Goal: Information Seeking & Learning: Find contact information

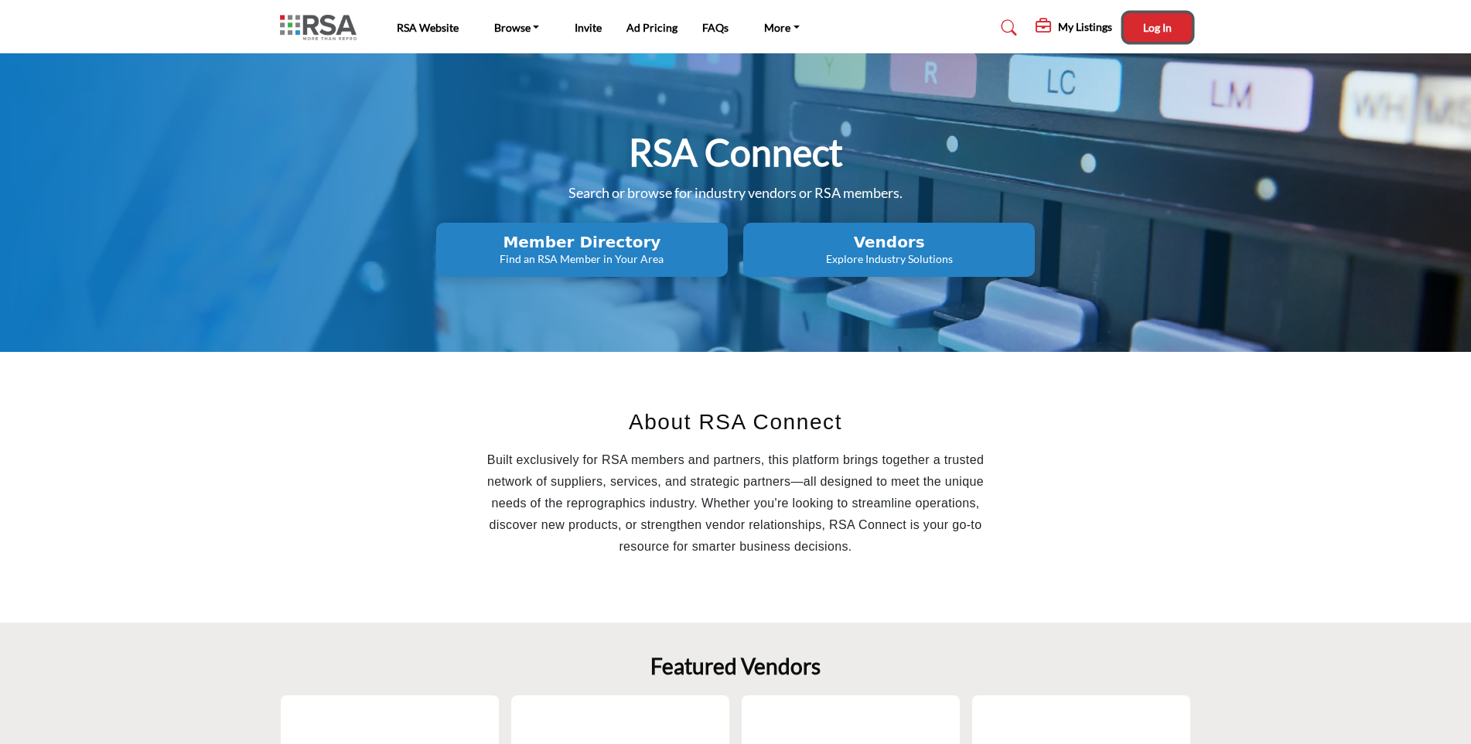
click at [1148, 30] on span "Log In" at bounding box center [1157, 27] width 29 height 13
click at [1028, 24] on h5 "My Listings" at bounding box center [1031, 30] width 54 height 14
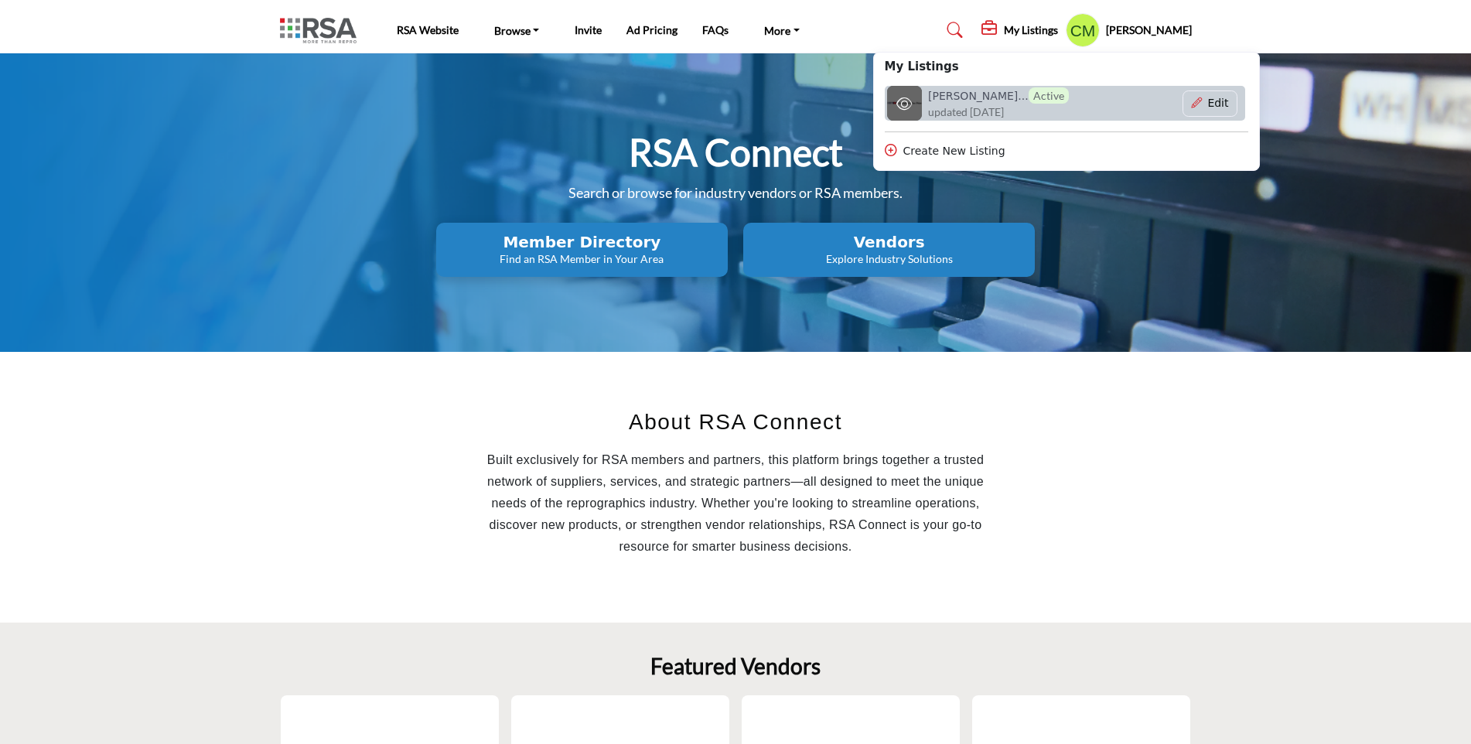
click at [989, 100] on h6 "Springfield Bl... Active" at bounding box center [998, 95] width 141 height 16
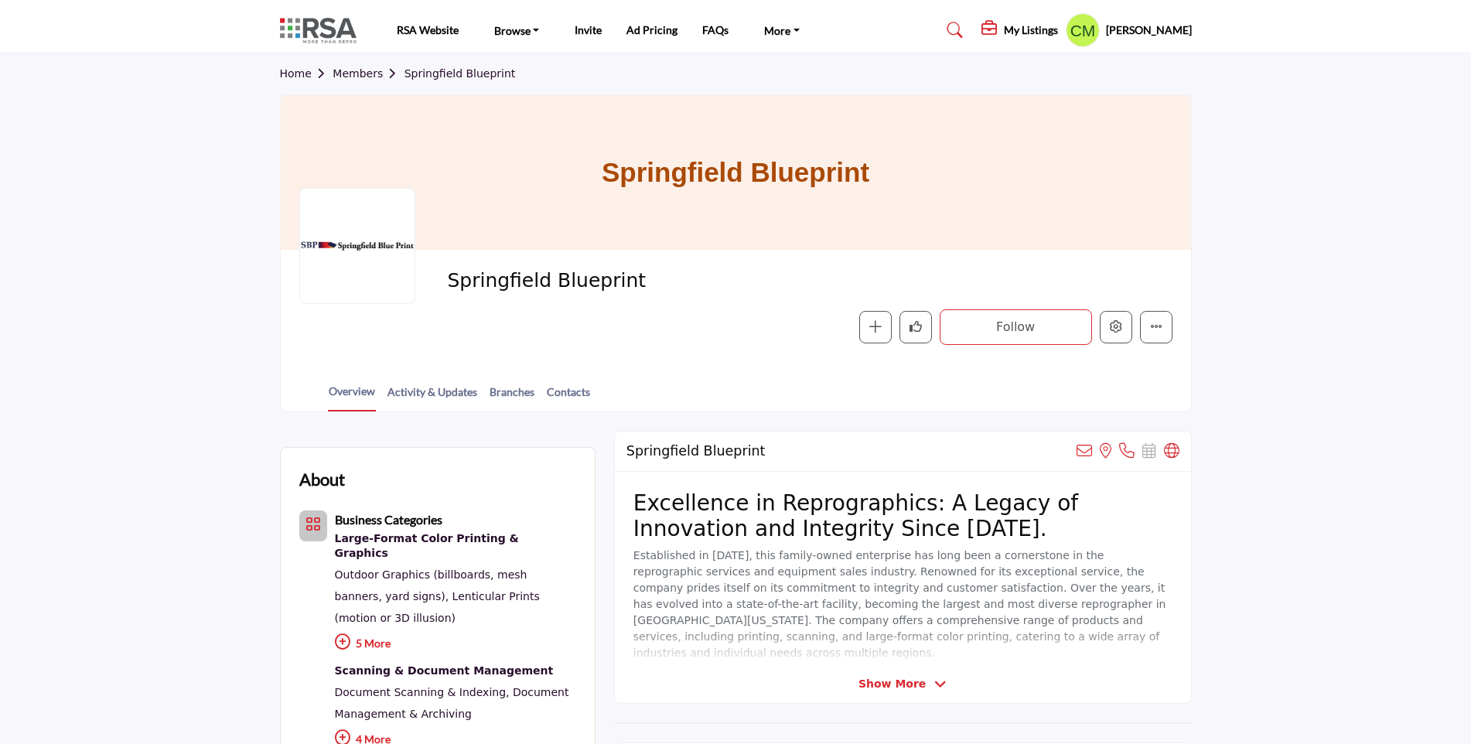
click at [911, 685] on span "Show More" at bounding box center [892, 684] width 67 height 16
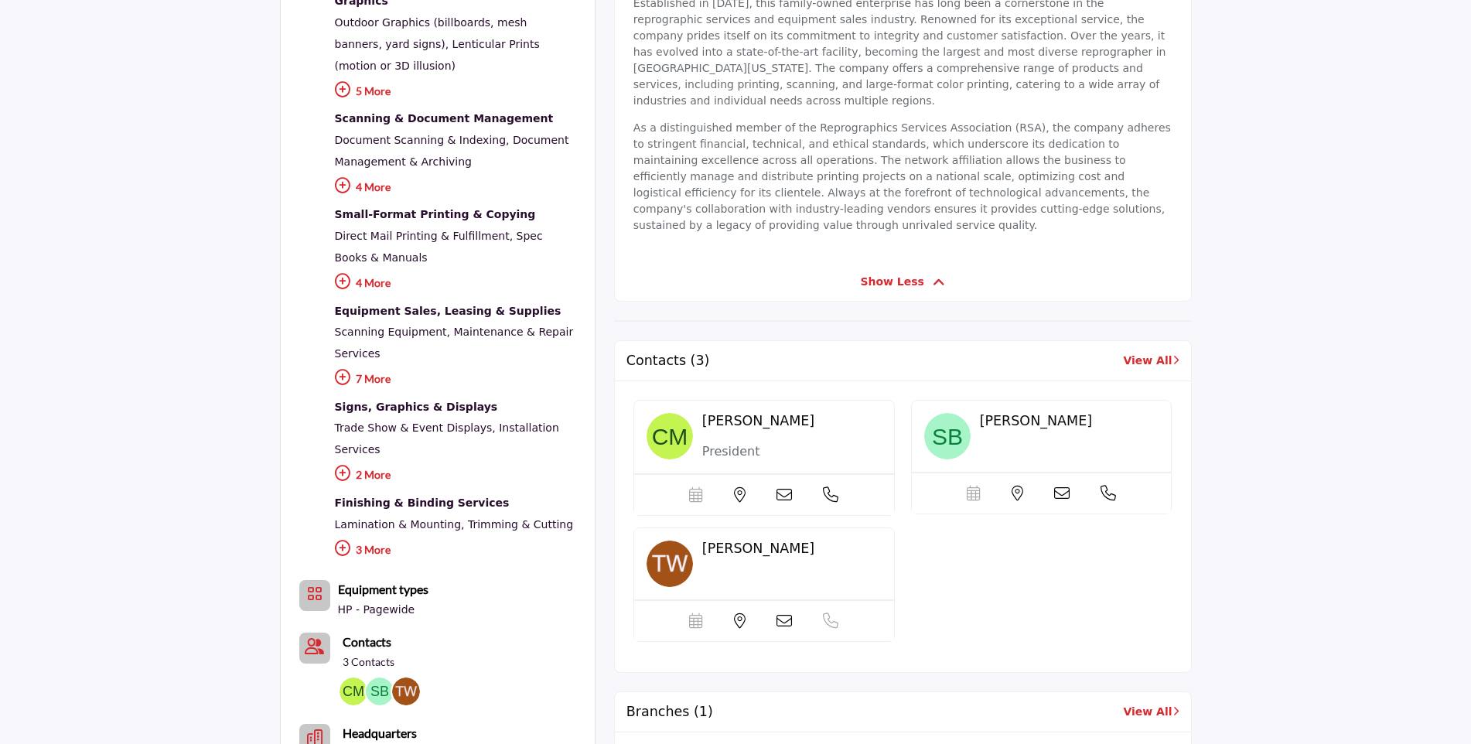
scroll to position [309, 0]
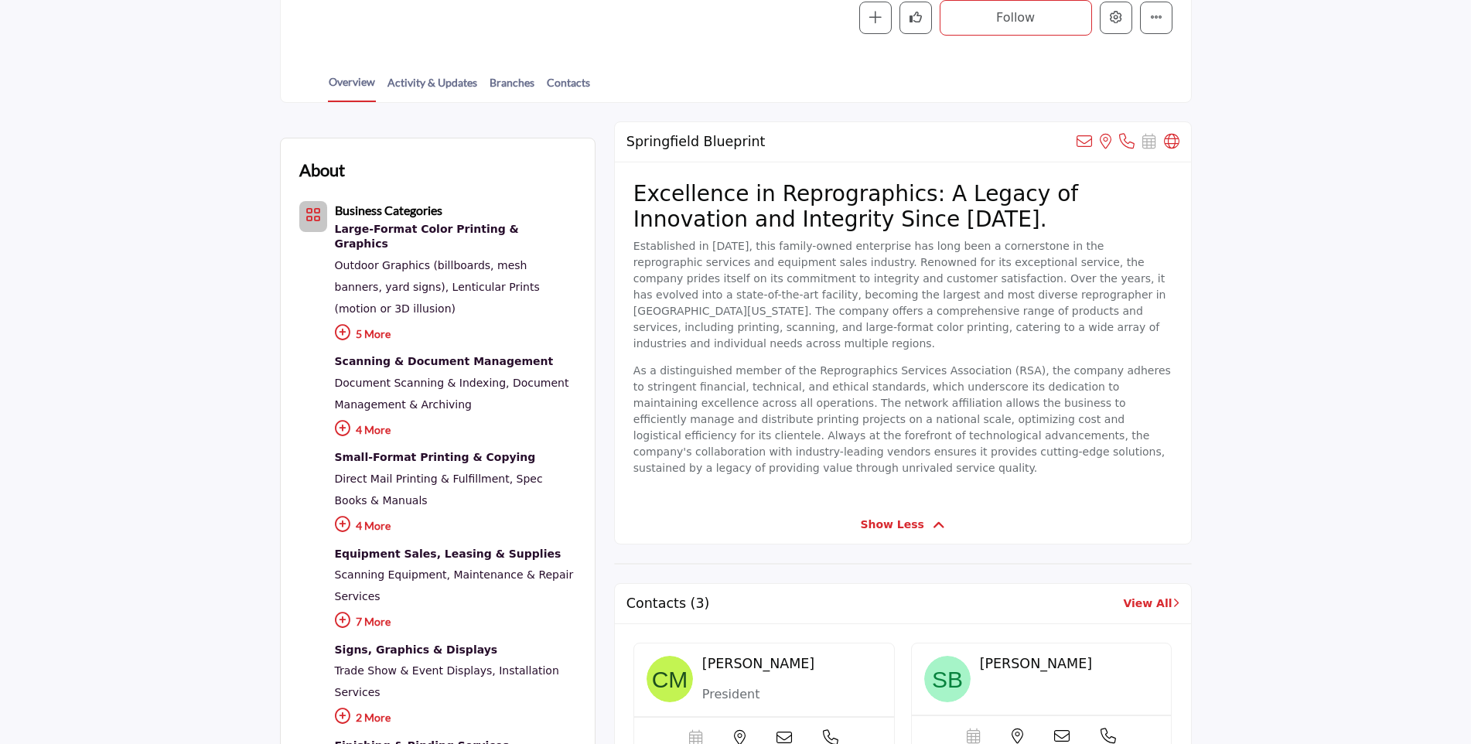
click at [341, 325] on icon at bounding box center [342, 332] width 15 height 15
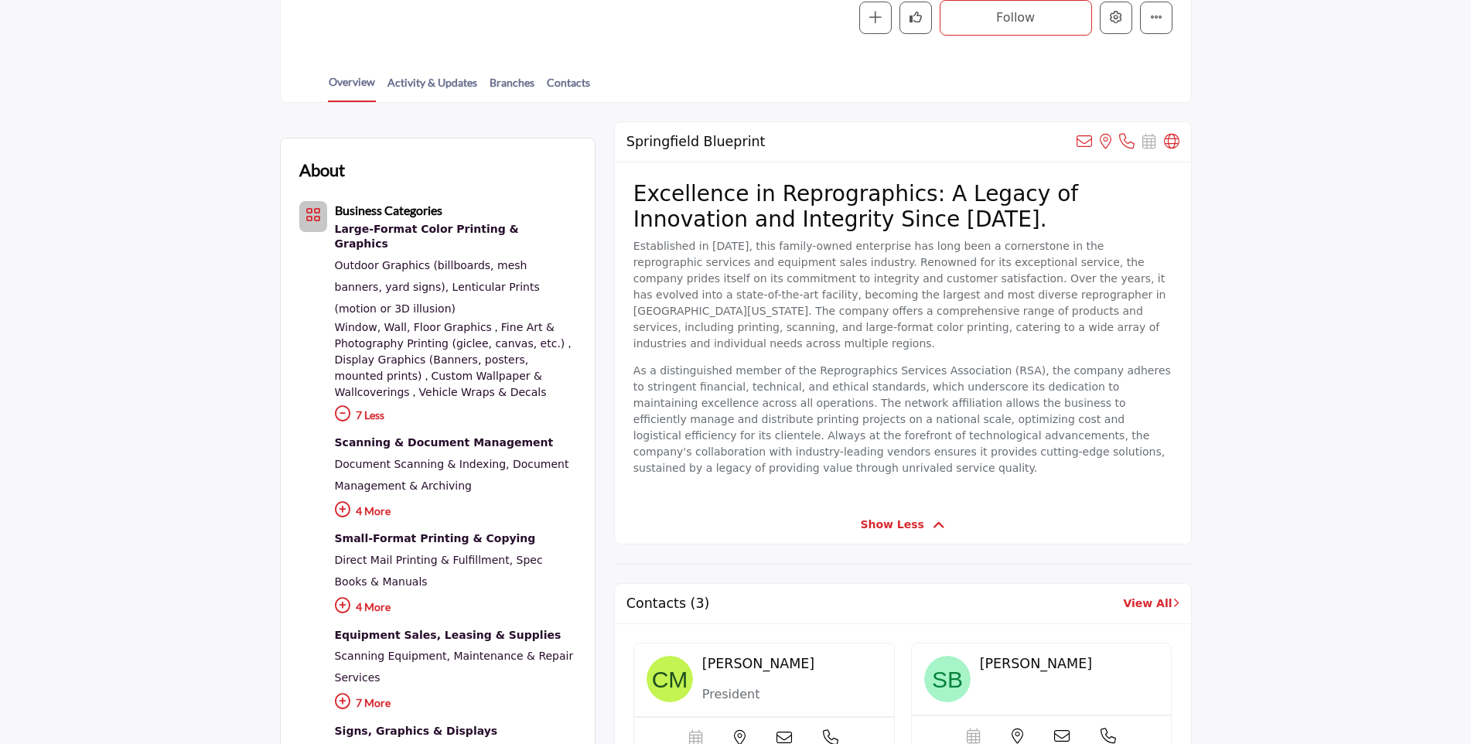
click at [342, 502] on icon at bounding box center [342, 509] width 15 height 15
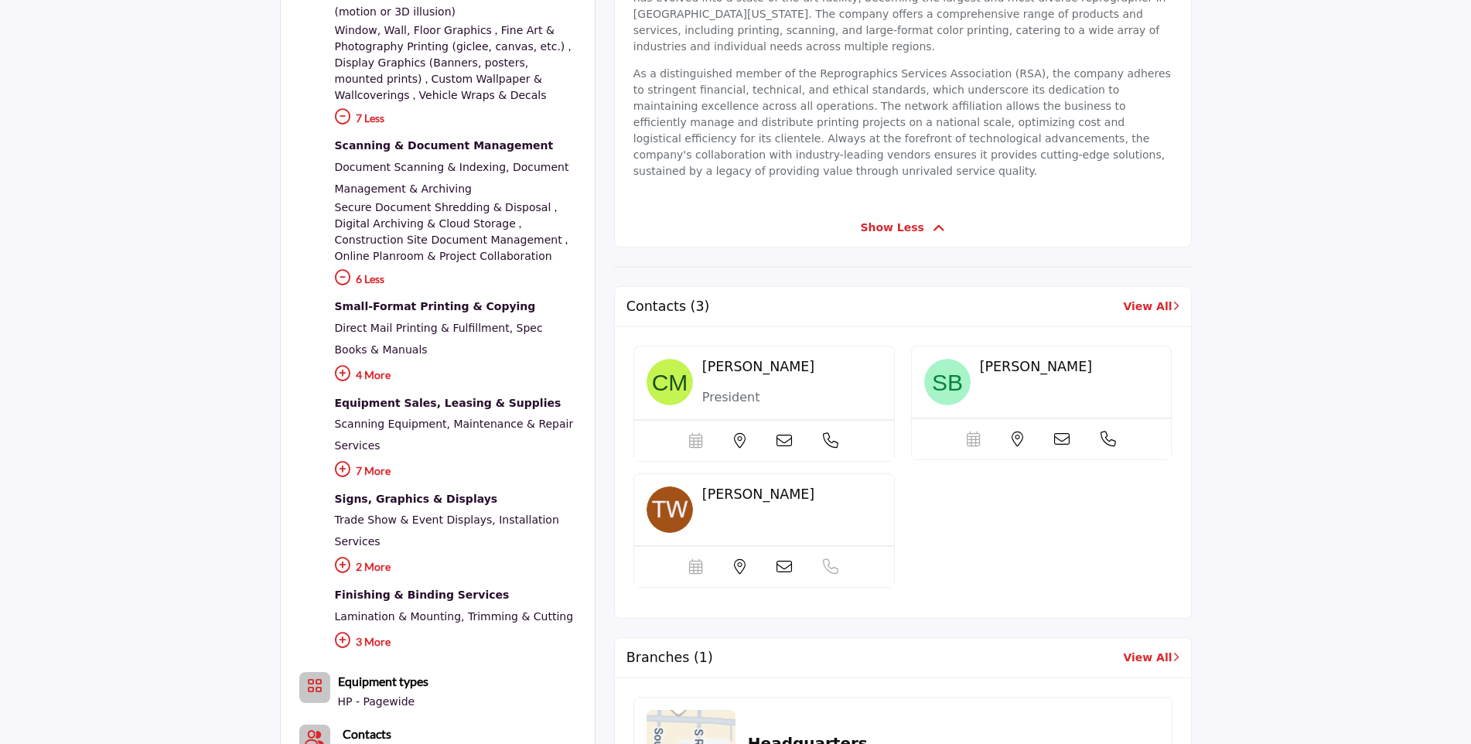
scroll to position [619, 0]
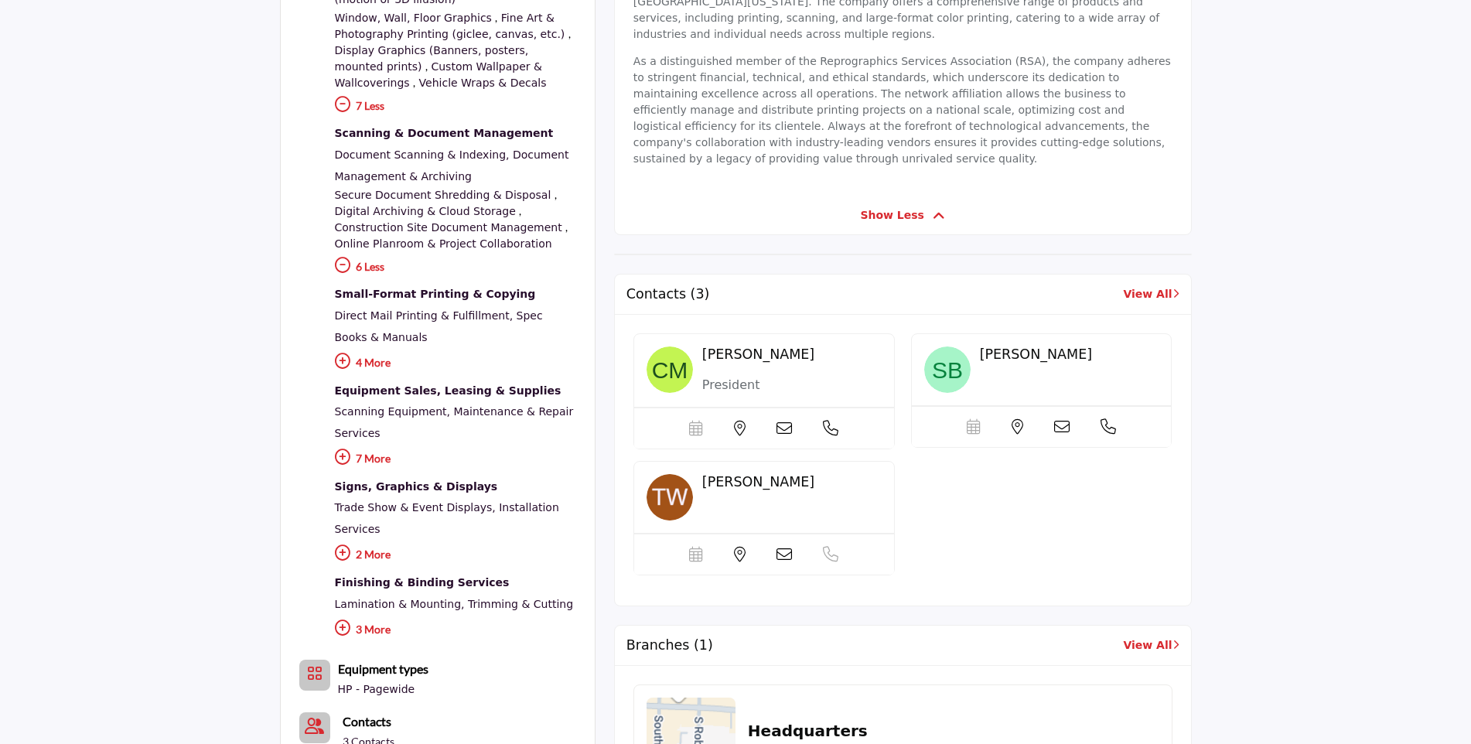
click at [340, 354] on icon at bounding box center [342, 361] width 15 height 15
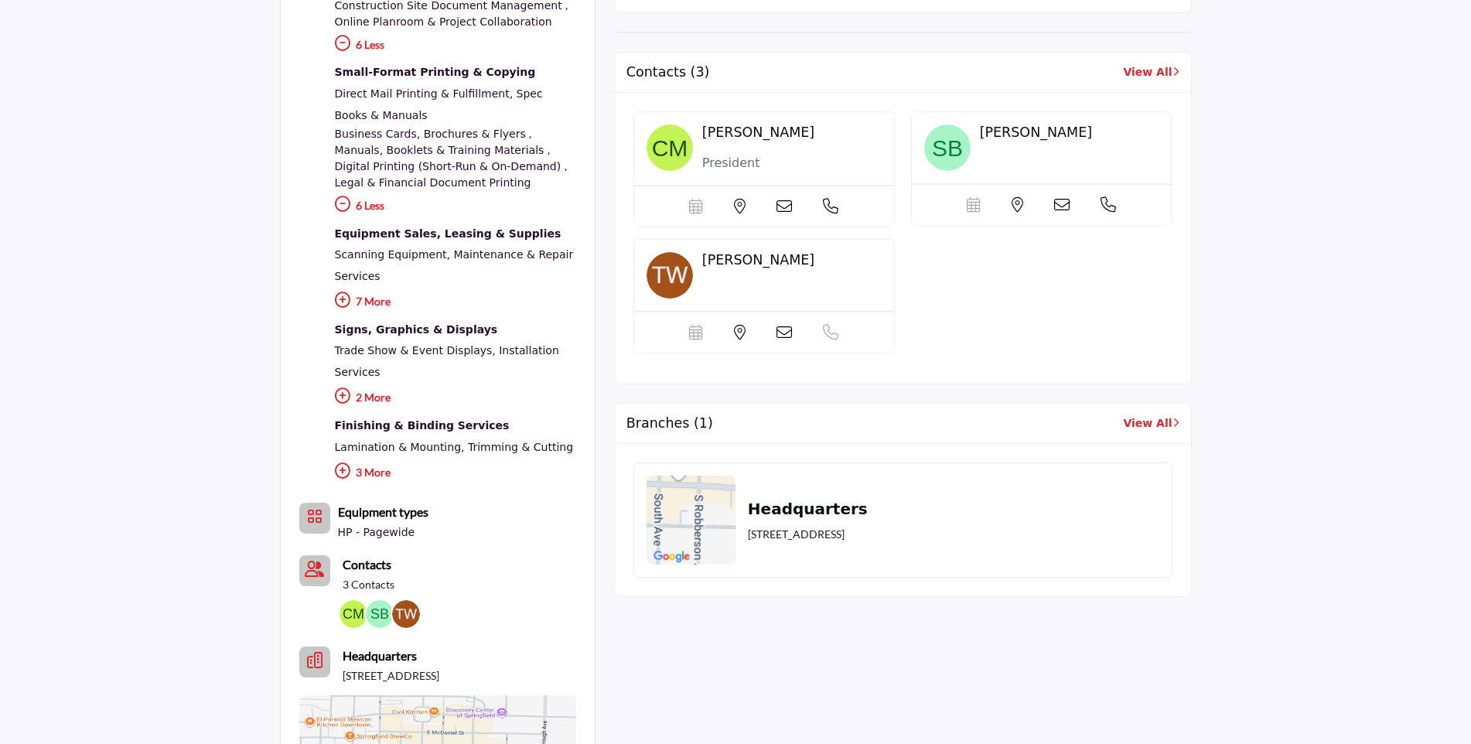
scroll to position [851, 0]
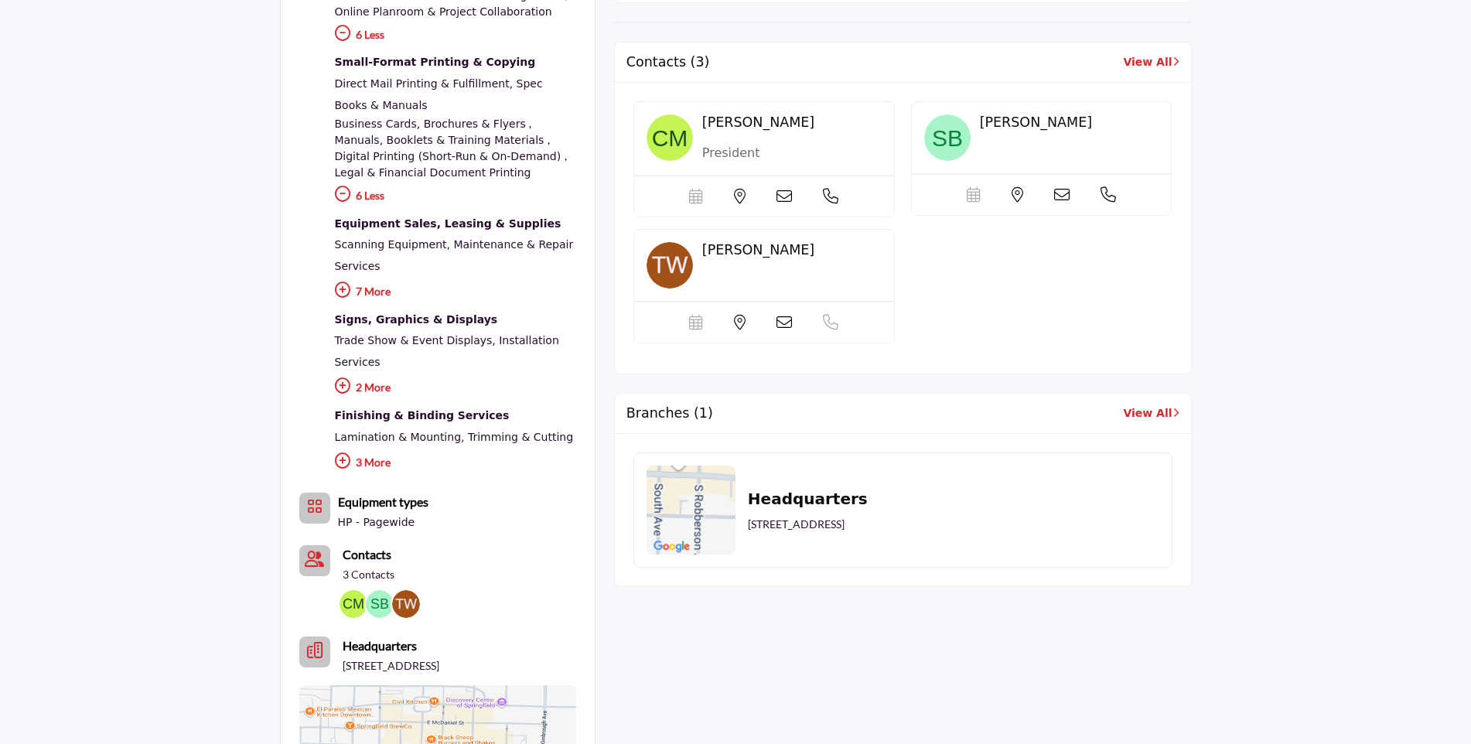
click at [340, 282] on icon at bounding box center [342, 289] width 15 height 15
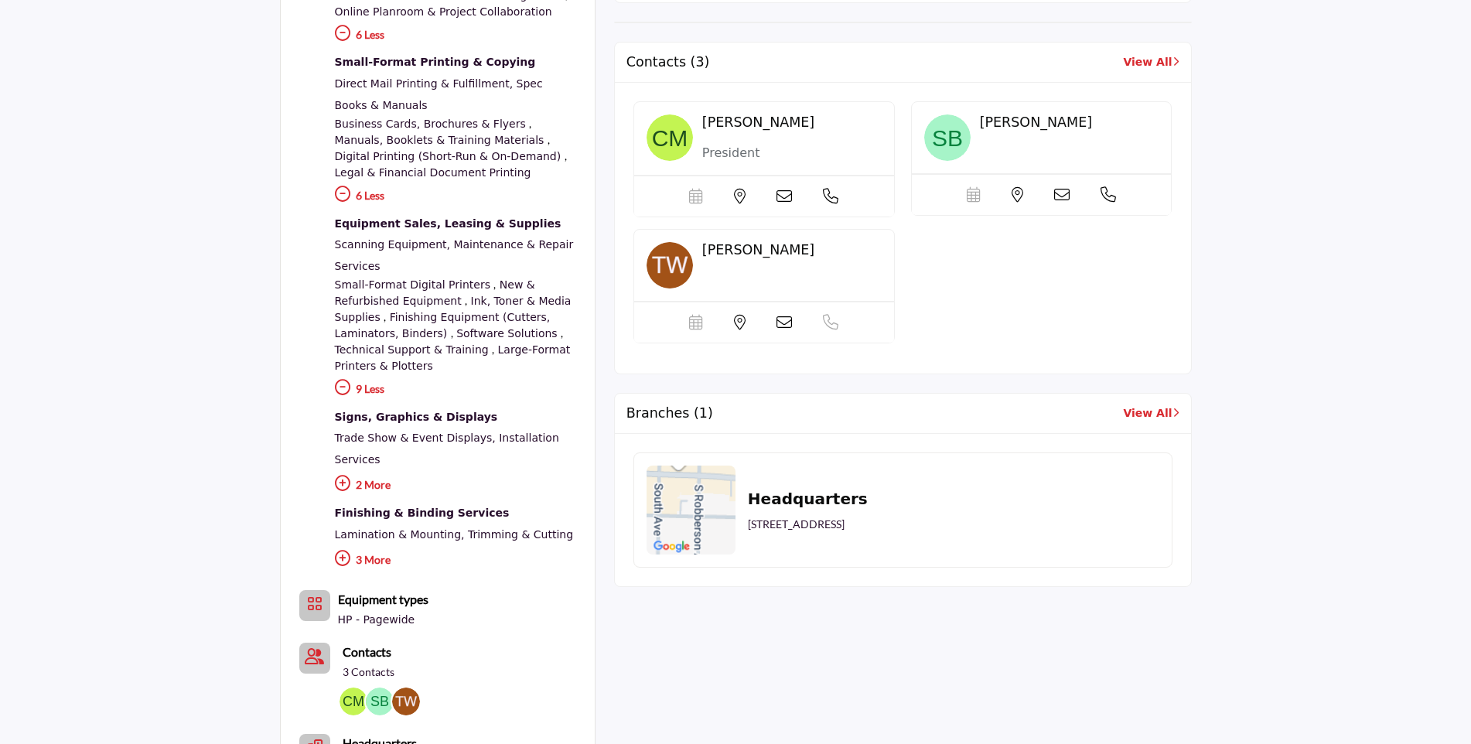
click at [344, 476] on icon at bounding box center [342, 483] width 15 height 15
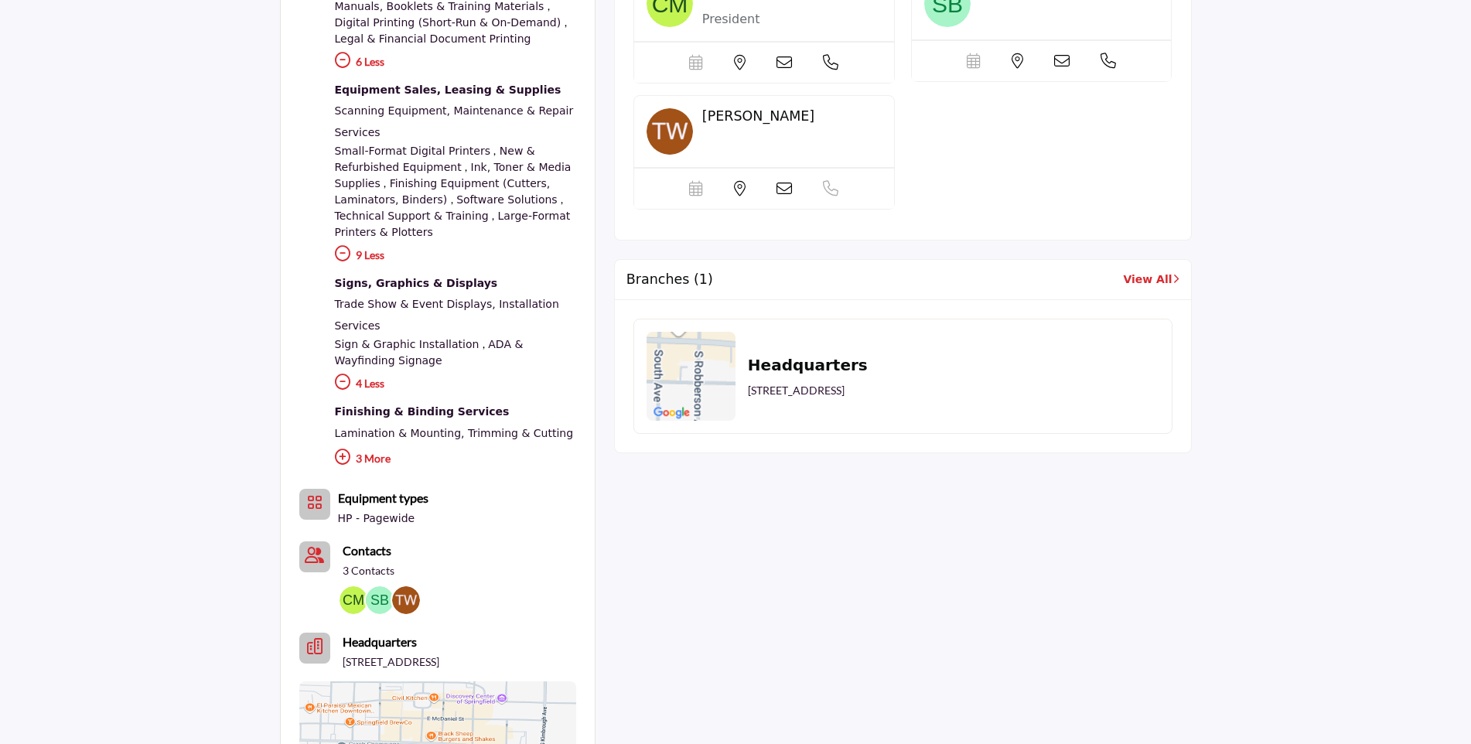
scroll to position [1006, 0]
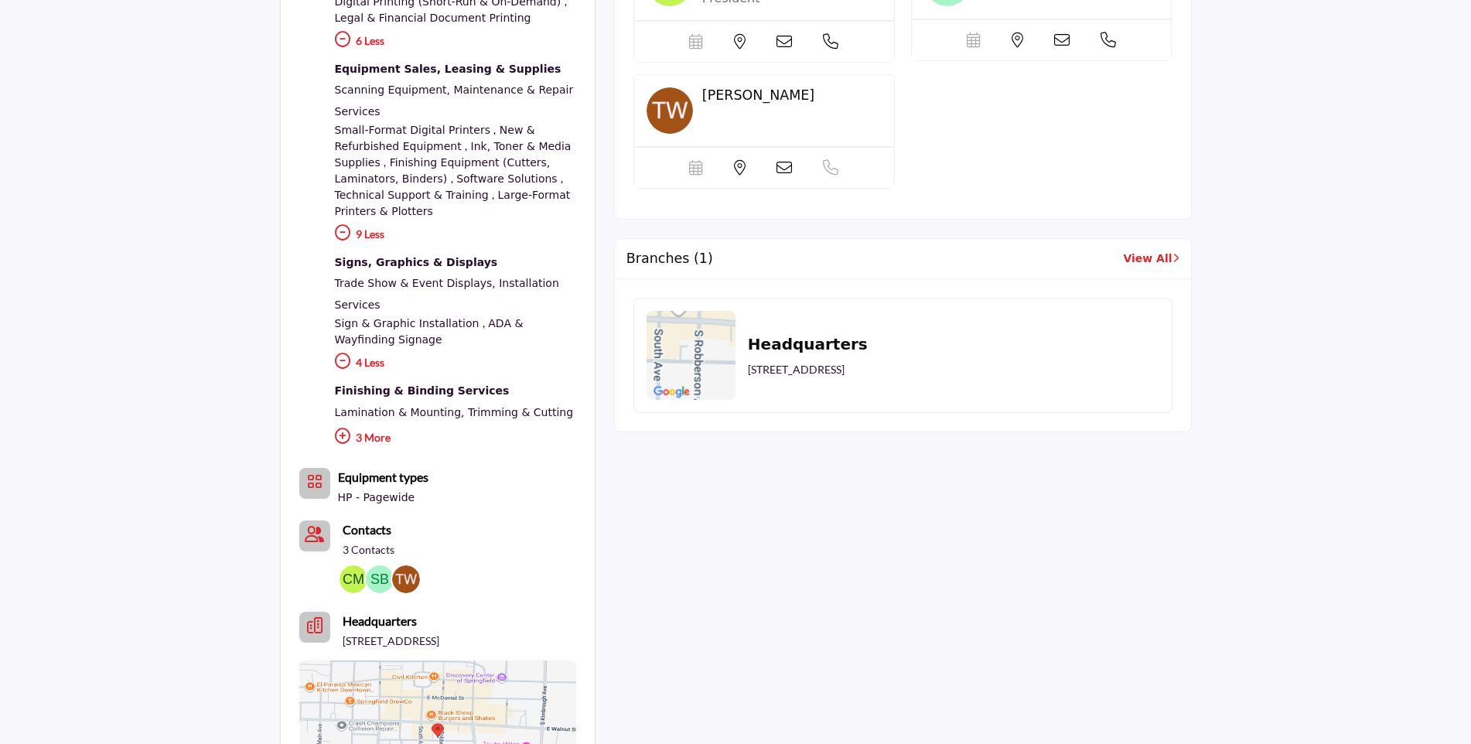
click at [339, 429] on icon at bounding box center [342, 436] width 15 height 15
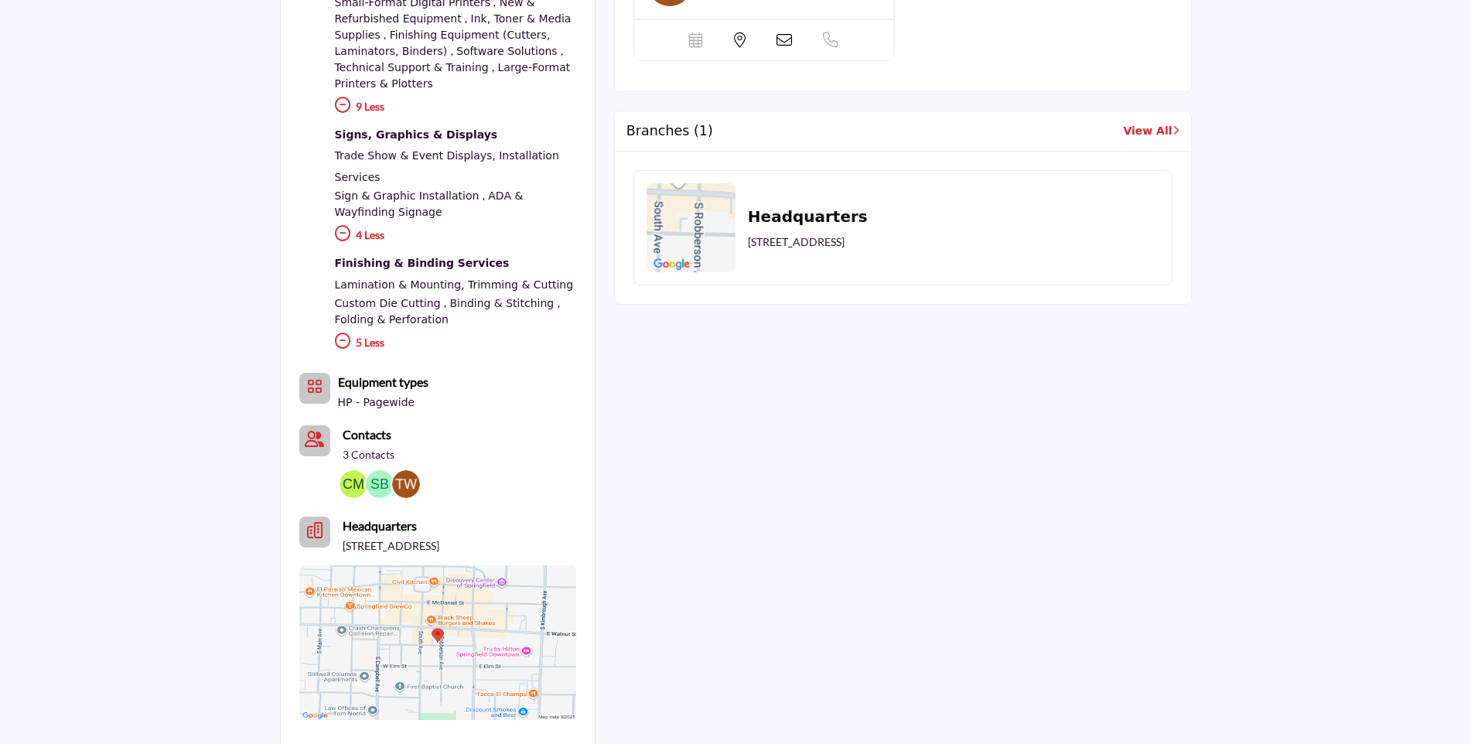
scroll to position [1160, 0]
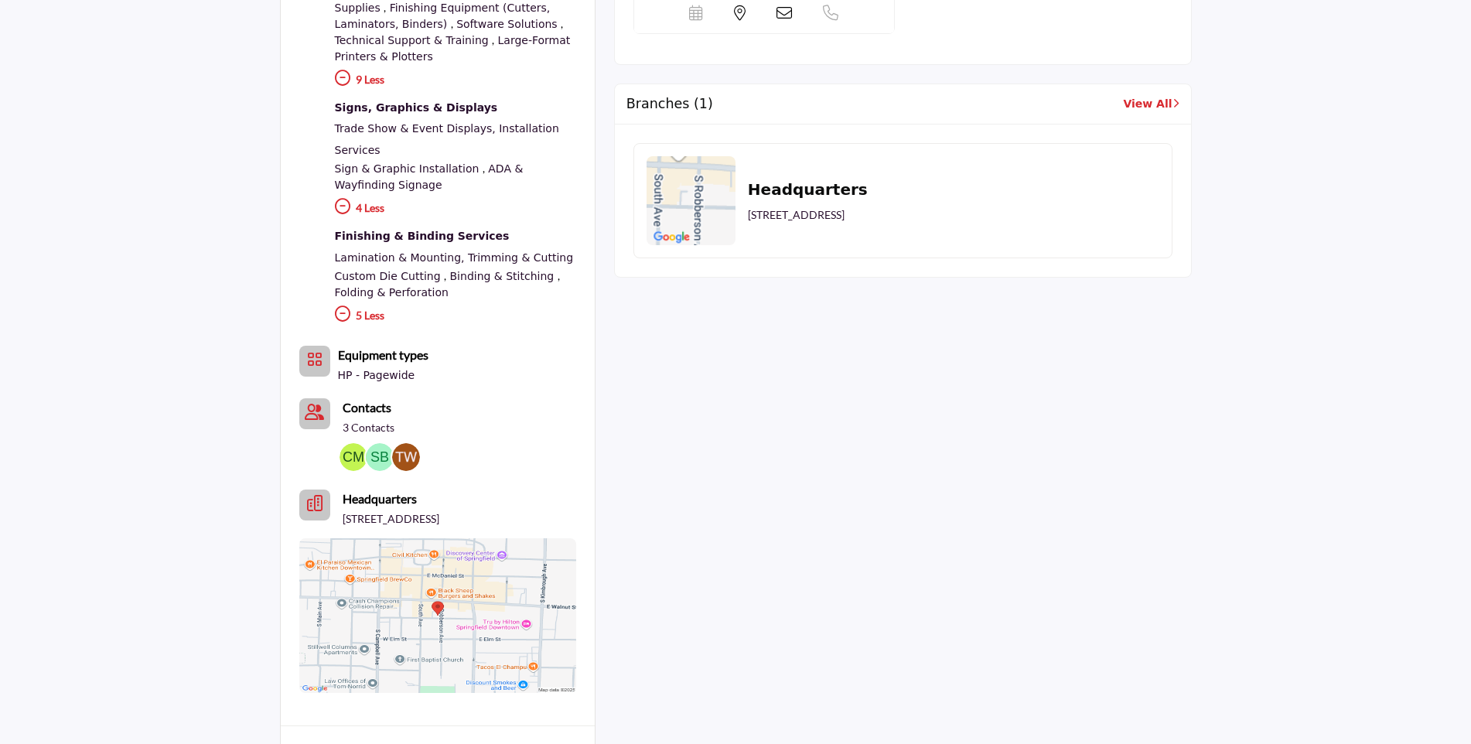
click at [323, 346] on button "Category Icon" at bounding box center [314, 361] width 31 height 31
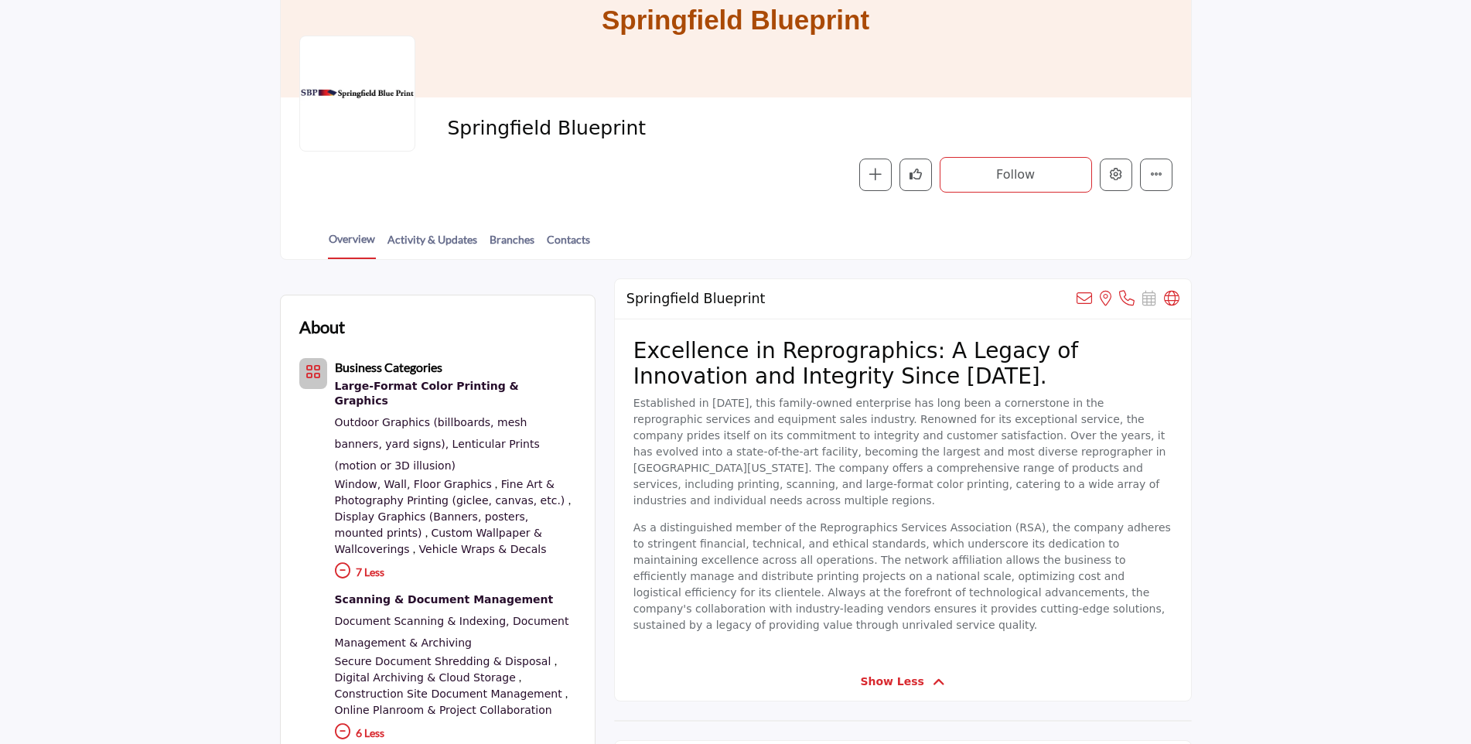
scroll to position [77, 0]
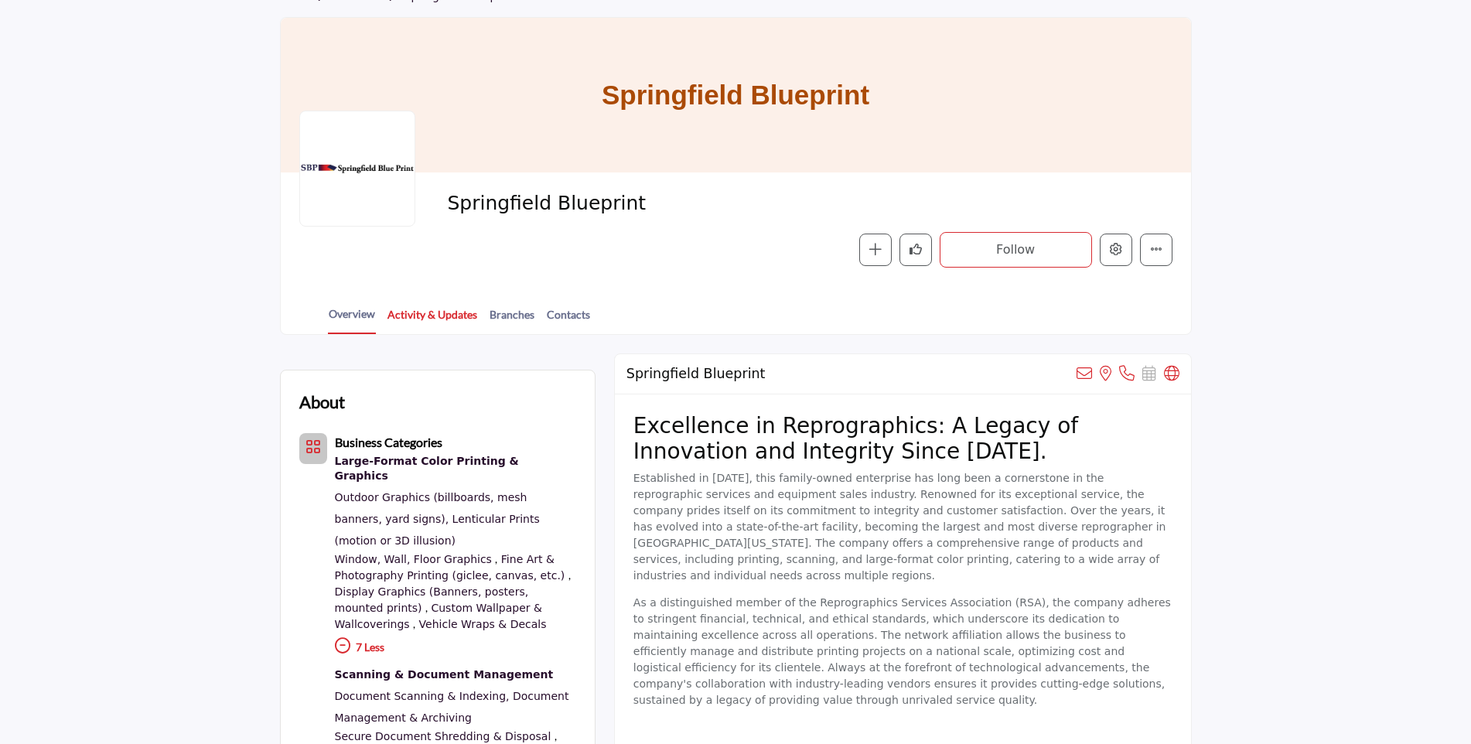
click at [433, 316] on link "Activity & Updates" at bounding box center [432, 319] width 91 height 27
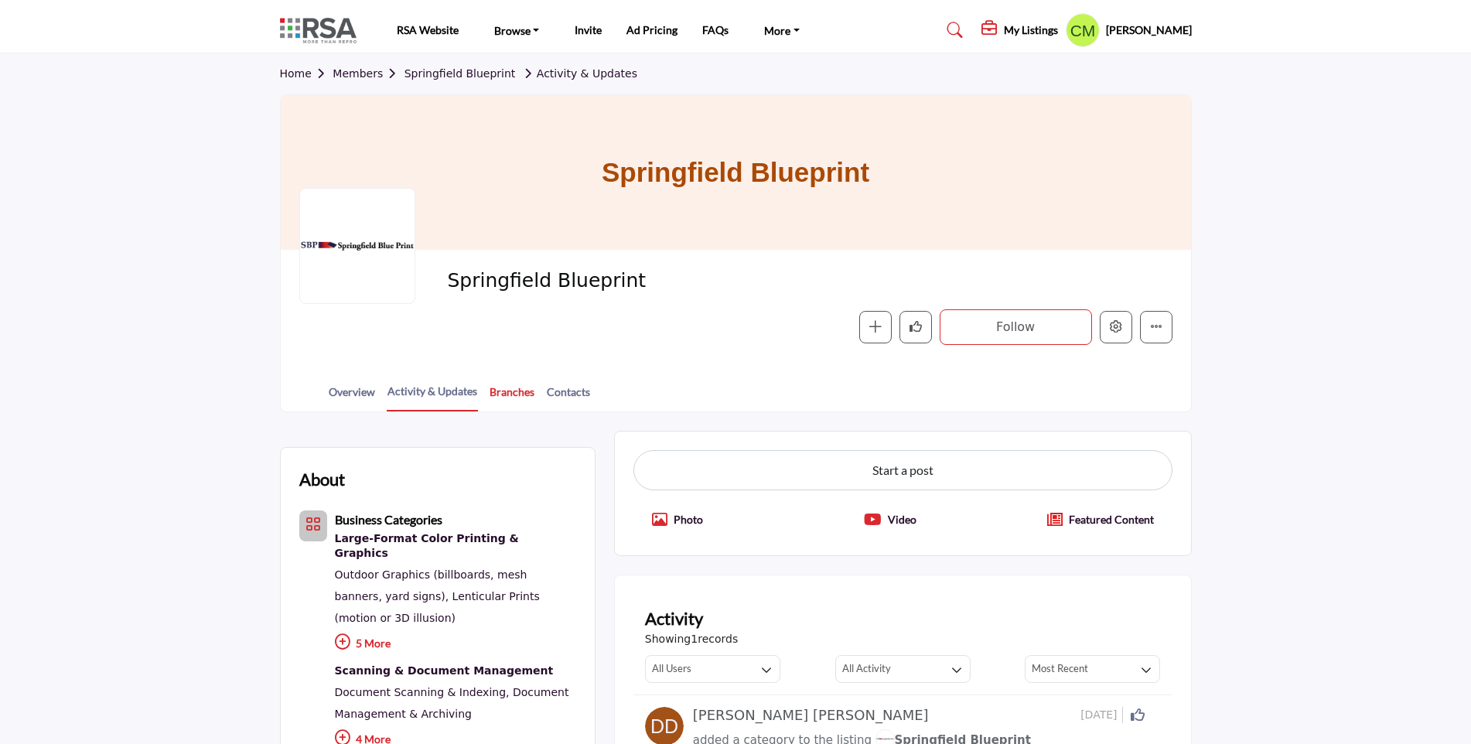
click at [512, 391] on link "Branches" at bounding box center [512, 397] width 46 height 27
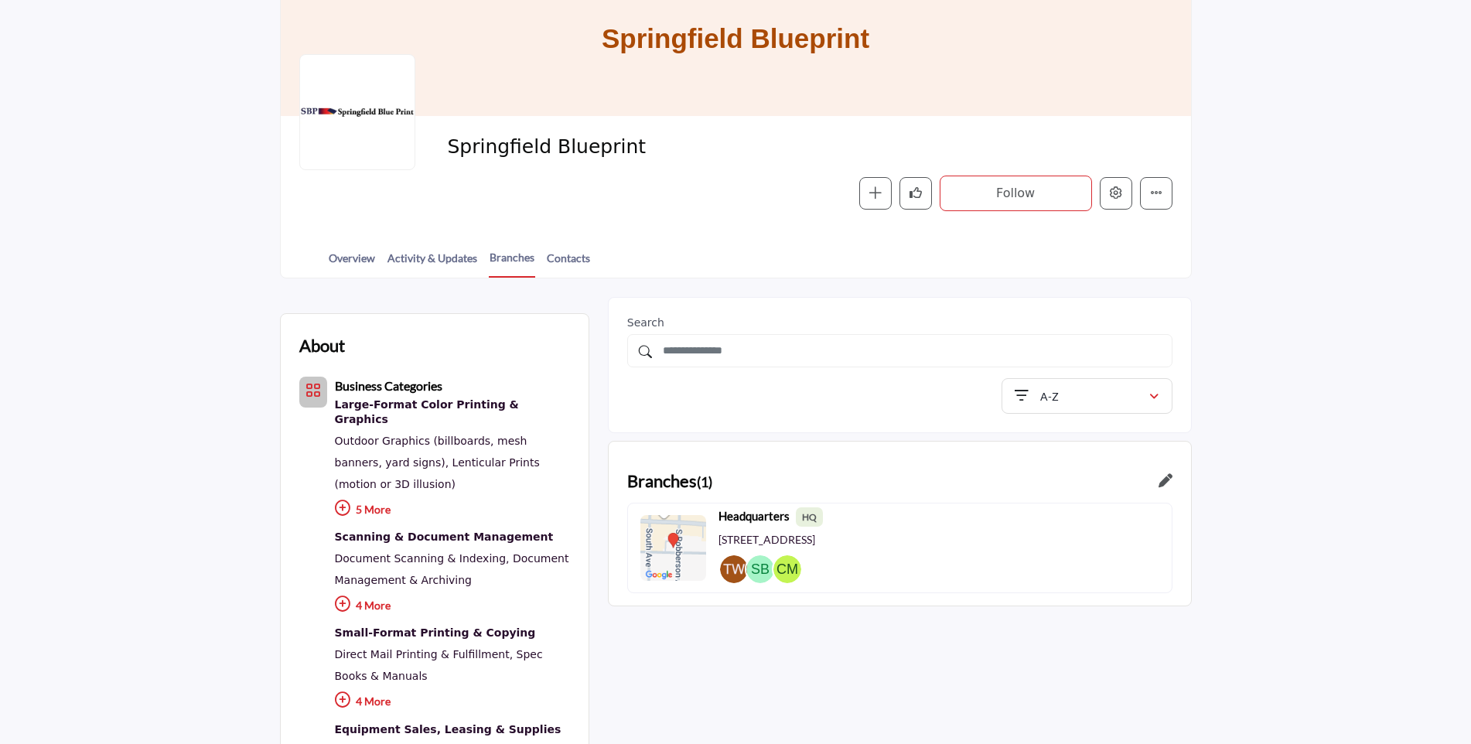
scroll to position [155, 0]
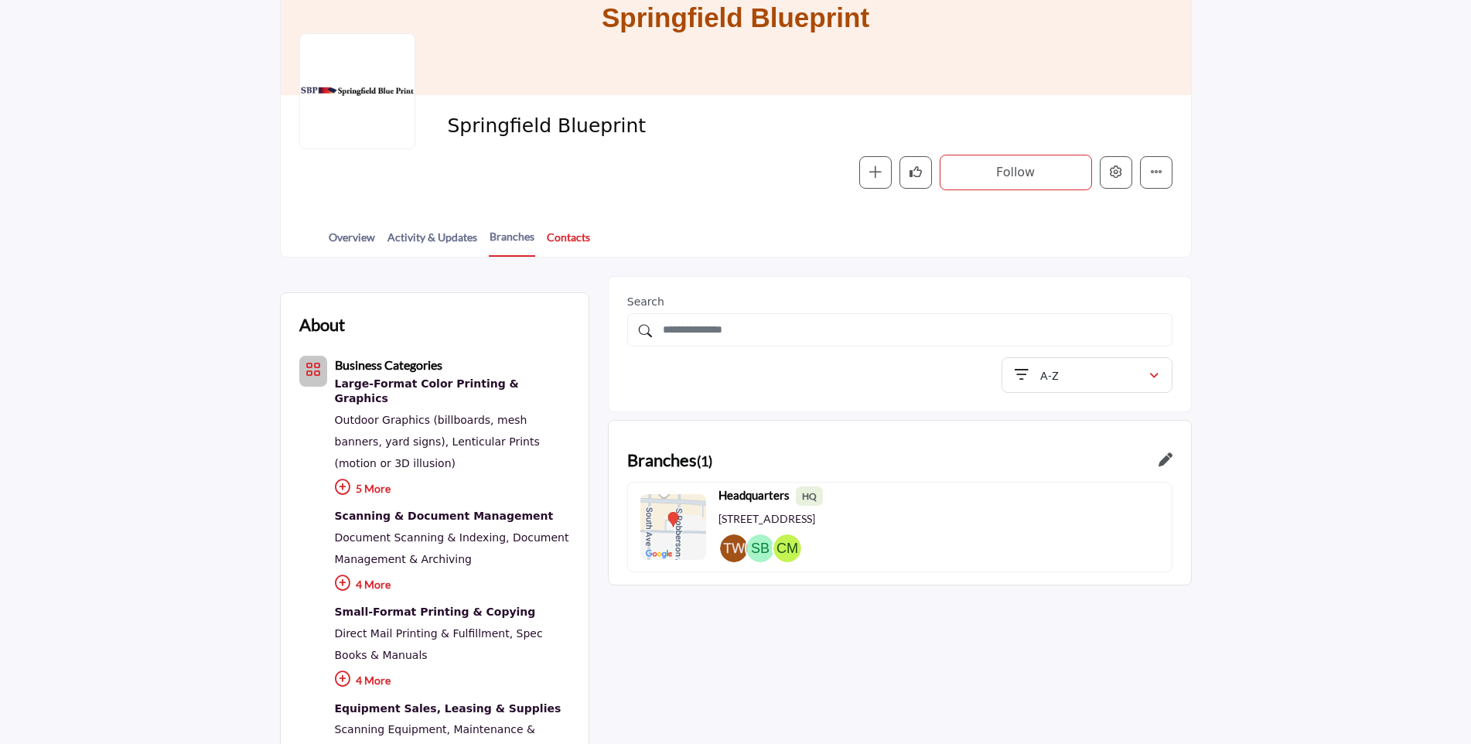
click at [574, 242] on link "Contacts" at bounding box center [568, 242] width 45 height 27
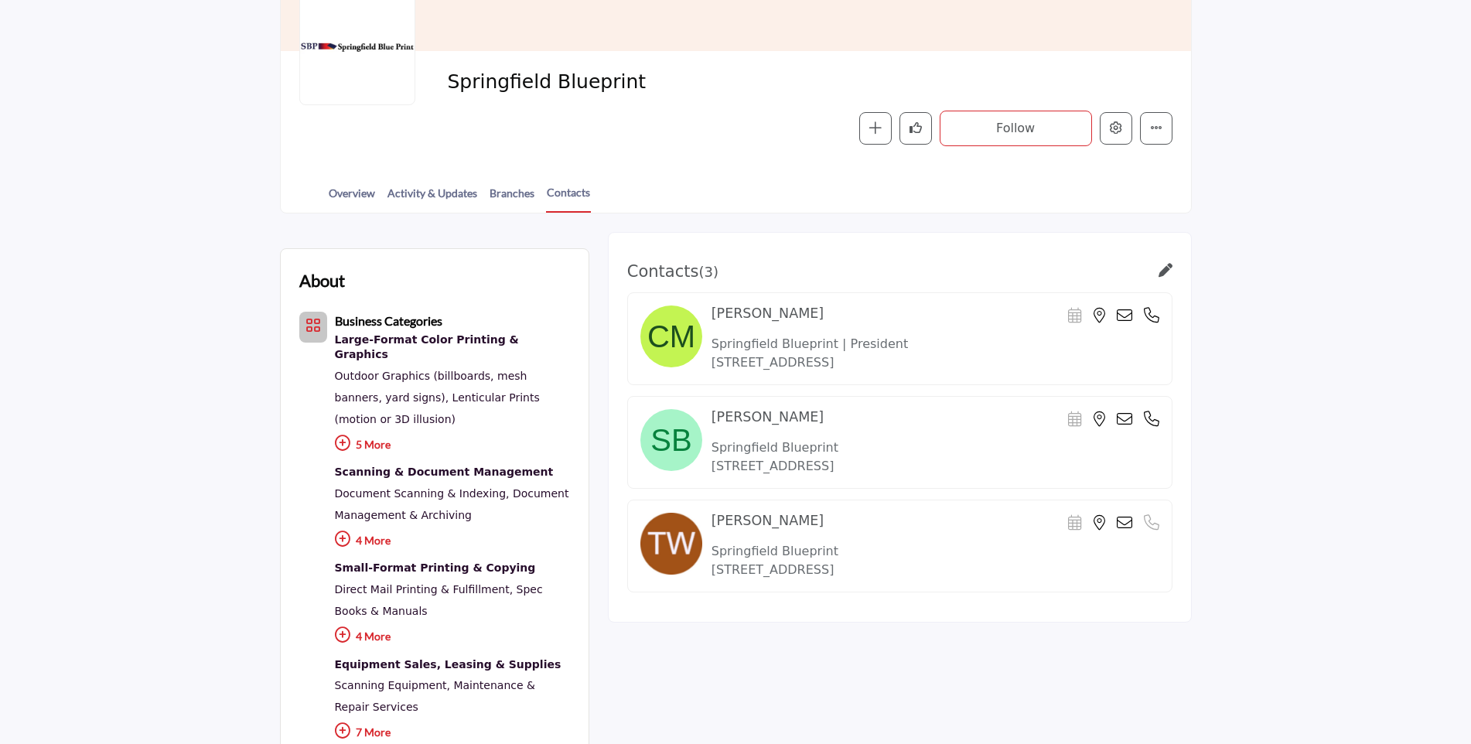
scroll to position [232, 0]
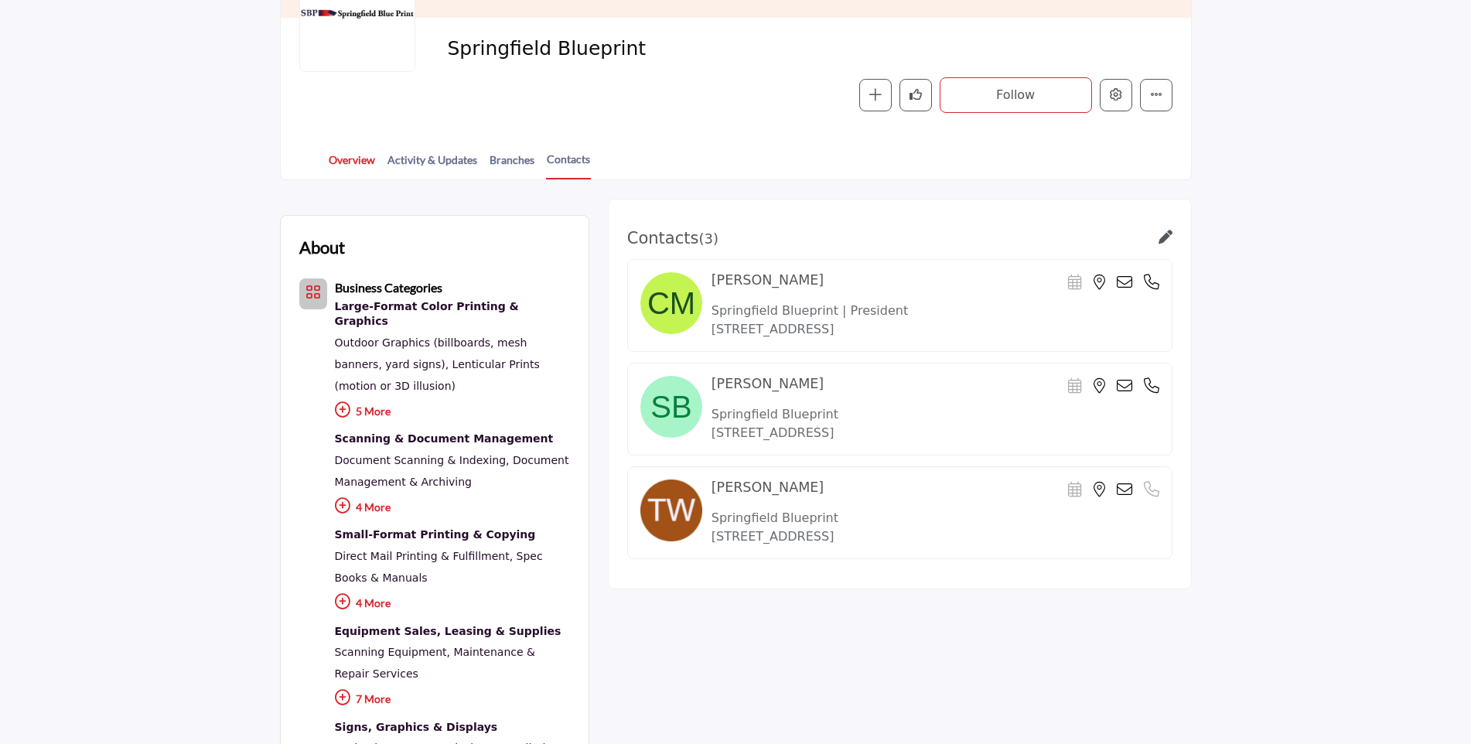
click at [354, 165] on link "Overview" at bounding box center [352, 165] width 48 height 27
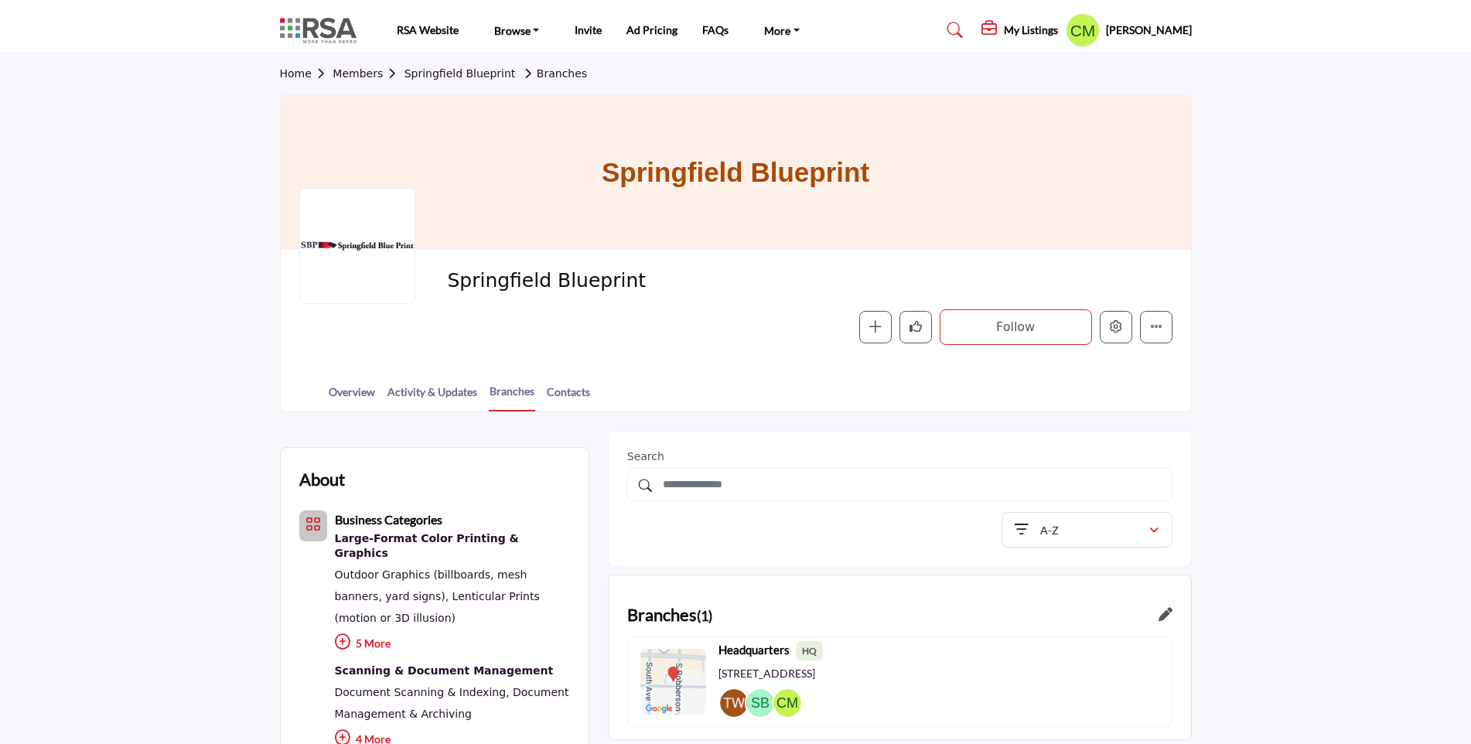
scroll to position [93, 0]
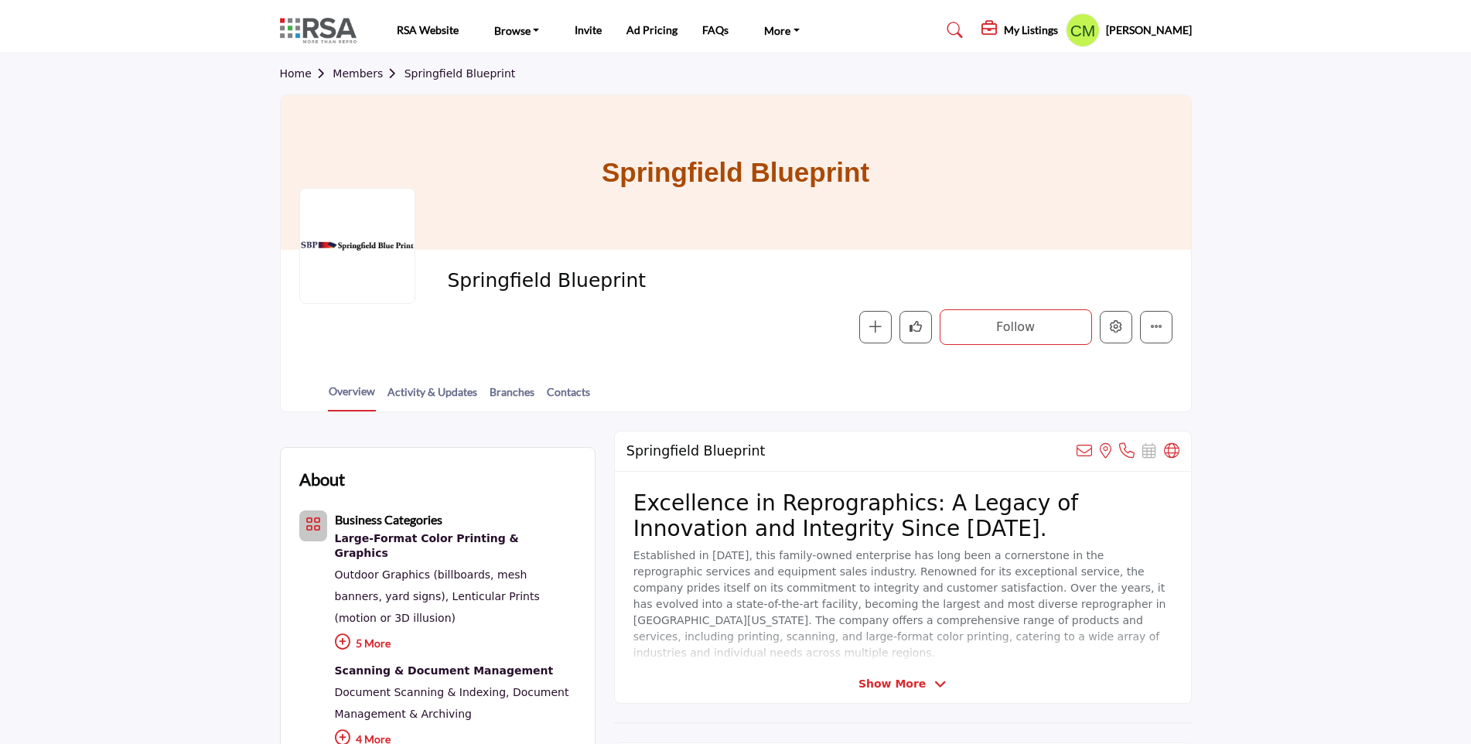
scroll to position [77, 0]
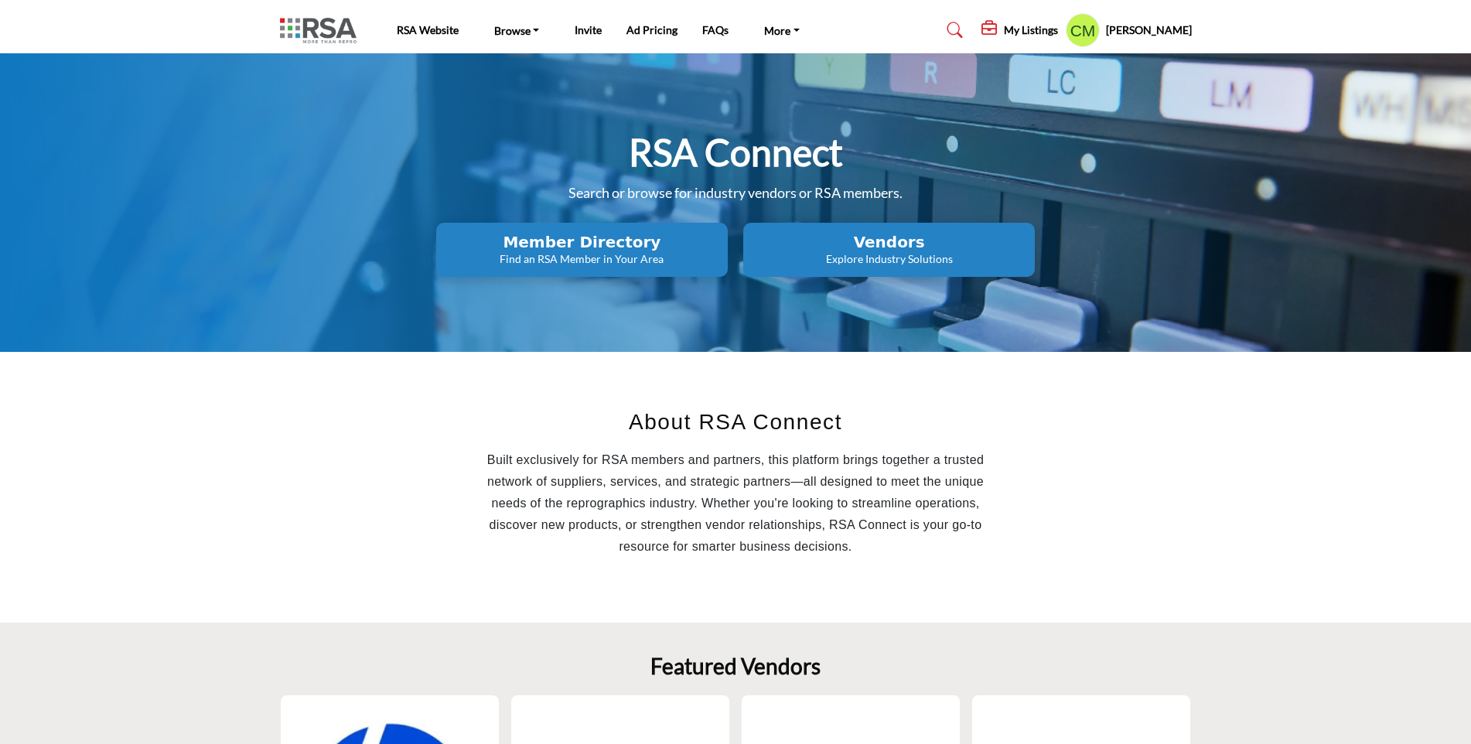
click at [569, 242] on h2 "Member Directory" at bounding box center [582, 242] width 282 height 19
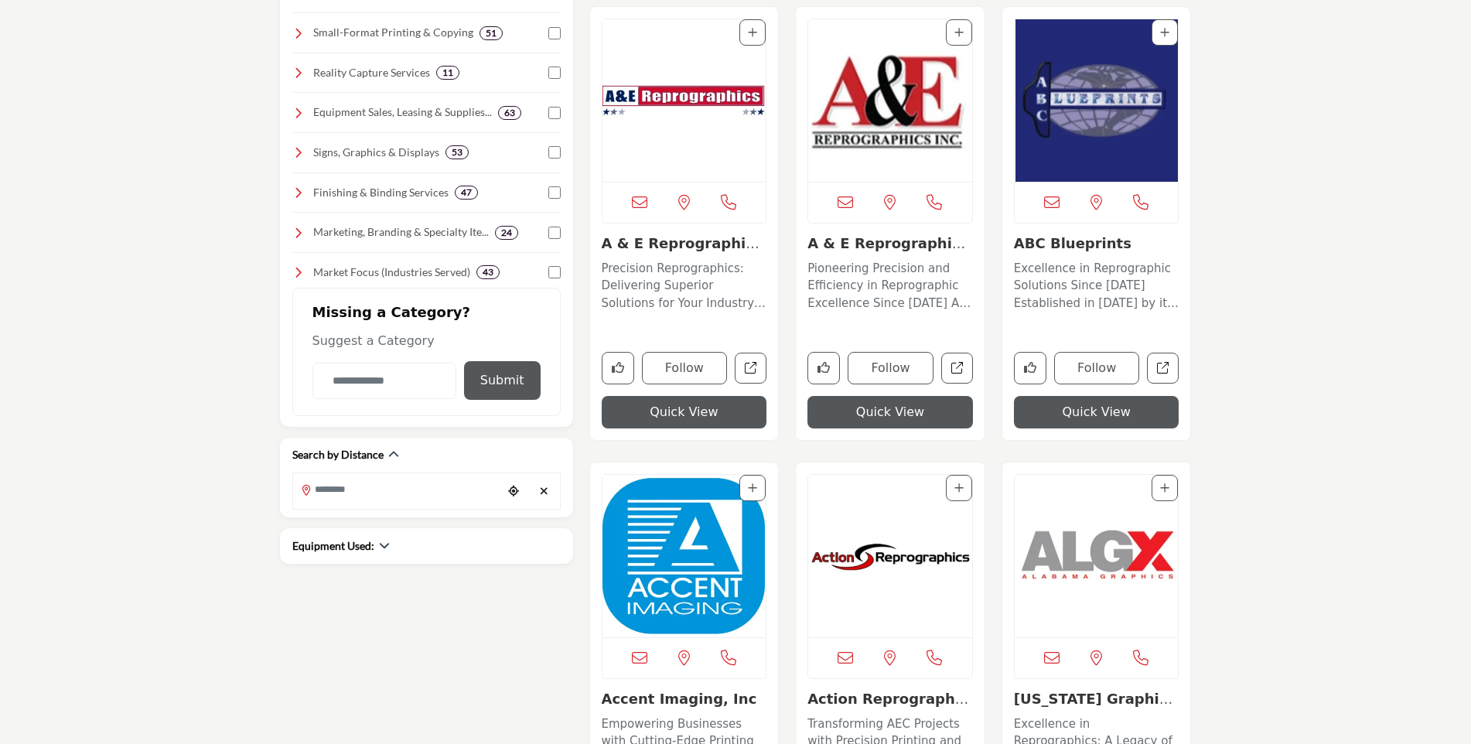
scroll to position [464, 0]
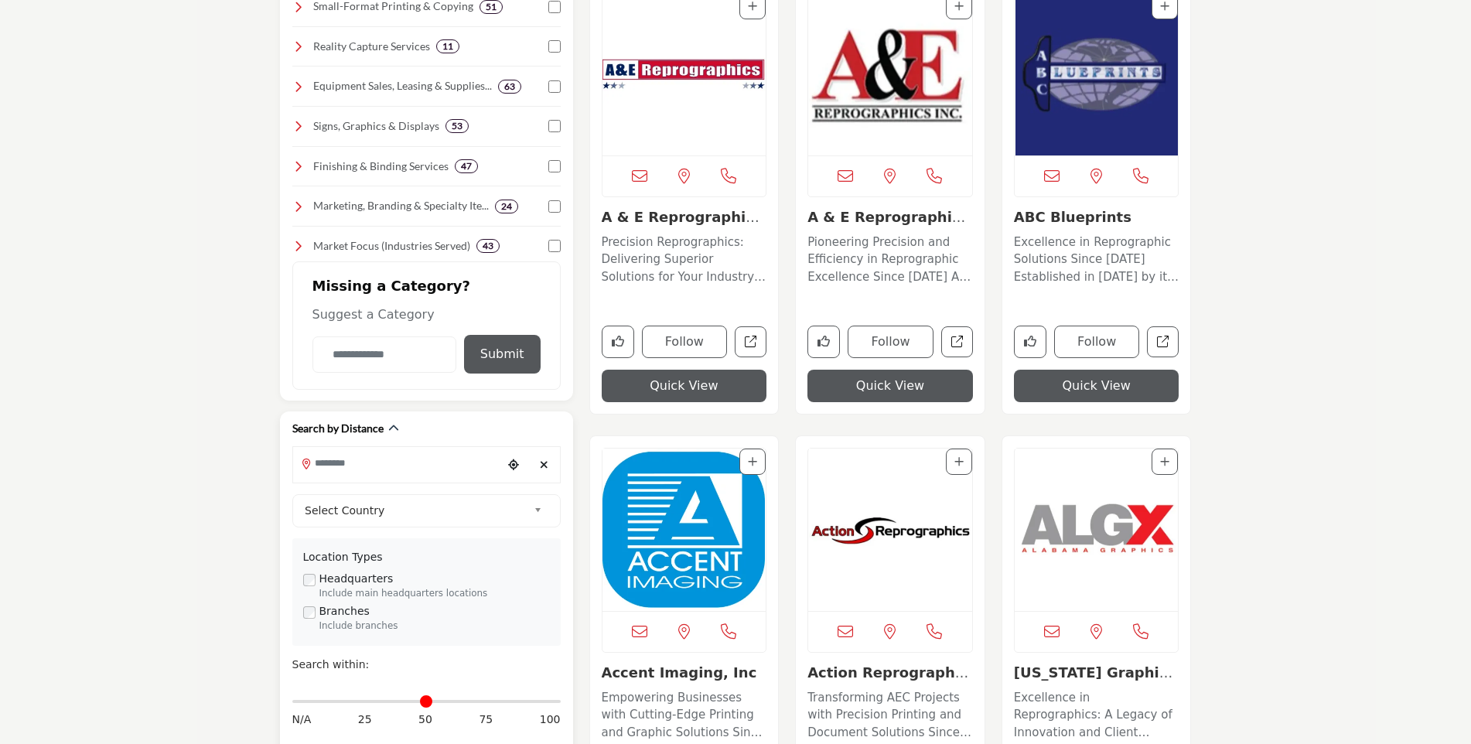
click at [385, 464] on input "Search Location" at bounding box center [397, 464] width 209 height 30
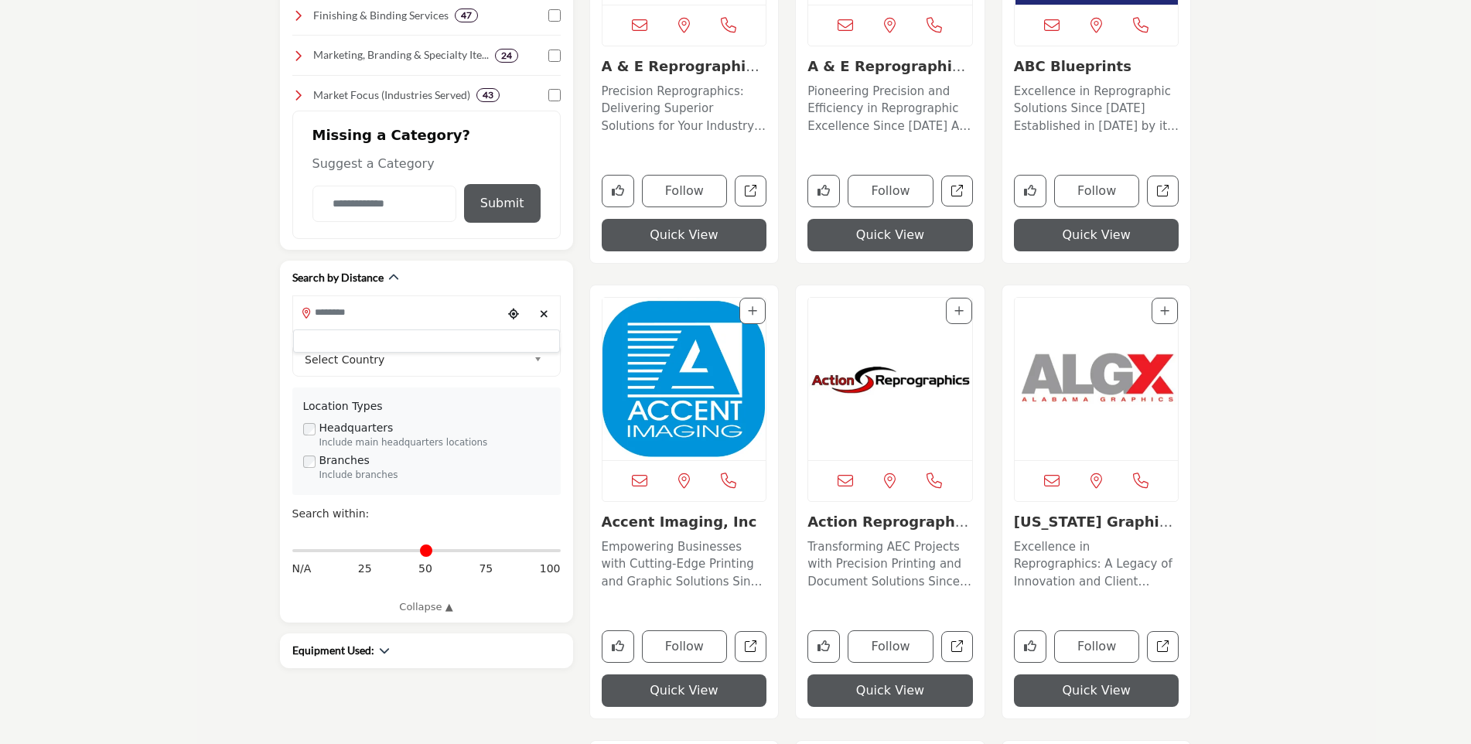
scroll to position [696, 0]
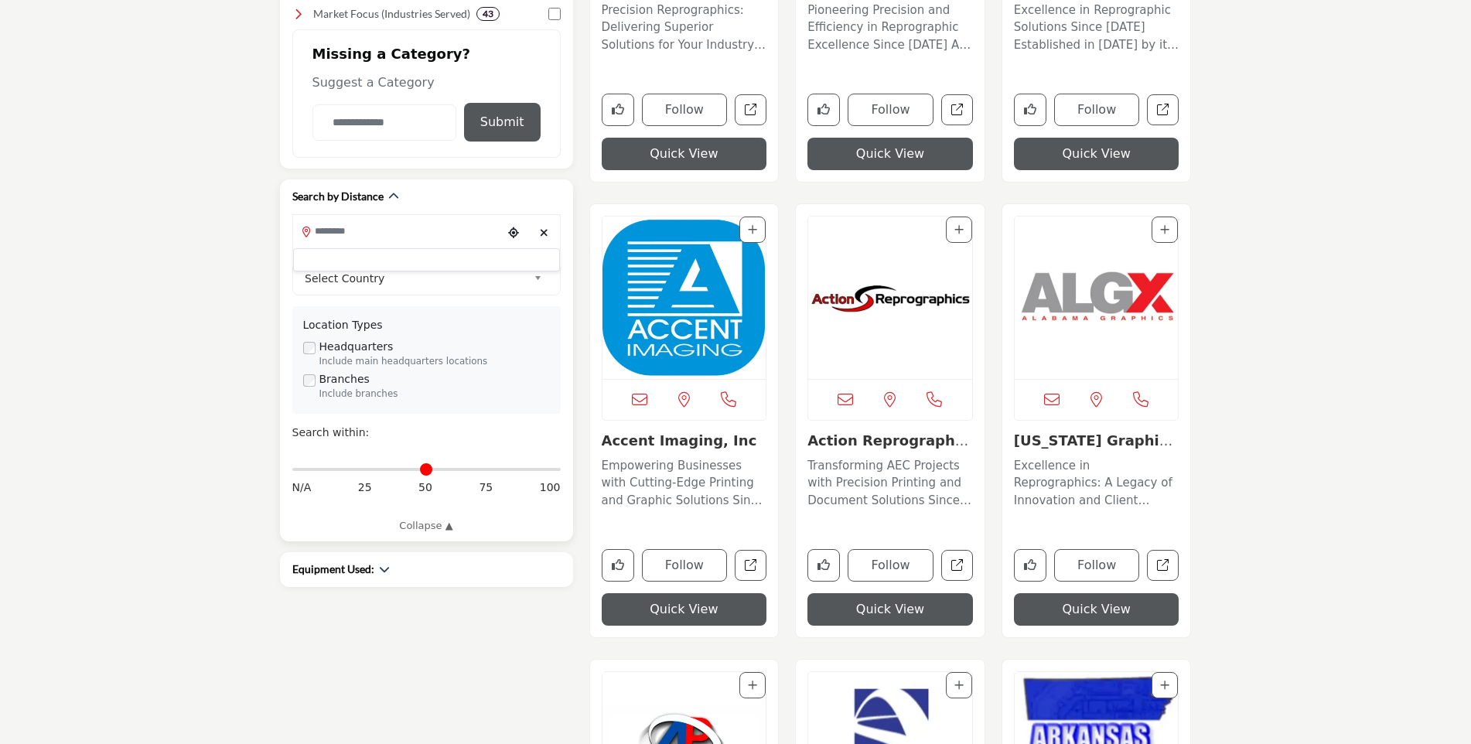
click at [547, 483] on span "100" at bounding box center [550, 488] width 21 height 16
drag, startPoint x: 299, startPoint y: 467, endPoint x: 555, endPoint y: 473, distance: 255.4
type input "***"
click at [555, 471] on input "Distance in miles" at bounding box center [426, 469] width 268 height 3
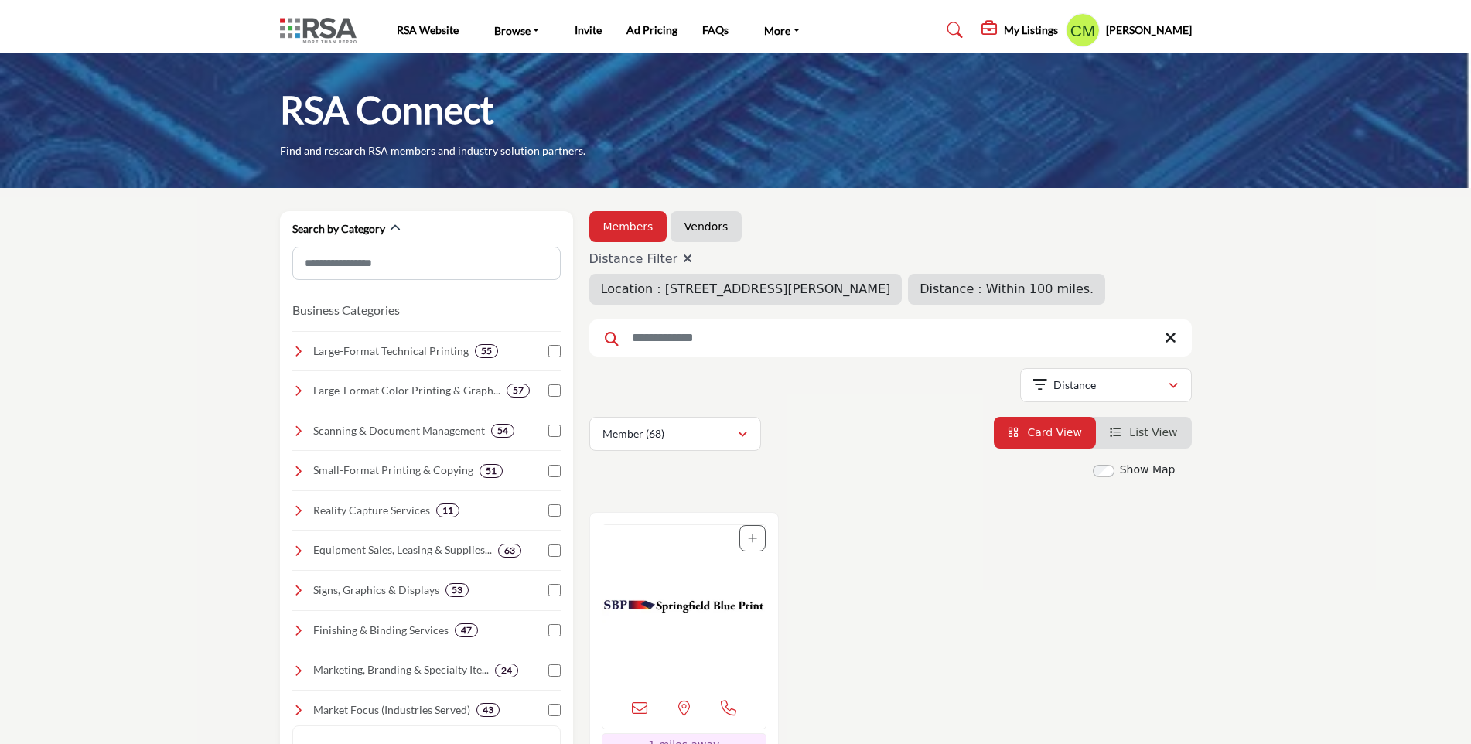
type input "**********"
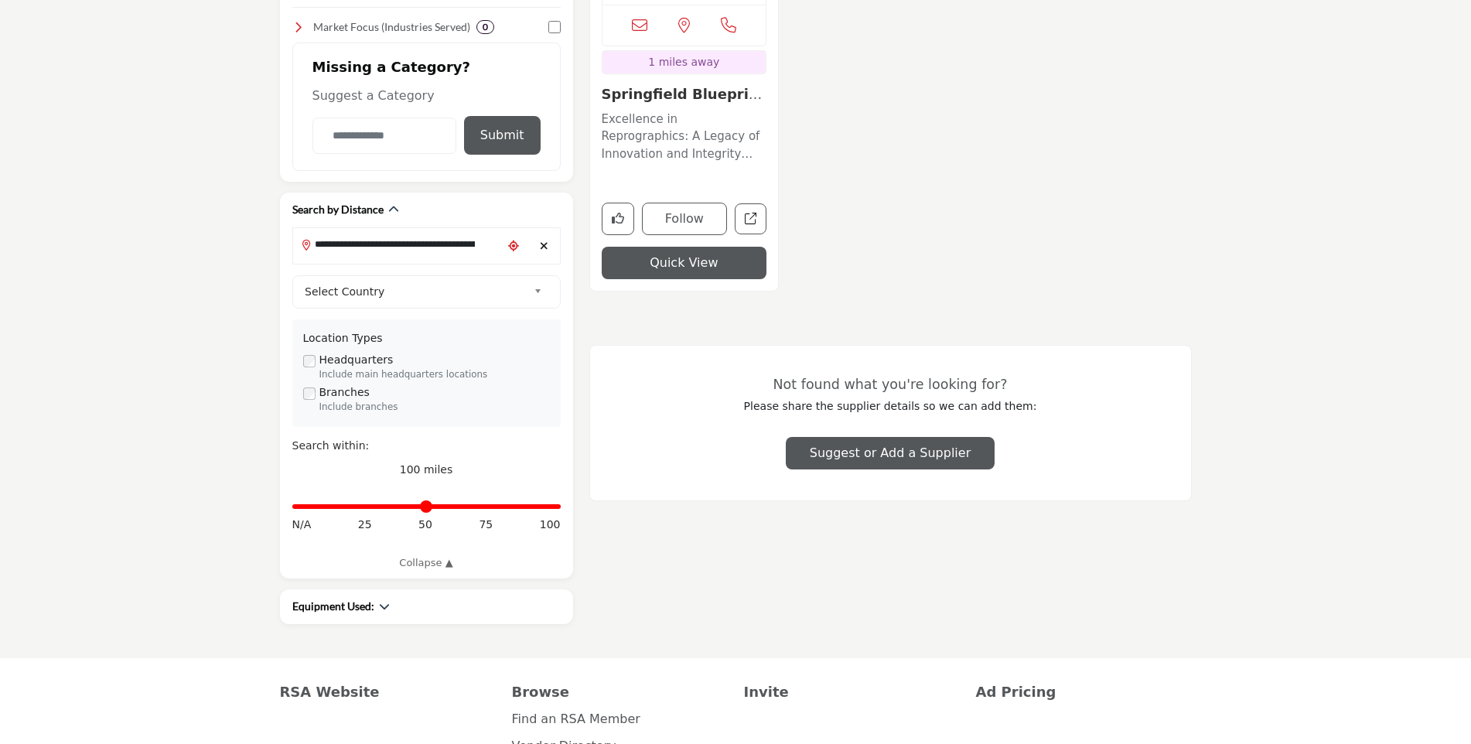
scroll to position [696, 0]
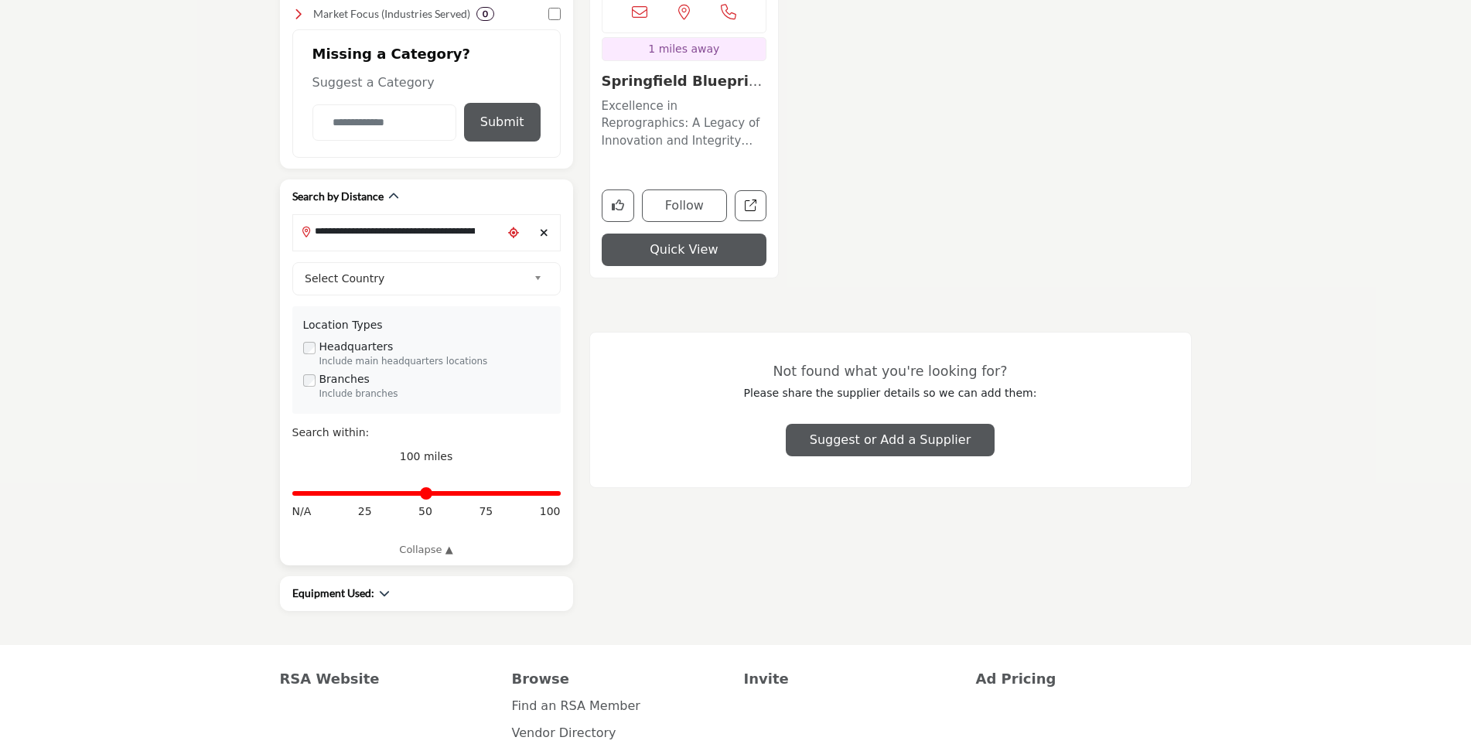
click at [554, 494] on input "Distance in miles" at bounding box center [426, 493] width 268 height 3
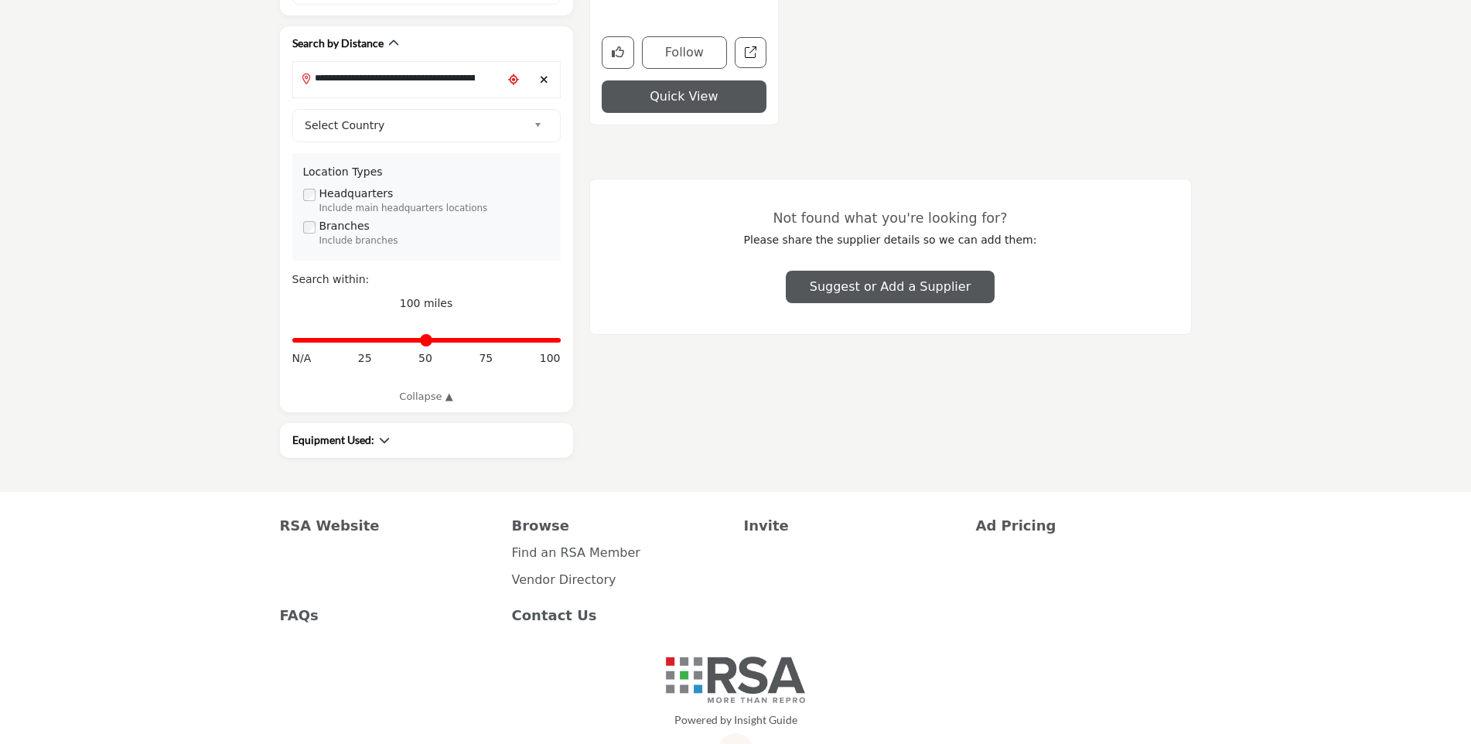
scroll to position [851, 0]
click at [383, 443] on icon "button" at bounding box center [384, 438] width 11 height 11
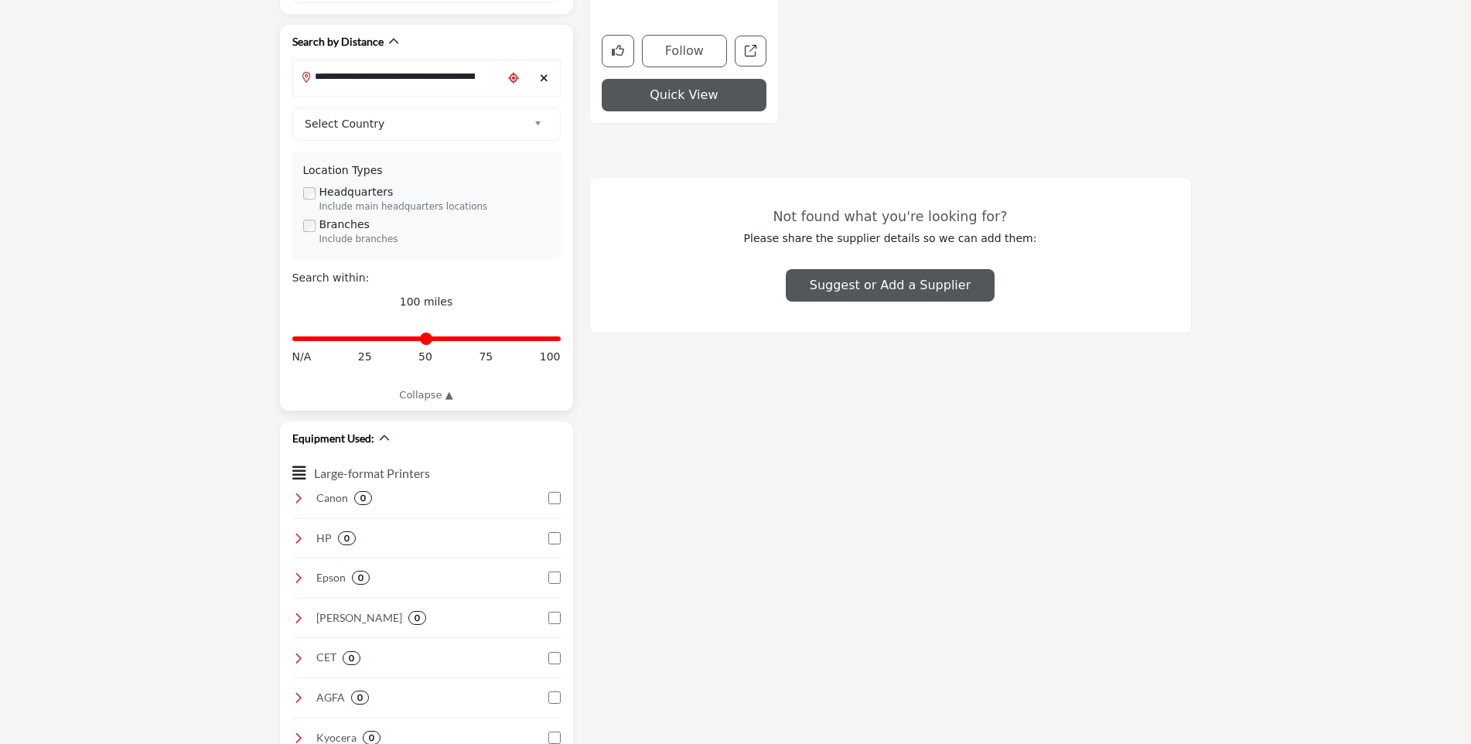
click at [301, 354] on span "N/A" at bounding box center [301, 357] width 19 height 16
drag, startPoint x: 557, startPoint y: 338, endPoint x: 284, endPoint y: 341, distance: 273.1
type input "*"
click at [292, 340] on input "Distance in miles" at bounding box center [426, 338] width 268 height 3
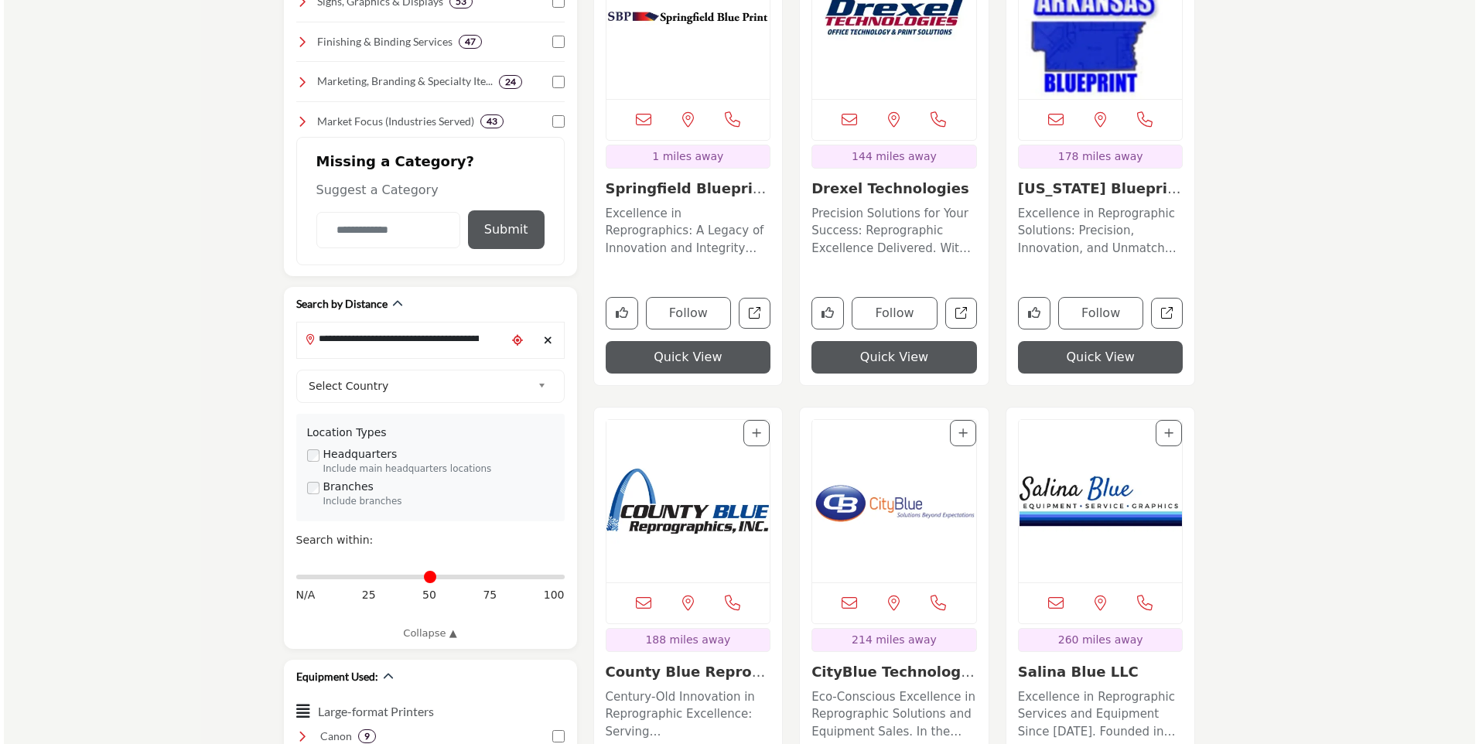
scroll to position [619, 0]
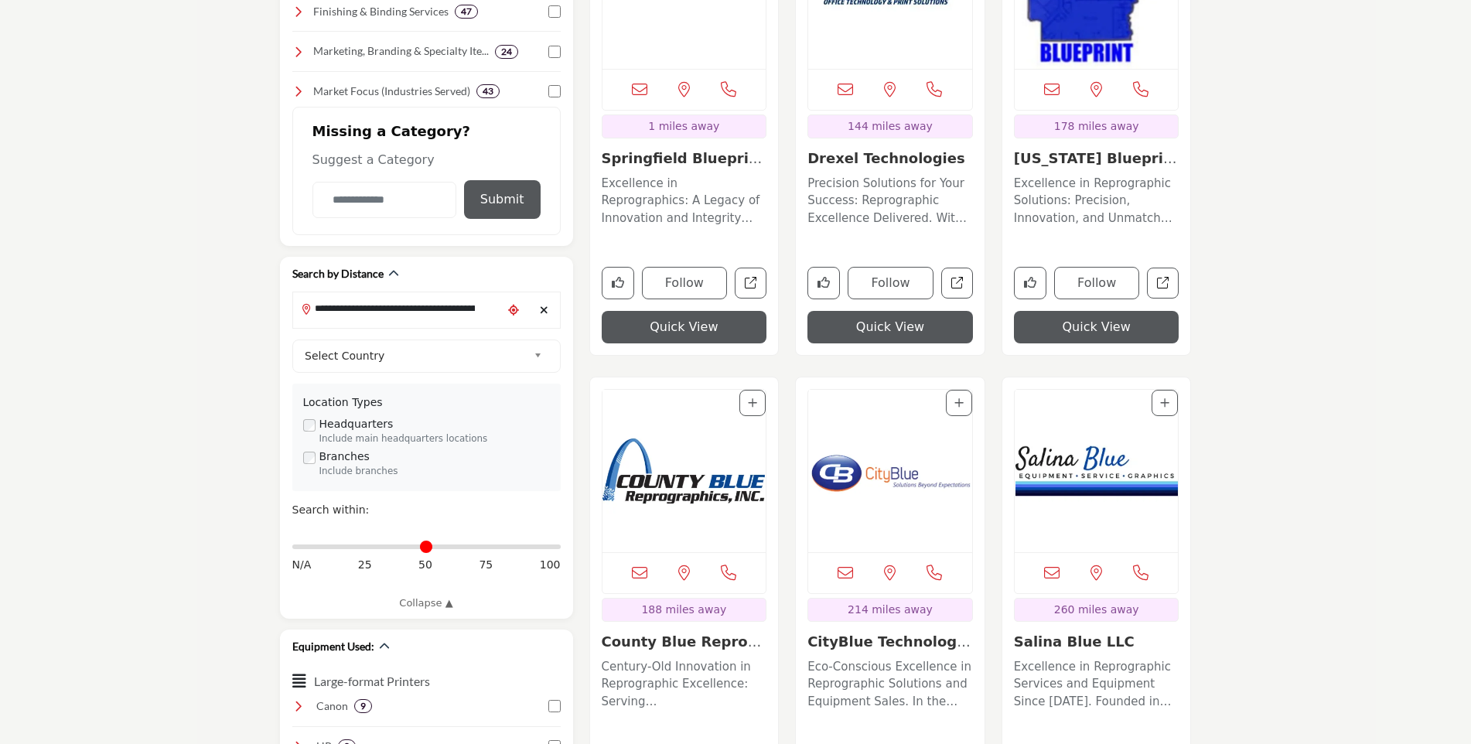
click at [894, 325] on button "Quick View" at bounding box center [891, 327] width 166 height 32
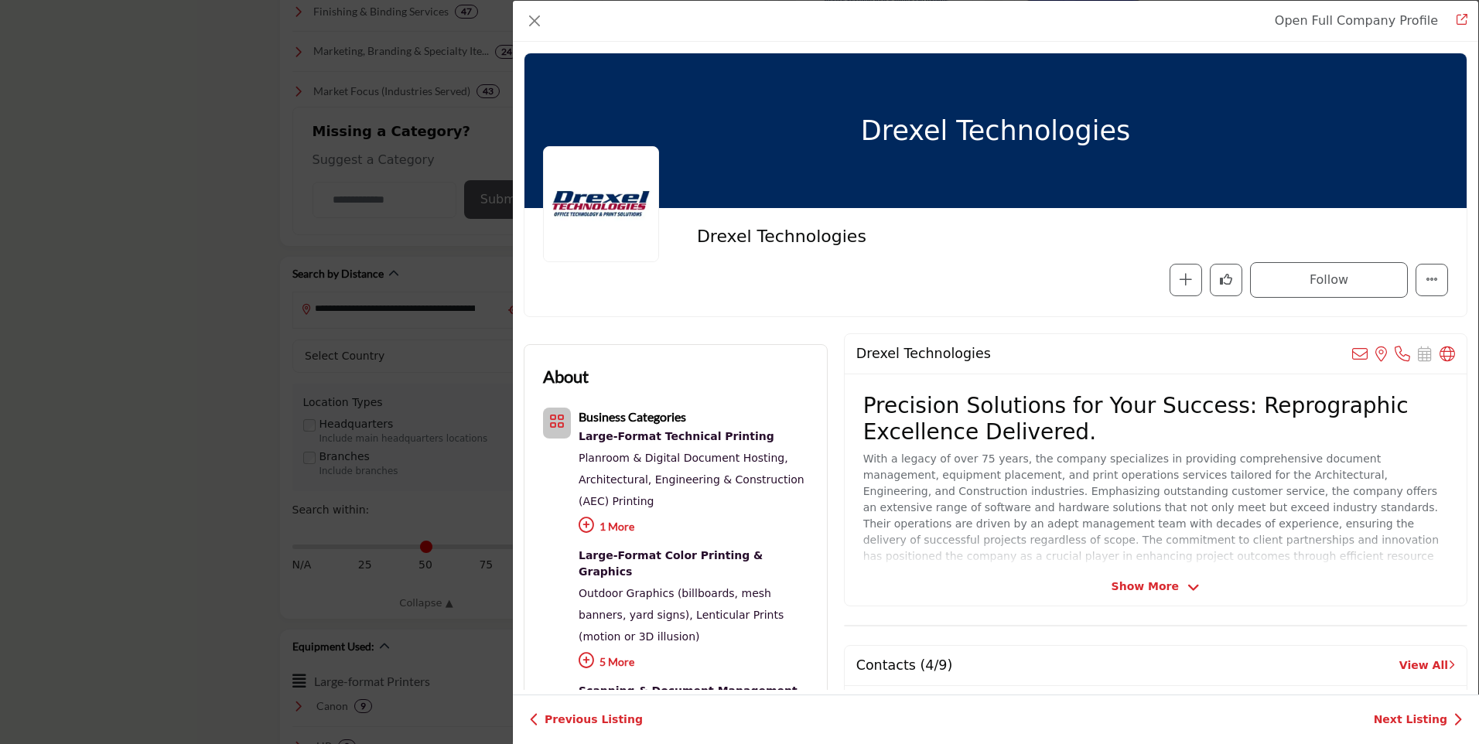
click at [1149, 583] on span "Show More" at bounding box center [1145, 587] width 67 height 16
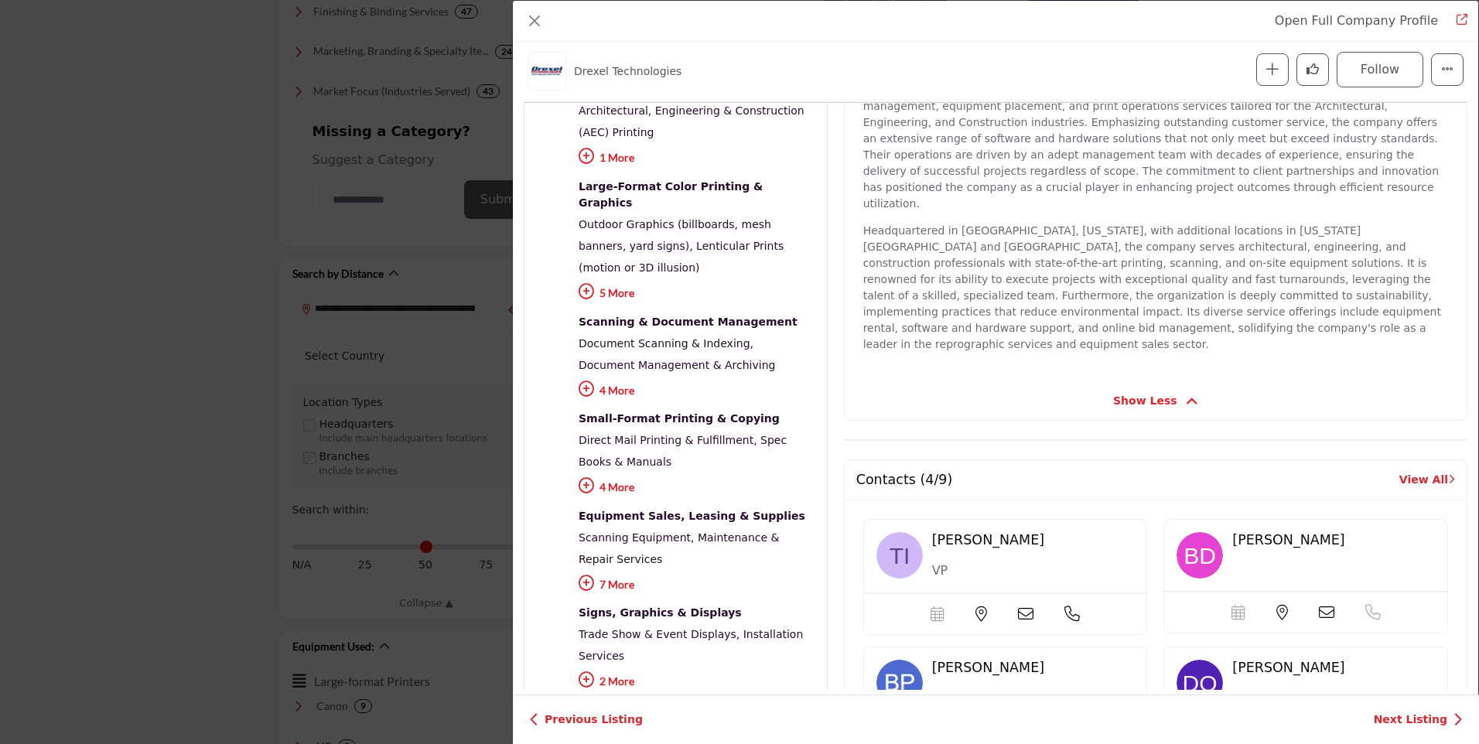
scroll to position [527, 0]
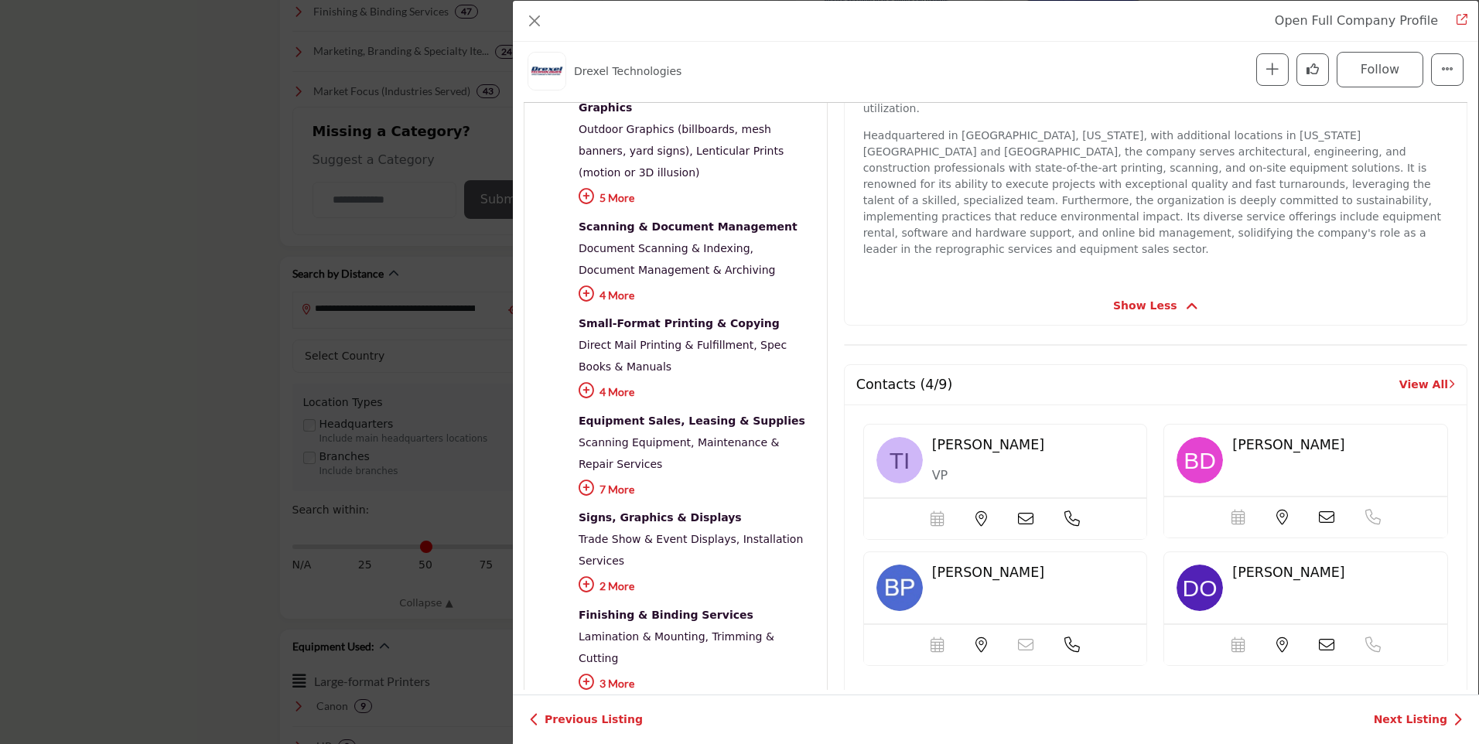
click at [586, 383] on icon "Company Data Modal" at bounding box center [586, 390] width 15 height 15
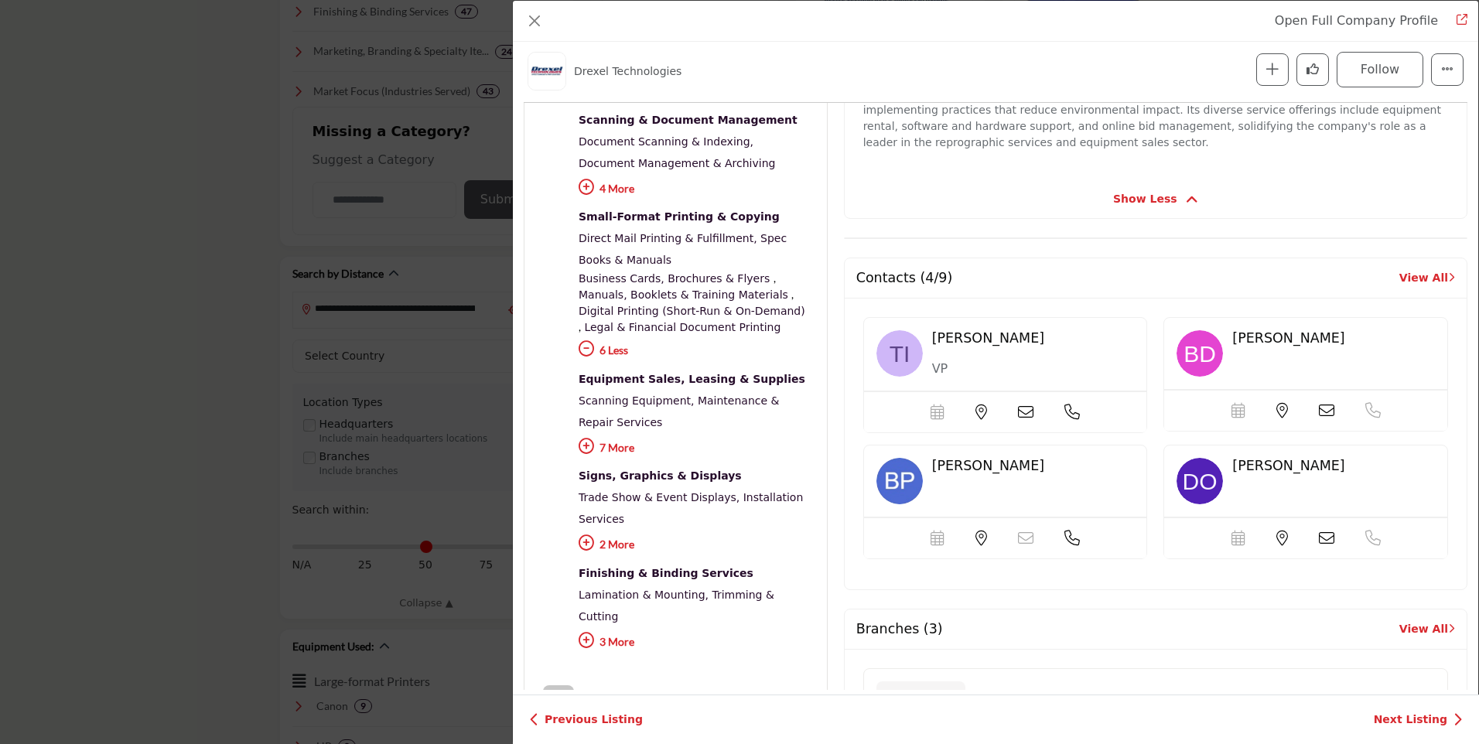
scroll to position [682, 0]
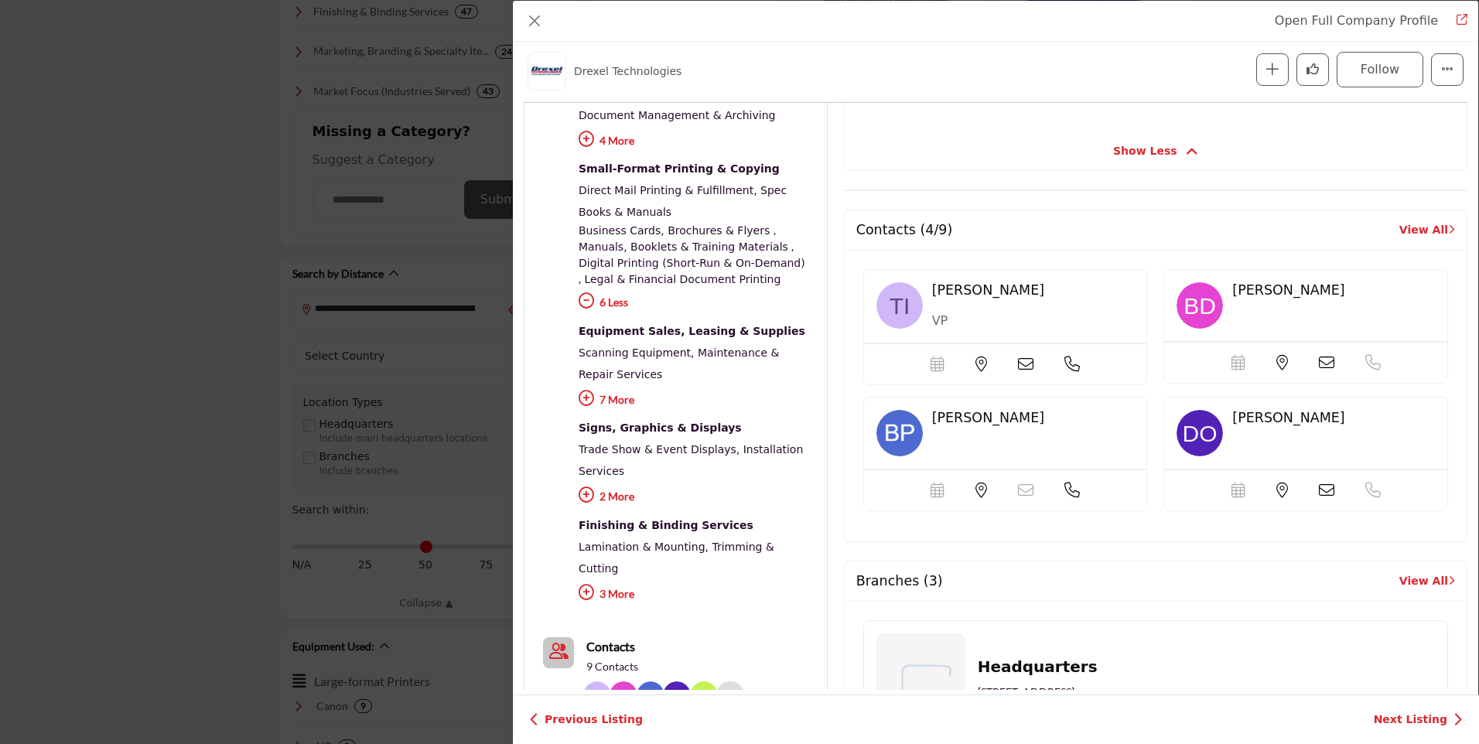
click at [584, 391] on icon "Company Data Modal" at bounding box center [586, 398] width 15 height 15
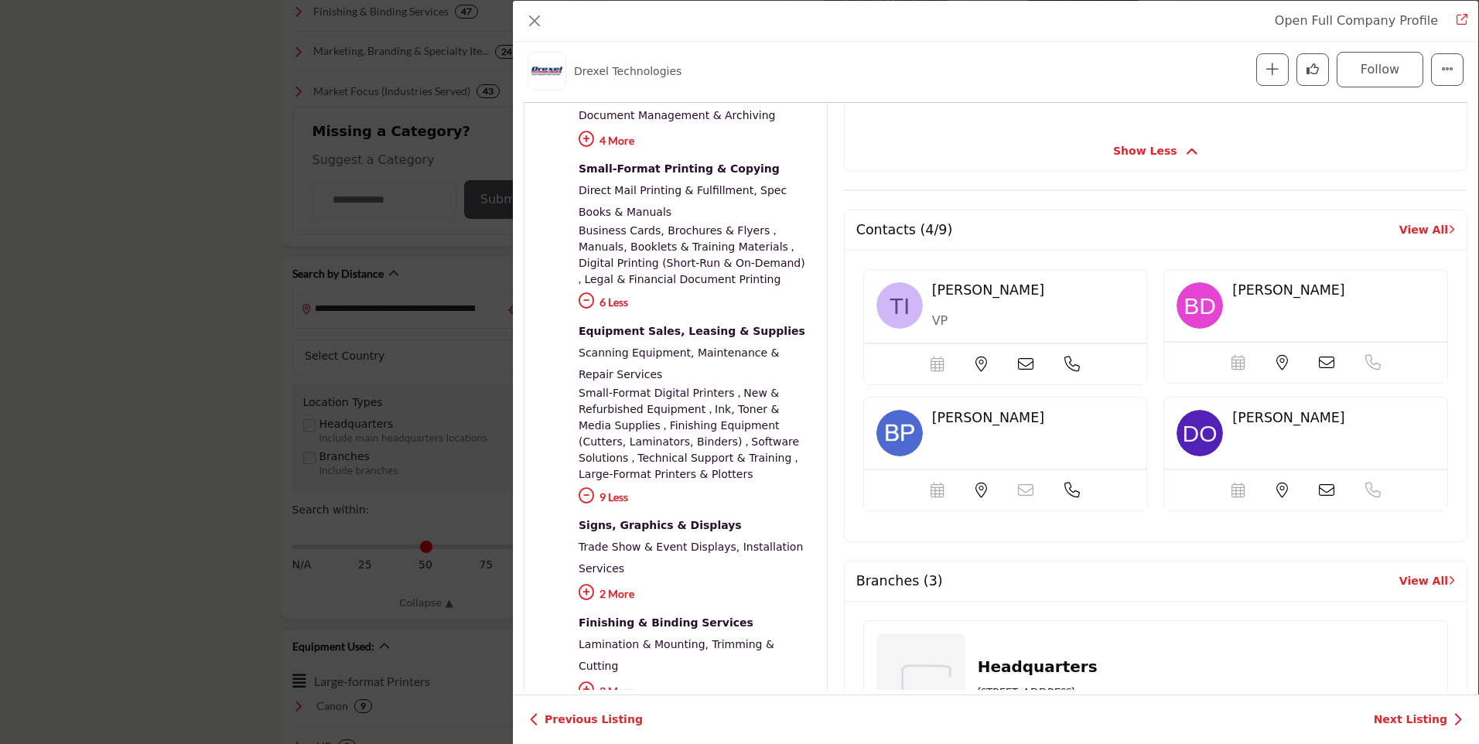
click at [1136, 143] on span "Show Less" at bounding box center [1145, 151] width 64 height 16
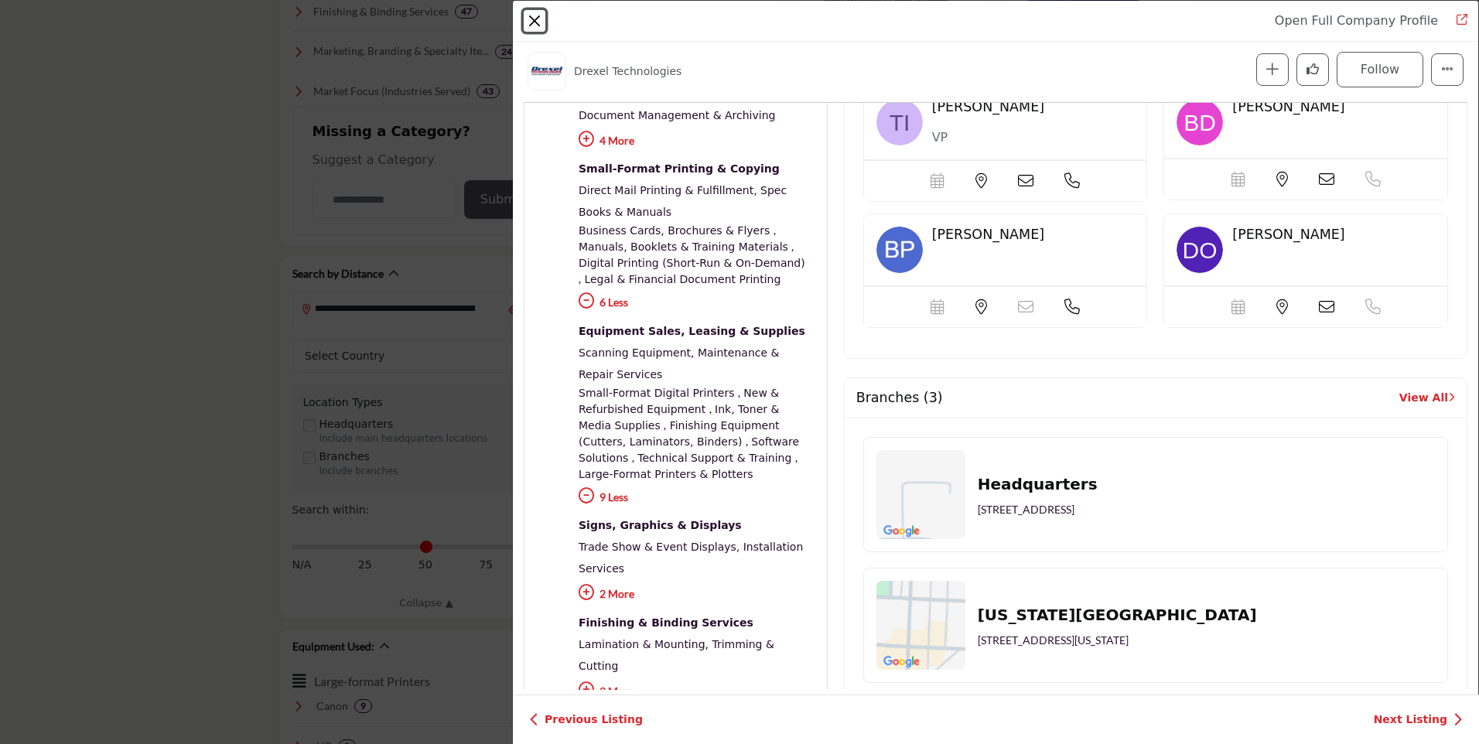
click at [535, 22] on button "Close" at bounding box center [535, 21] width 22 height 22
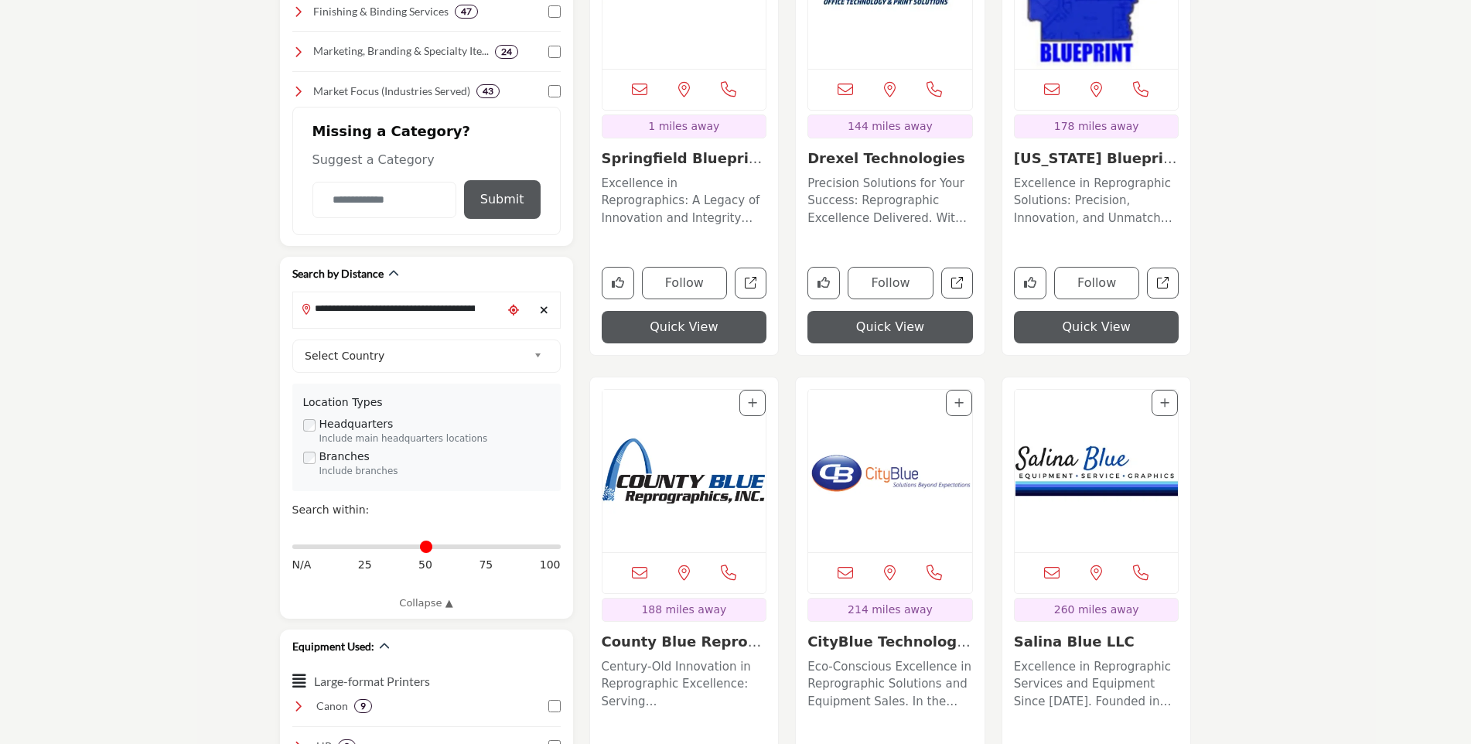
click at [1111, 326] on button "Quick View" at bounding box center [1097, 327] width 166 height 32
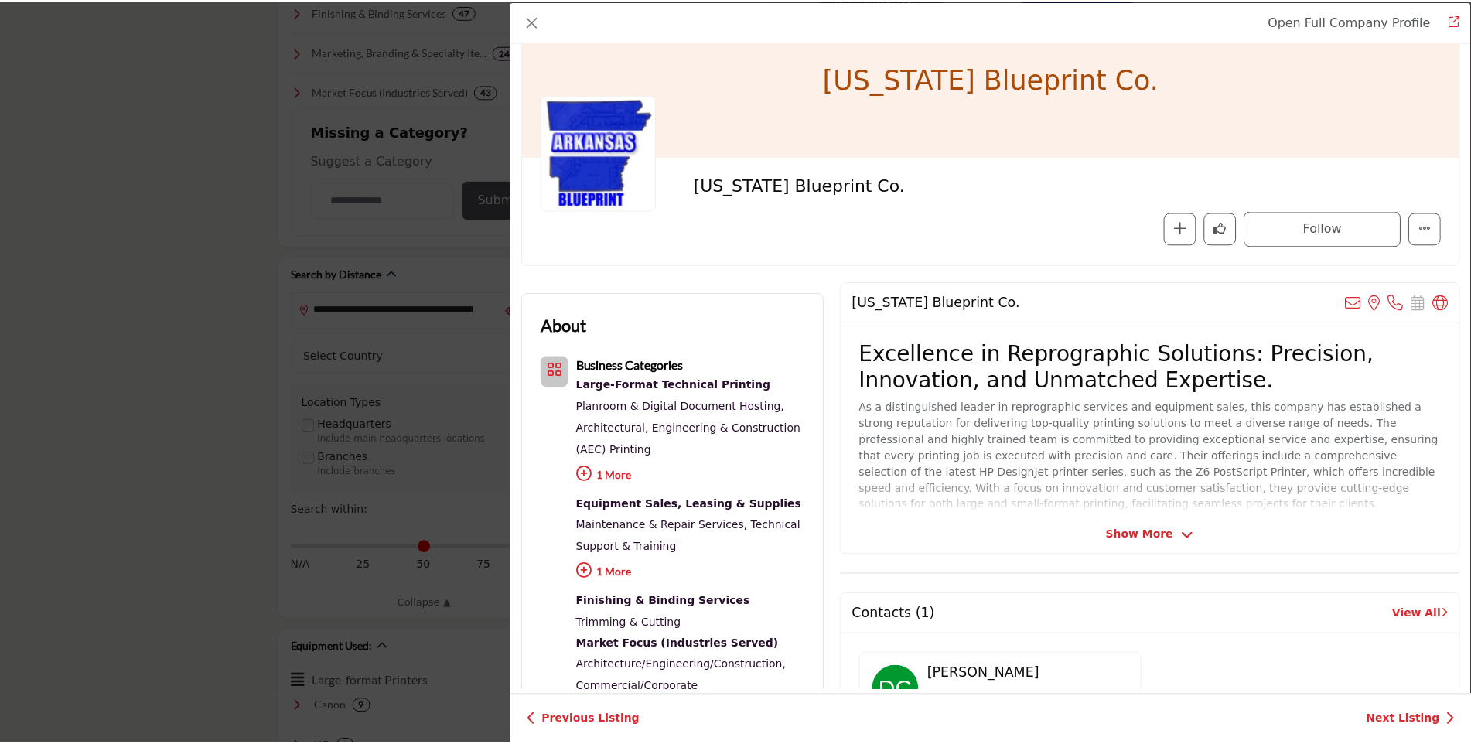
scroll to position [0, 0]
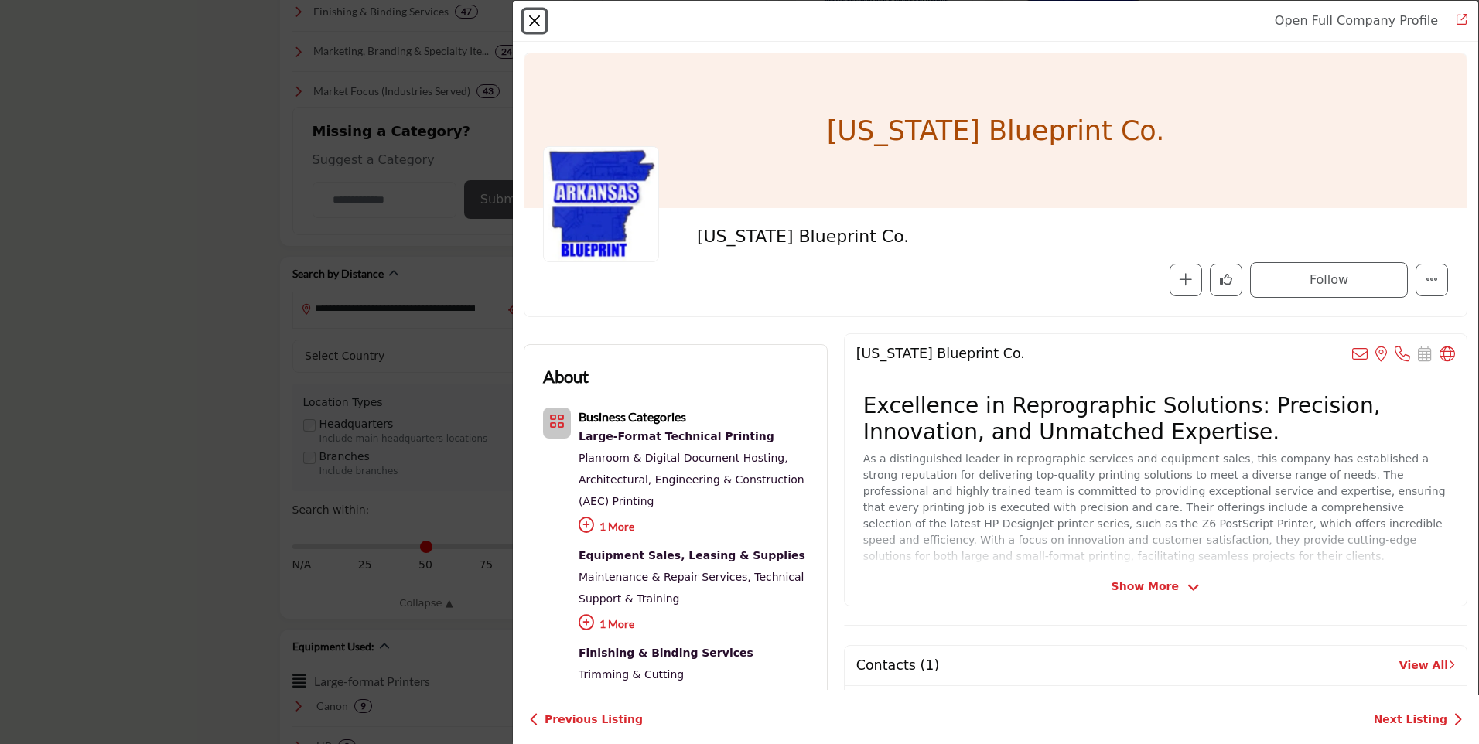
click at [531, 22] on button "Close" at bounding box center [535, 21] width 22 height 22
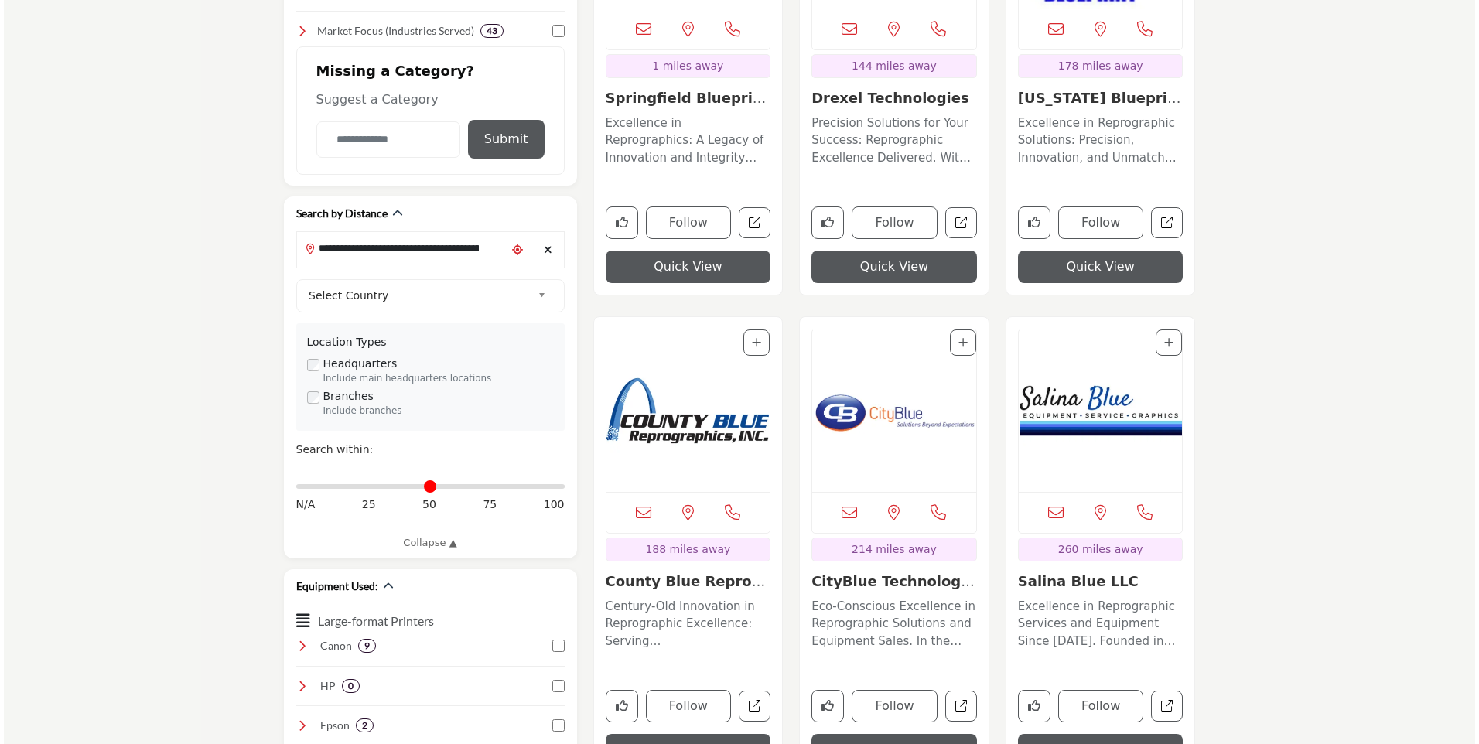
scroll to position [851, 0]
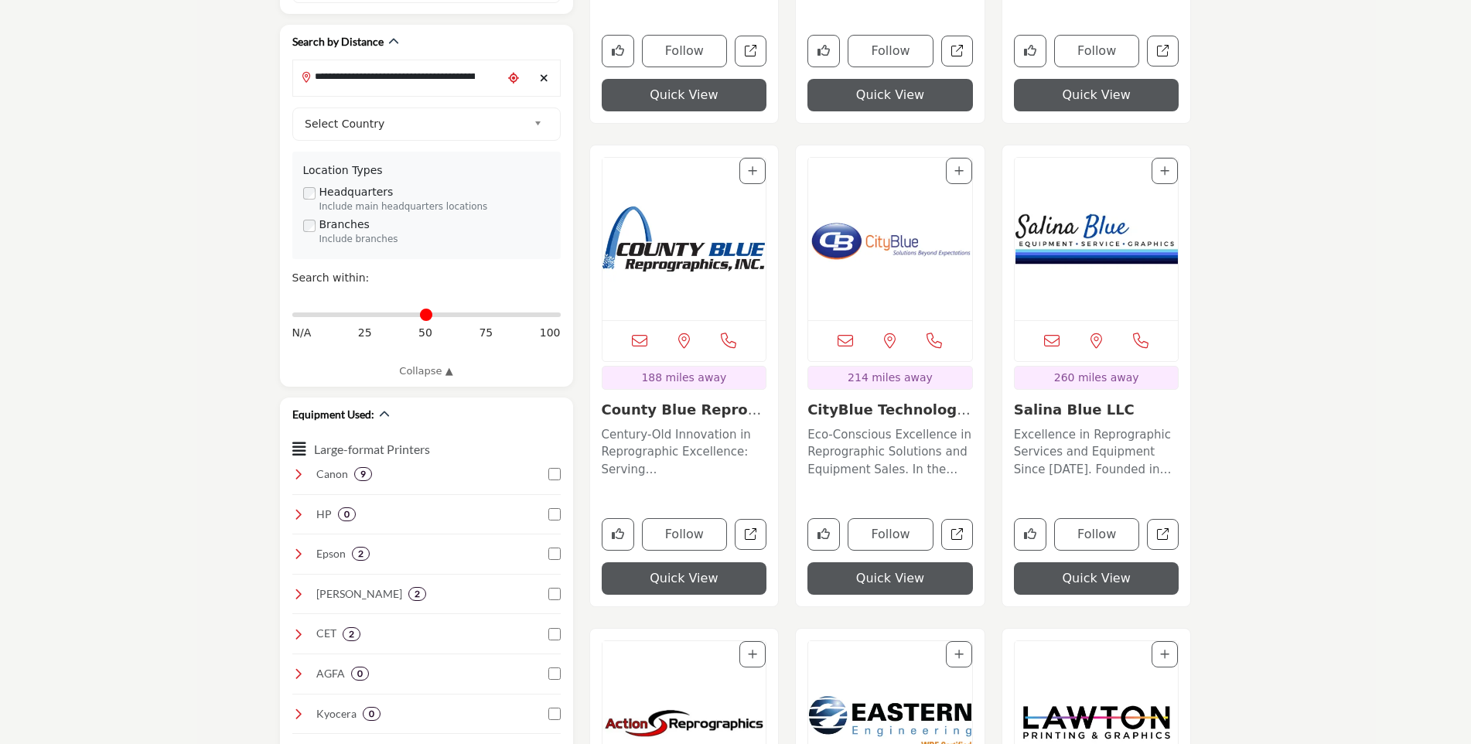
click at [696, 577] on button "Quick View" at bounding box center [685, 578] width 166 height 32
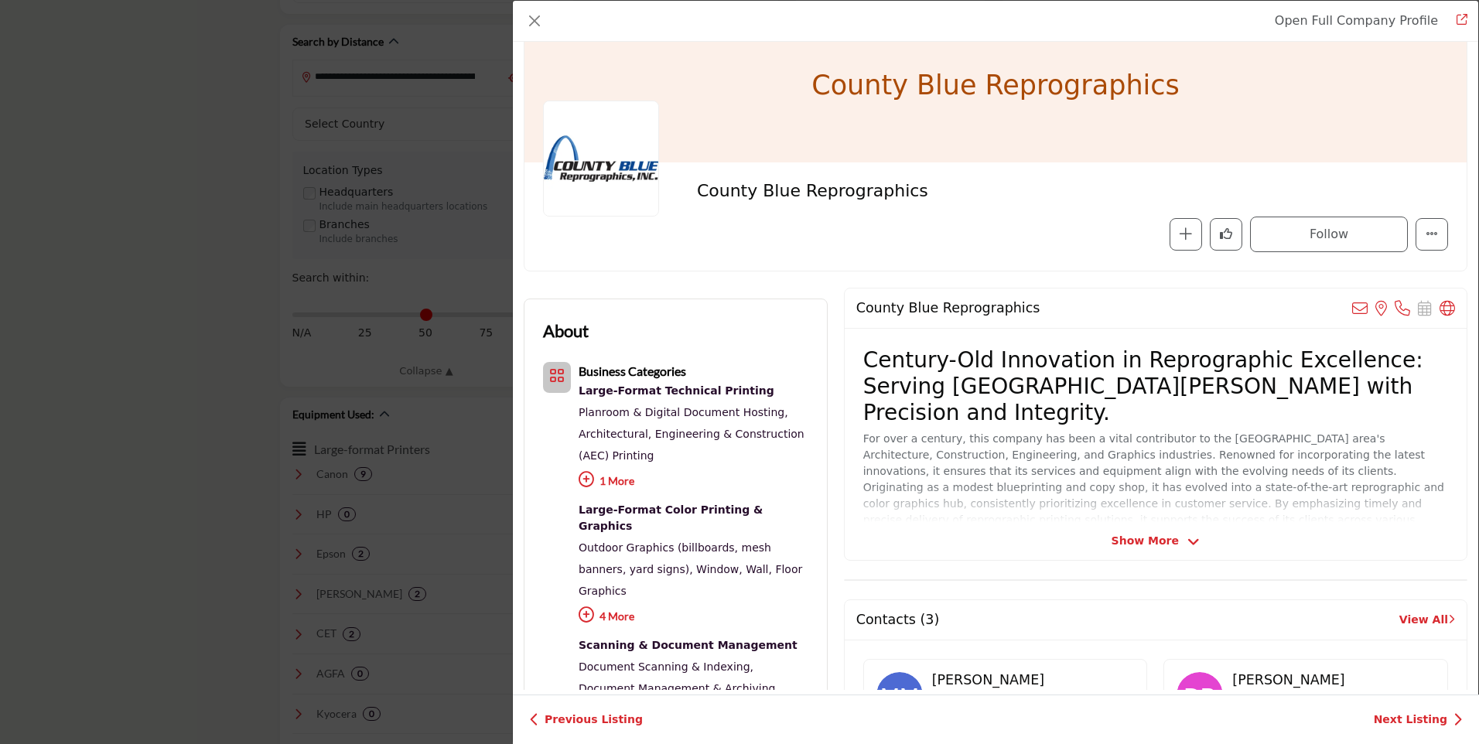
scroll to position [0, 0]
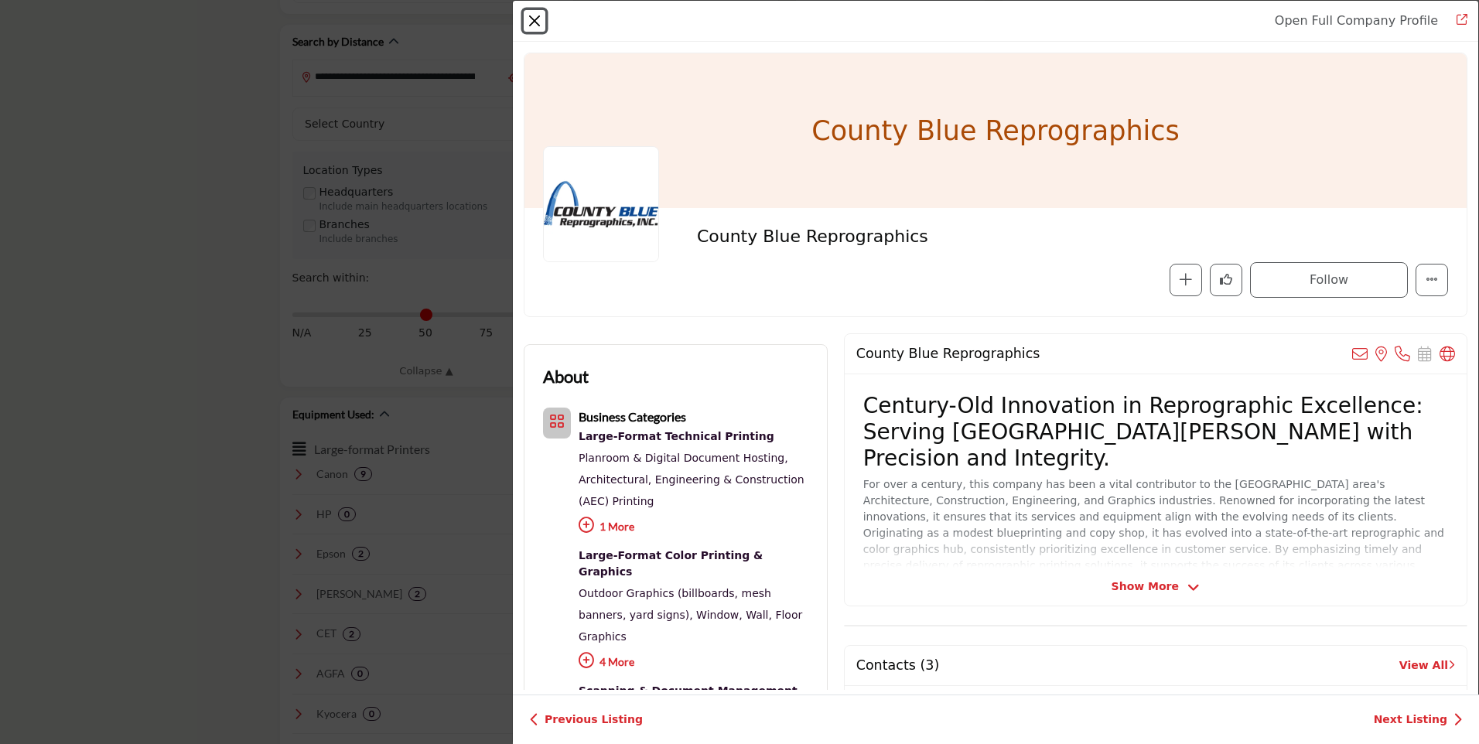
click at [531, 15] on button "Close" at bounding box center [535, 21] width 22 height 22
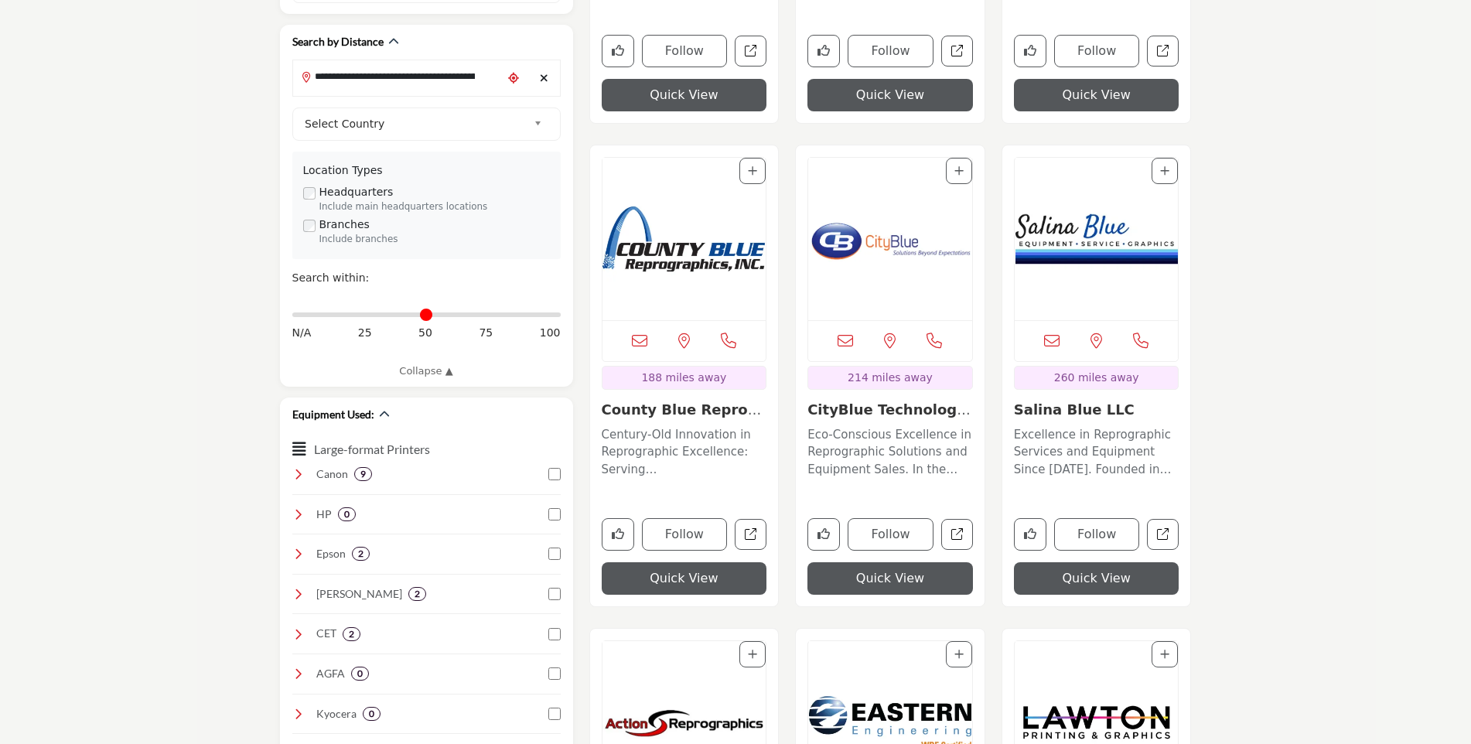
click at [907, 582] on button "Quick View" at bounding box center [891, 578] width 166 height 32
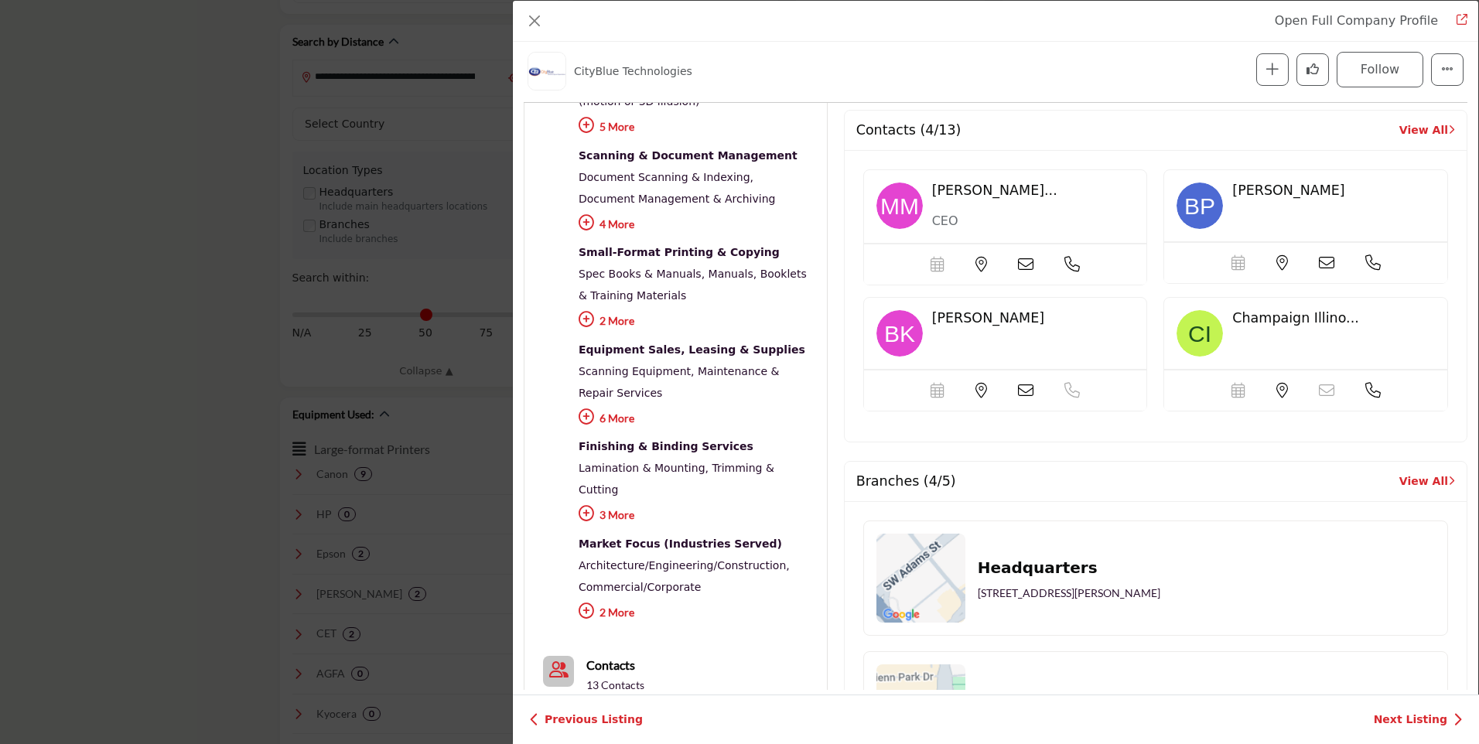
scroll to position [521, 0]
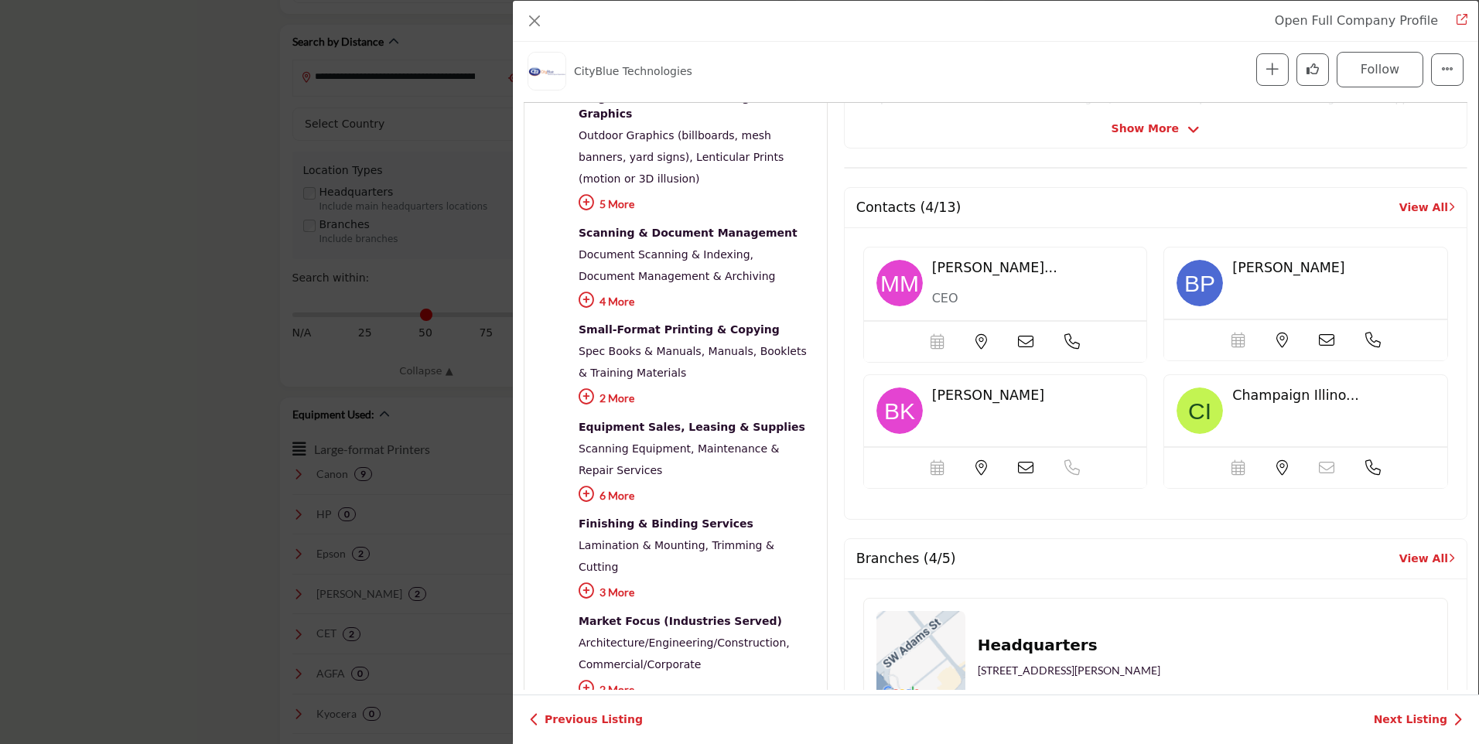
click at [587, 487] on icon "Company Data Modal" at bounding box center [586, 494] width 15 height 15
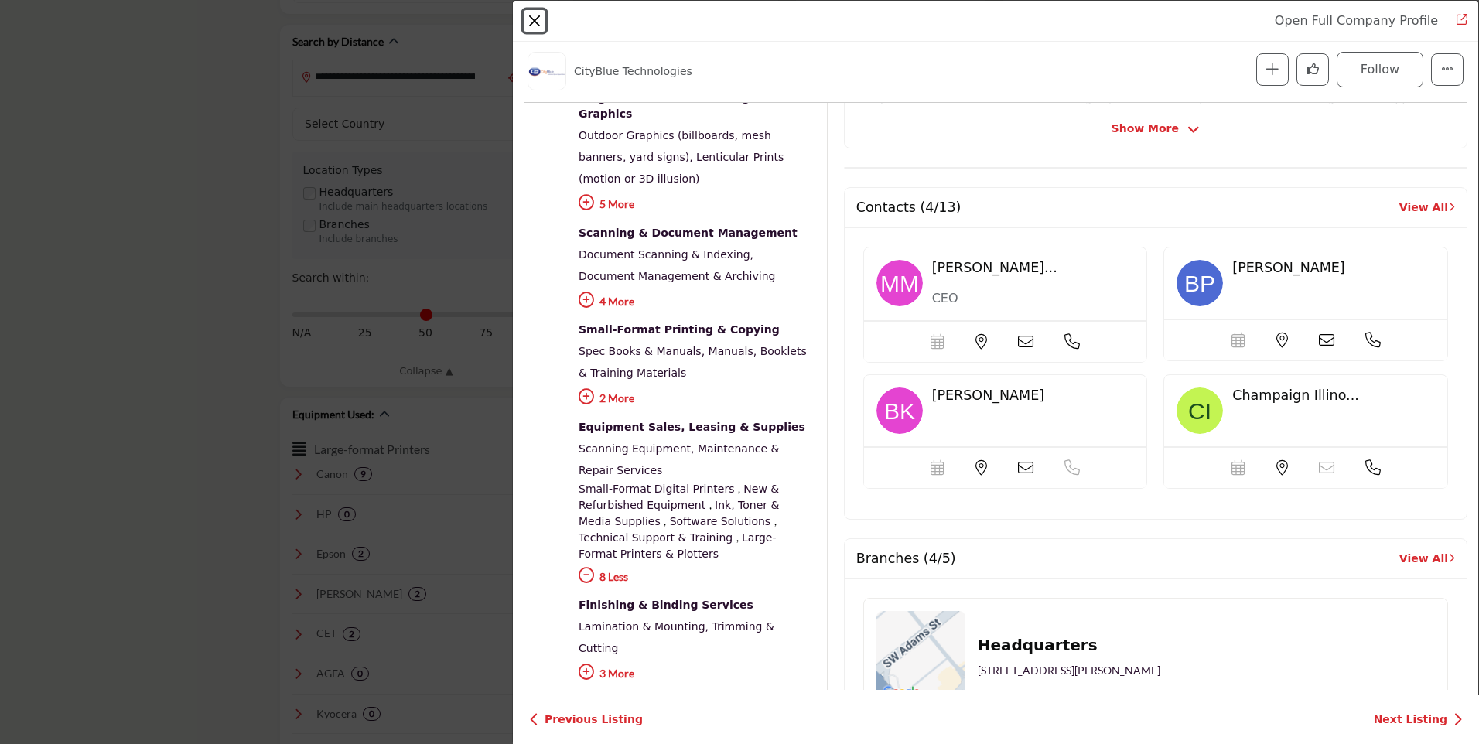
click at [534, 16] on button "Close" at bounding box center [535, 21] width 22 height 22
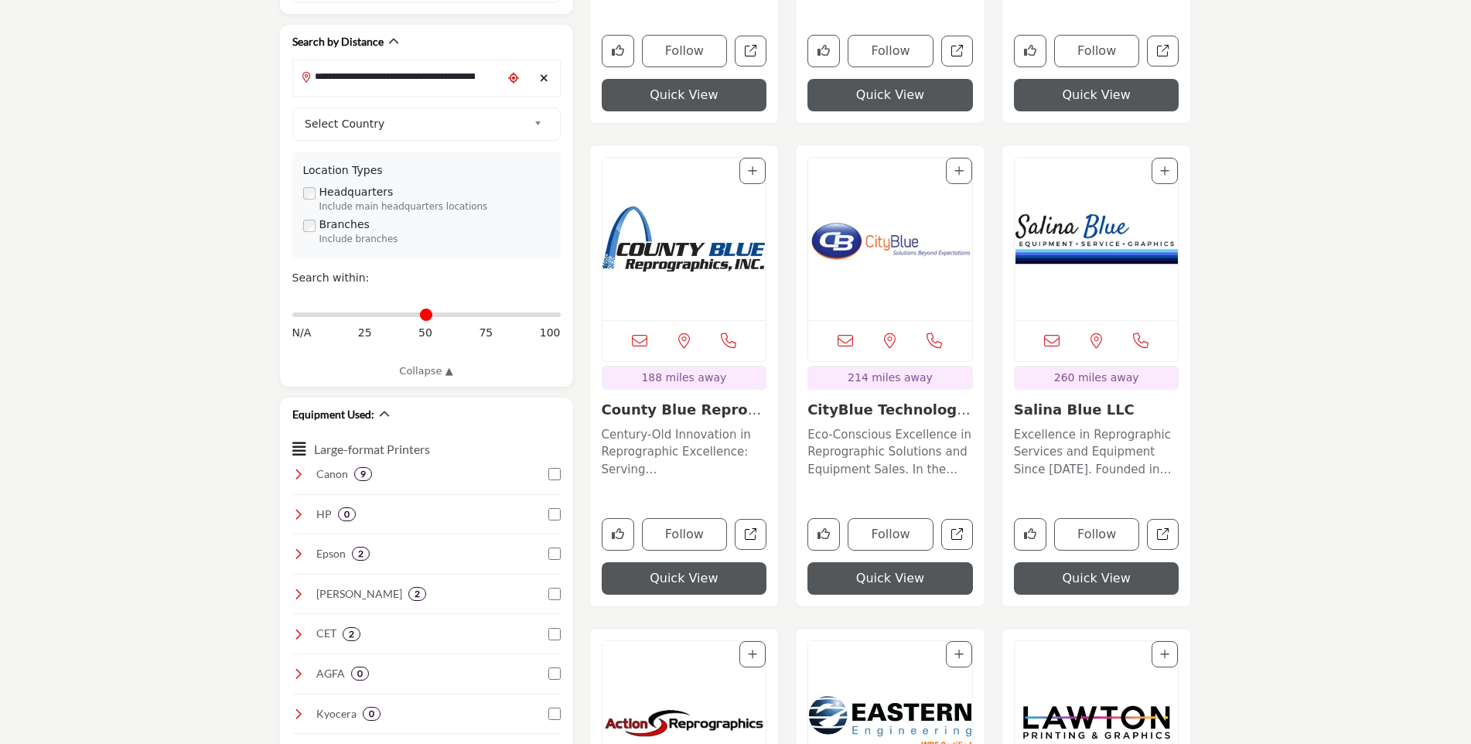
click at [1102, 581] on button "Quick View" at bounding box center [1097, 578] width 166 height 32
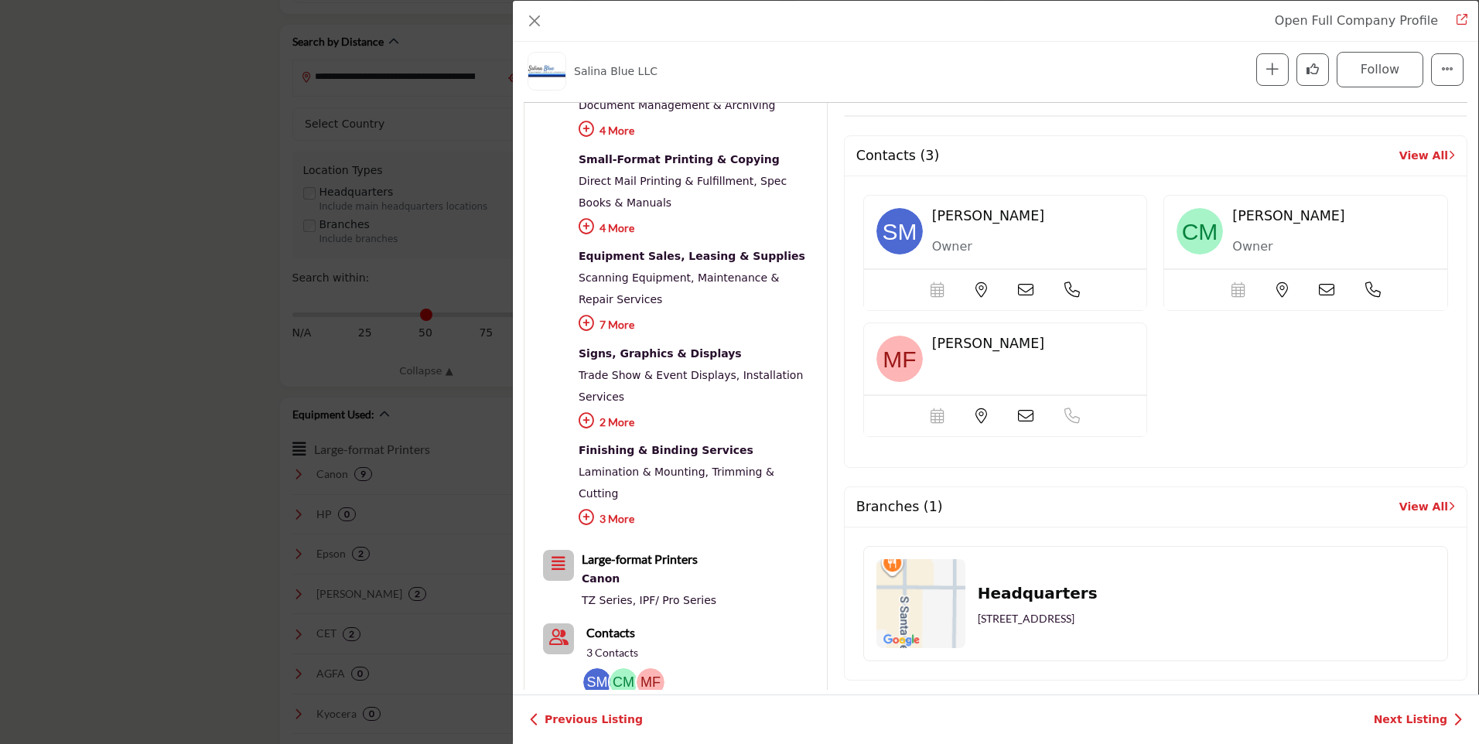
scroll to position [604, 0]
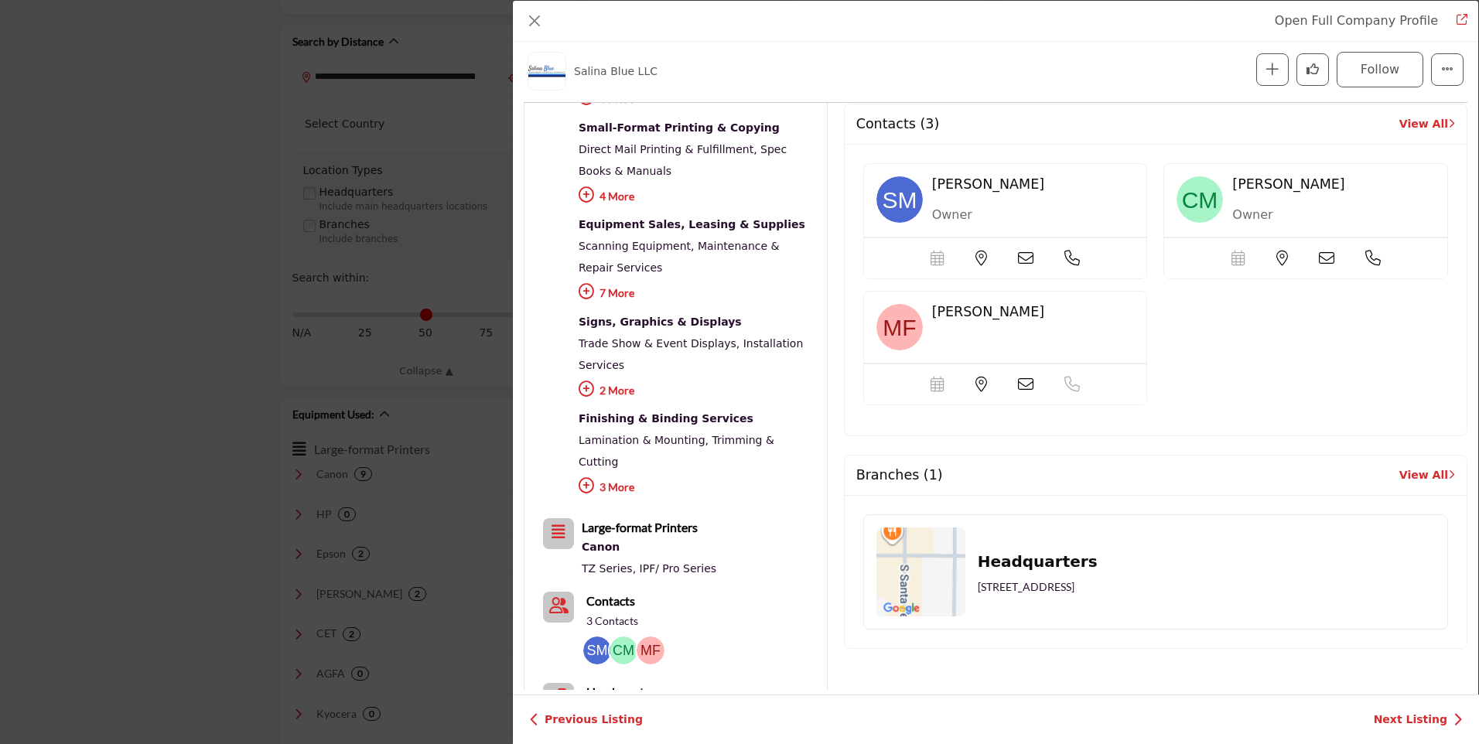
click at [586, 284] on icon "Company Data Modal" at bounding box center [586, 291] width 15 height 15
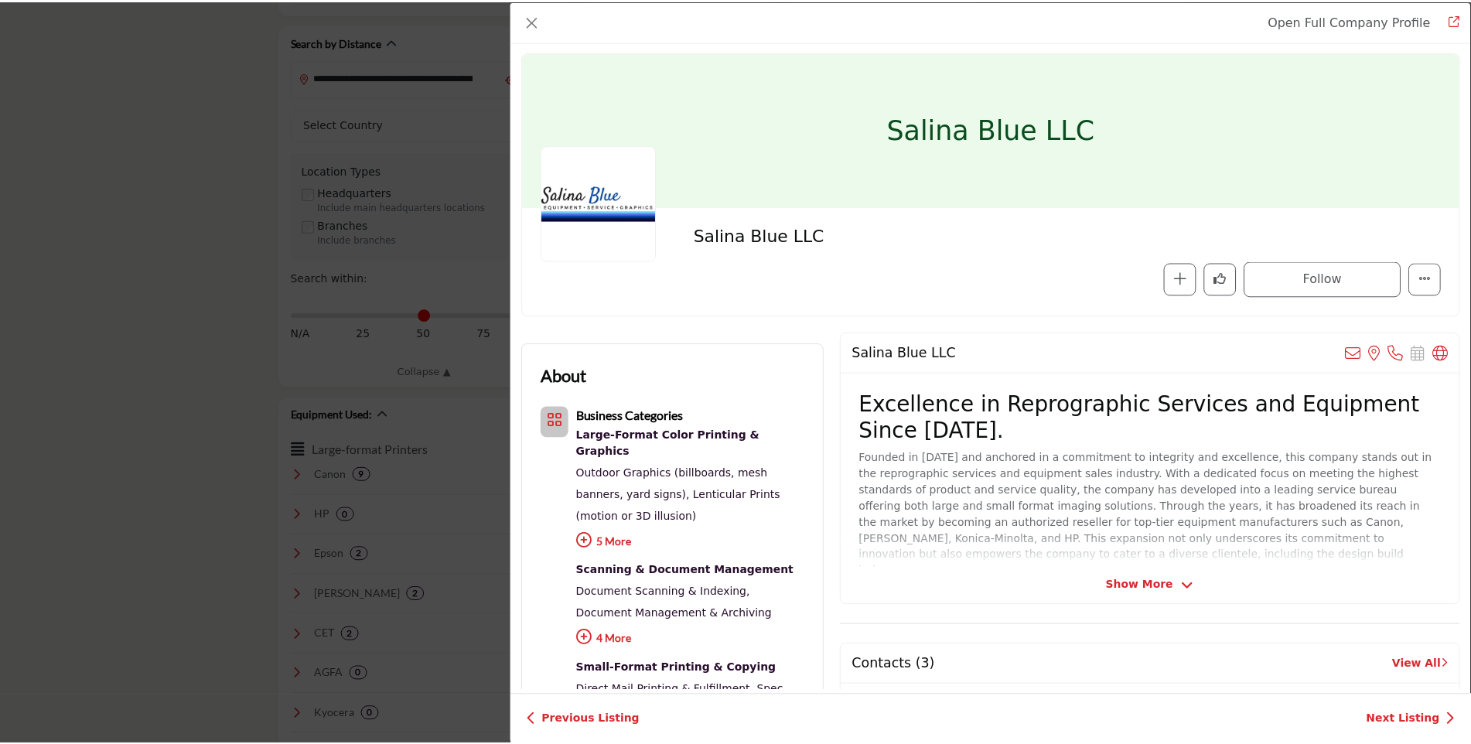
scroll to position [0, 0]
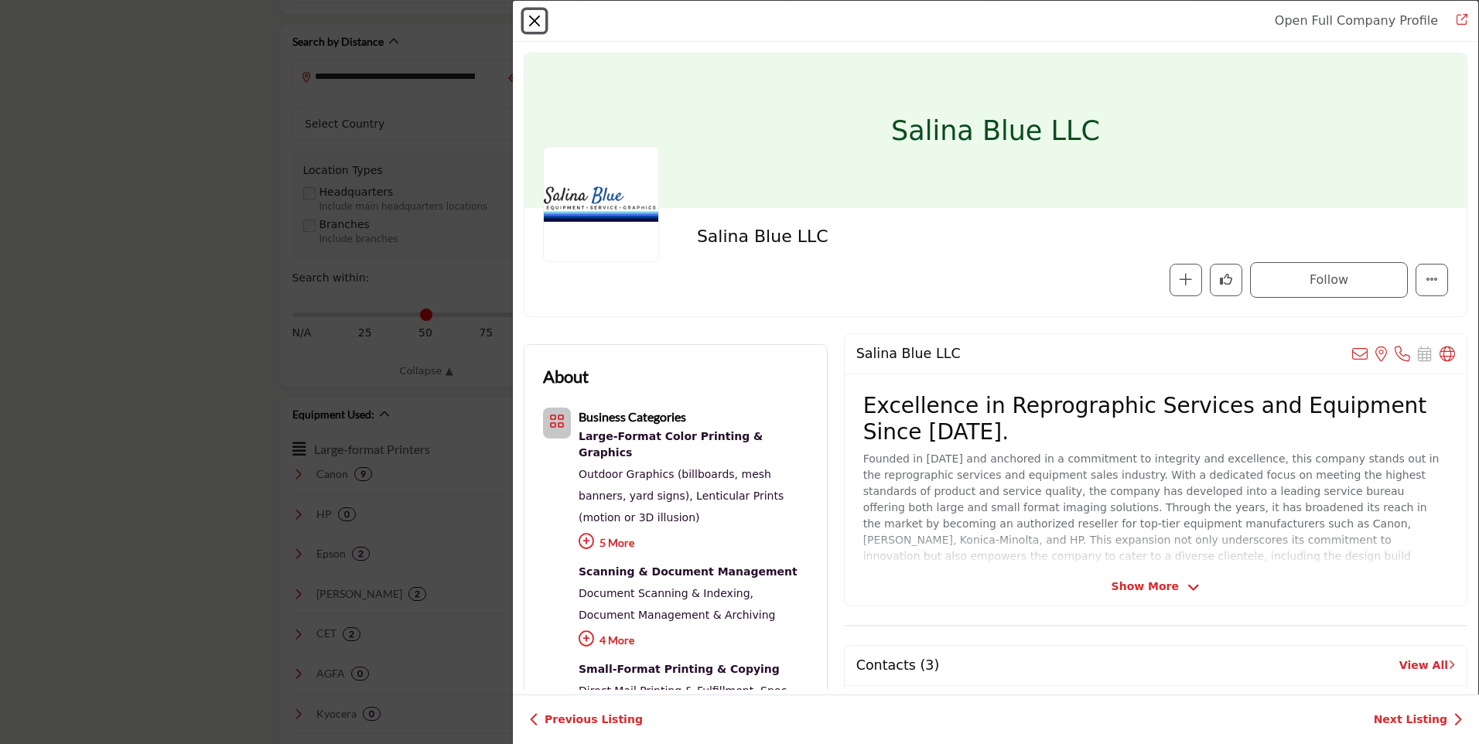
click at [535, 22] on button "Close" at bounding box center [535, 21] width 22 height 22
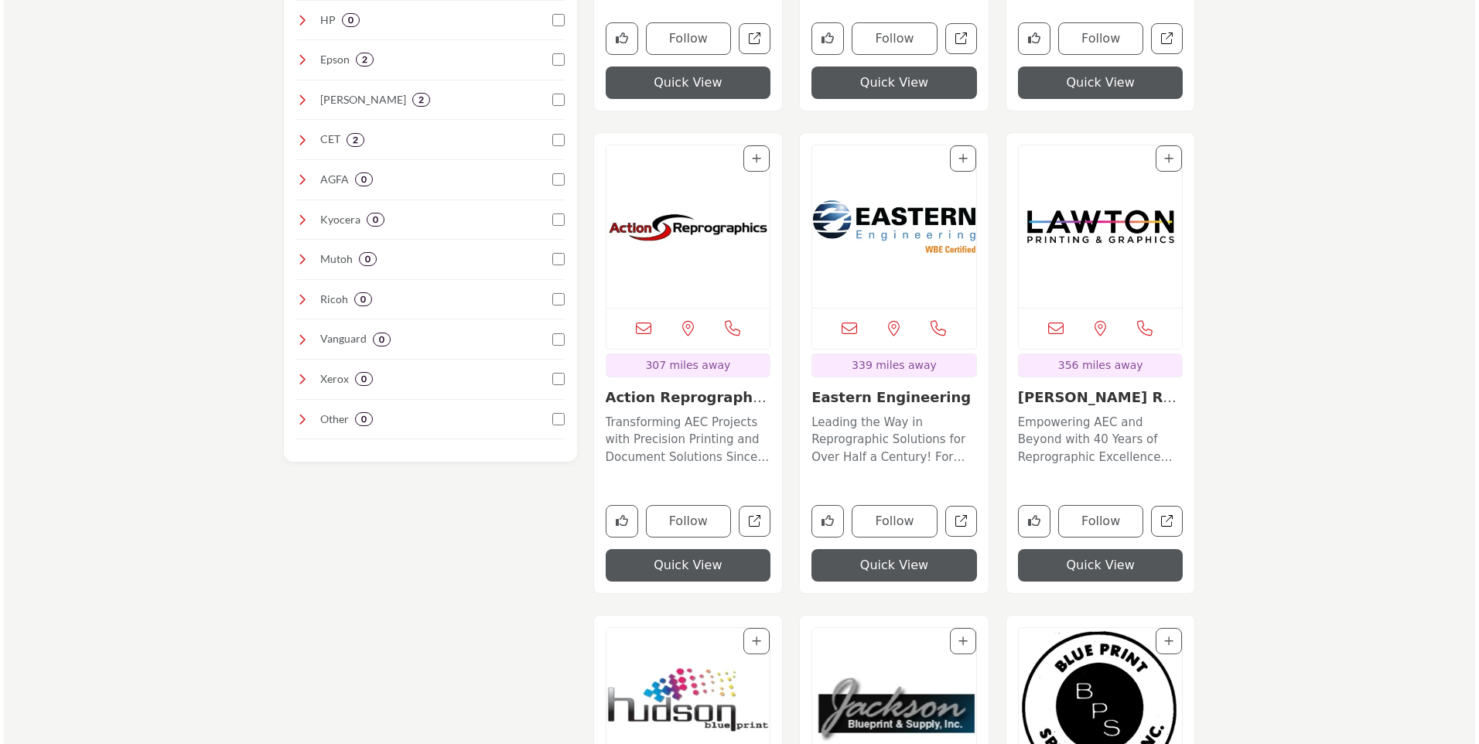
scroll to position [1393, 0]
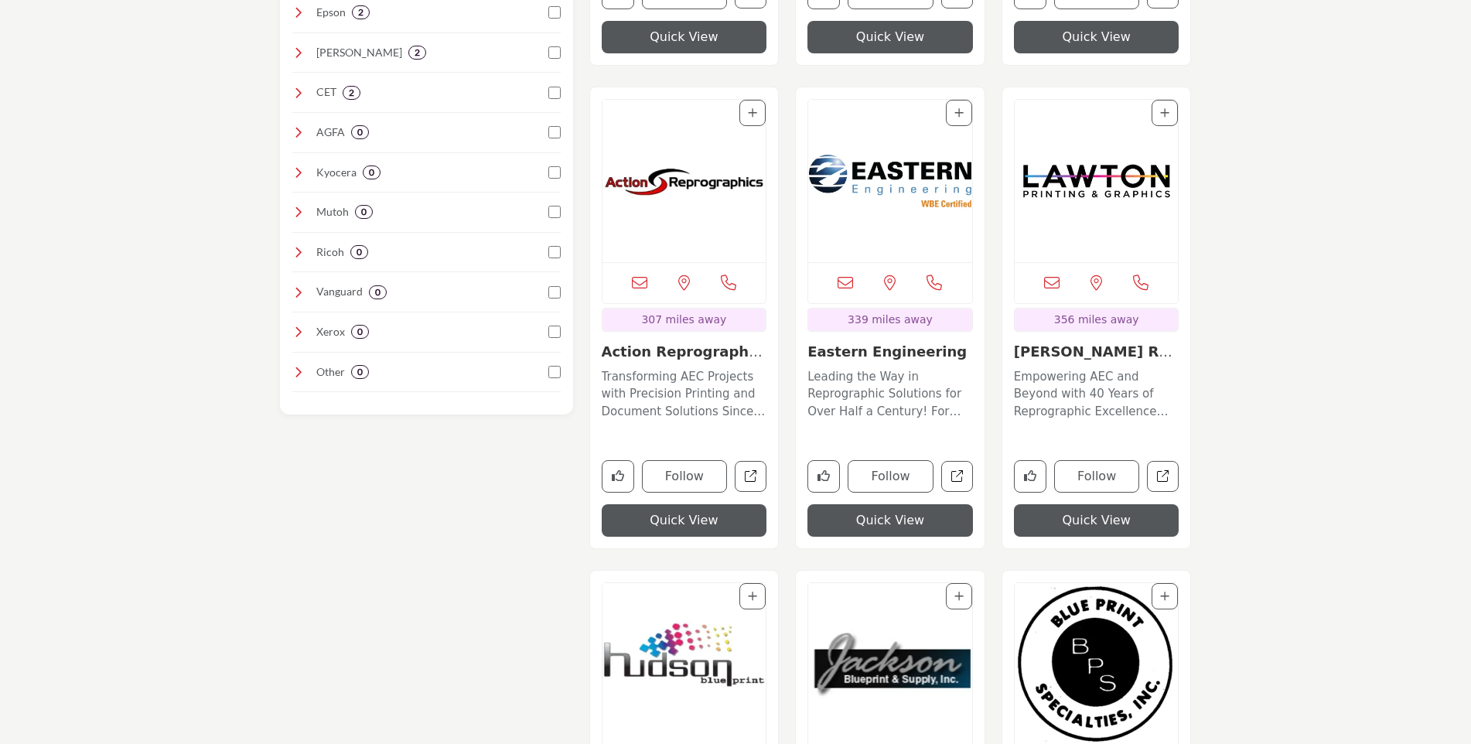
click at [688, 518] on button "Quick View" at bounding box center [685, 520] width 166 height 32
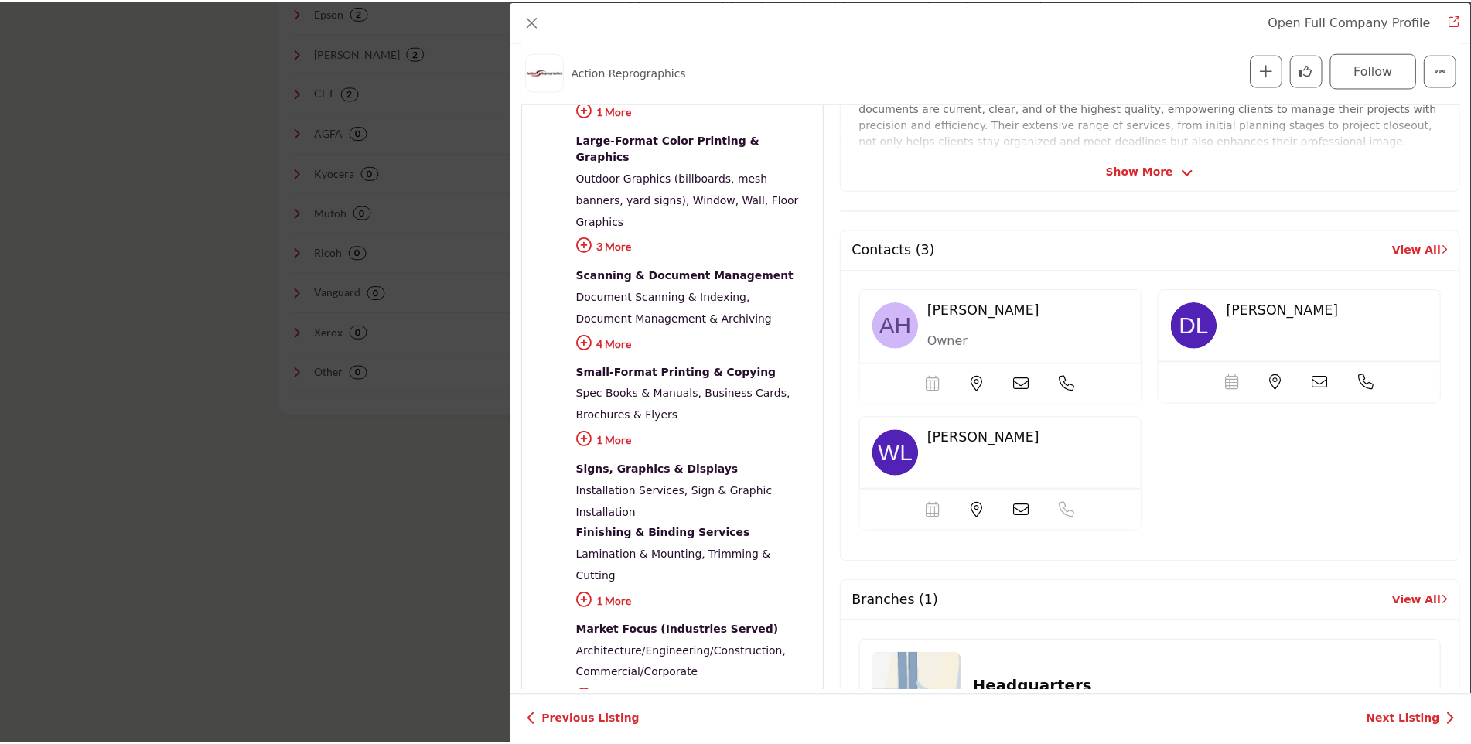
scroll to position [527, 0]
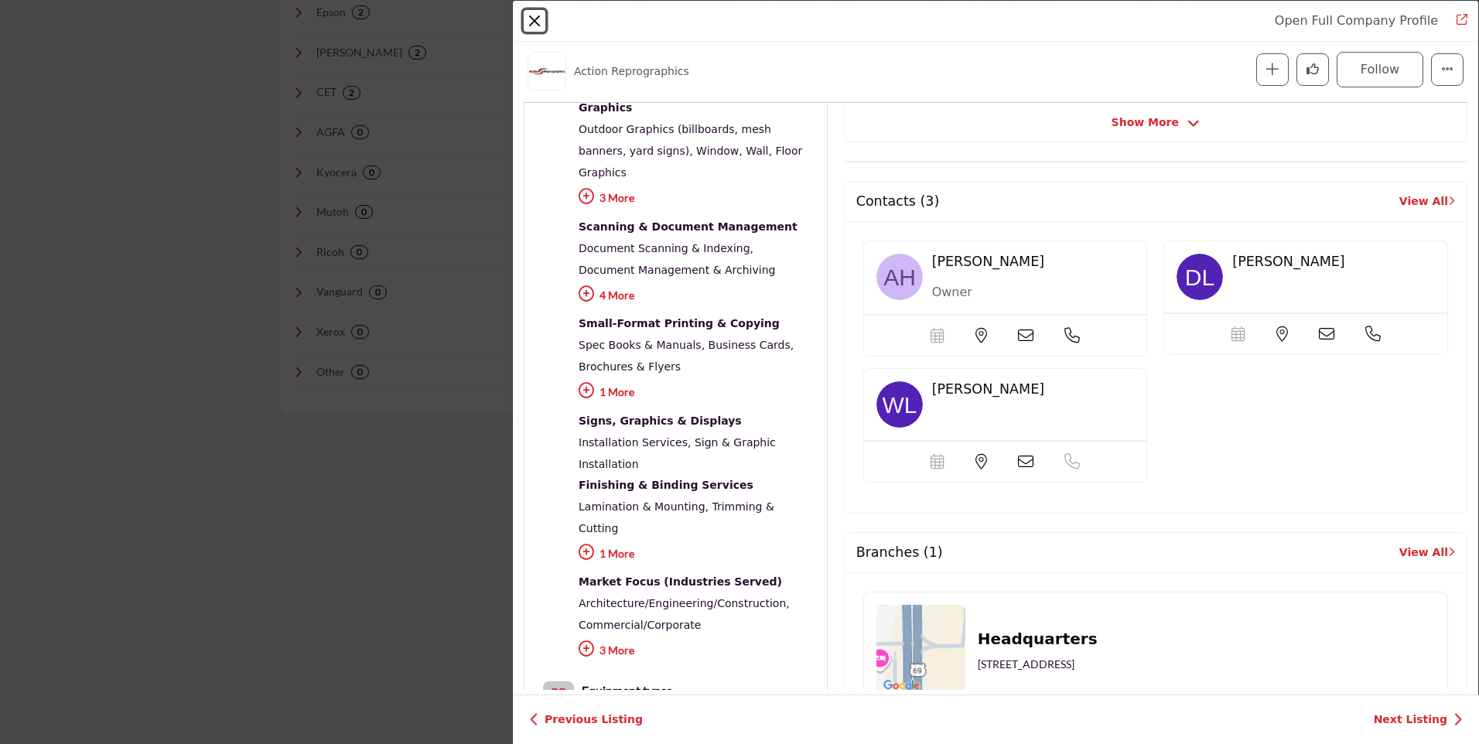
click at [534, 19] on button "Close" at bounding box center [535, 21] width 22 height 22
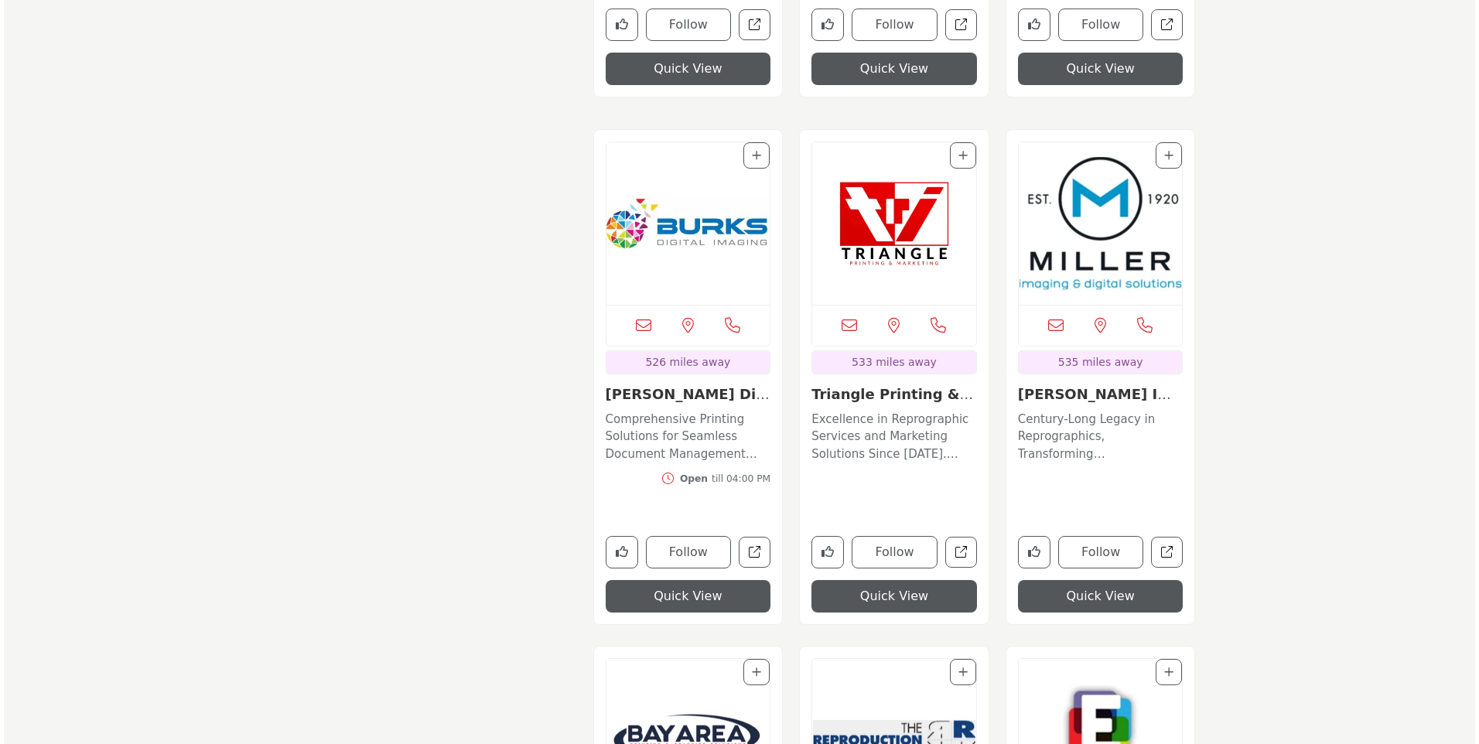
scroll to position [3791, 0]
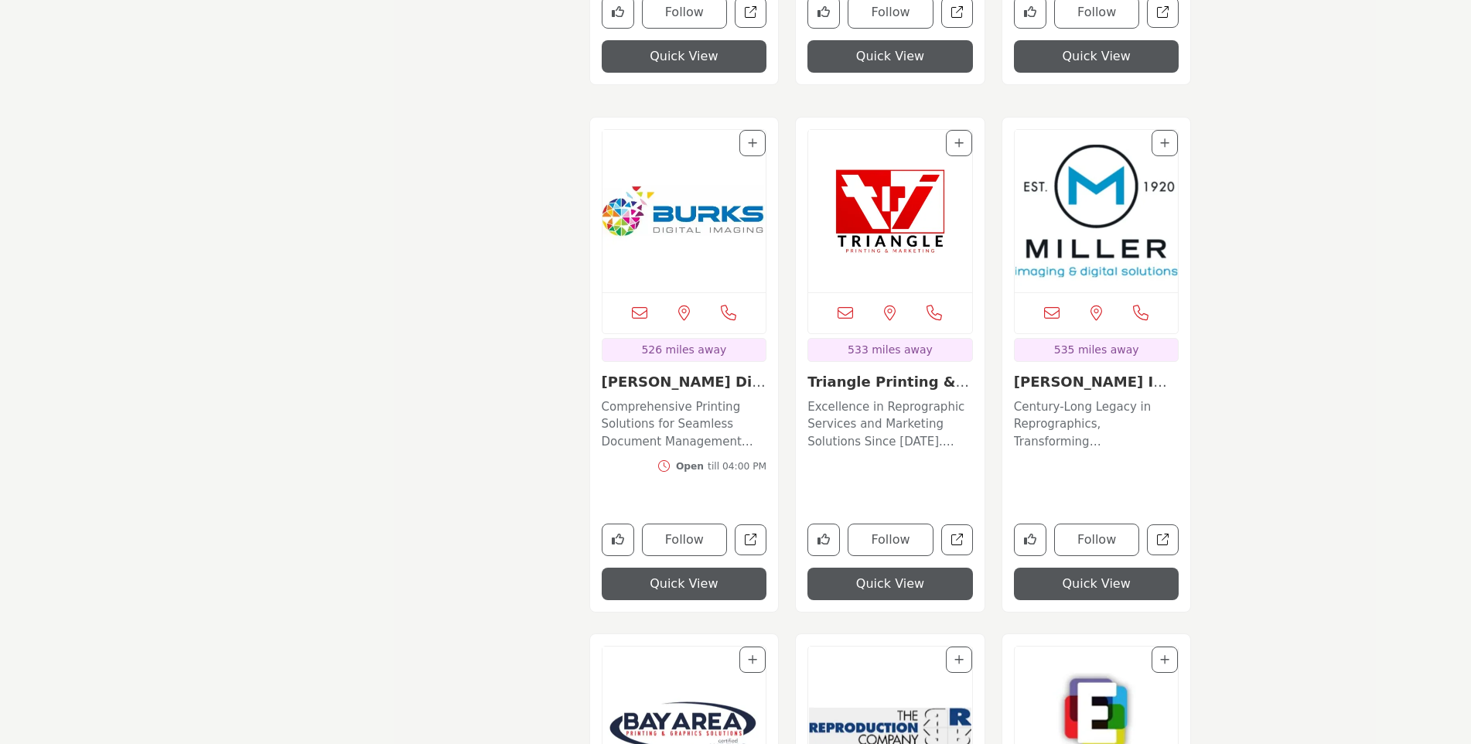
click at [1102, 583] on button "Quick View" at bounding box center [1097, 584] width 166 height 32
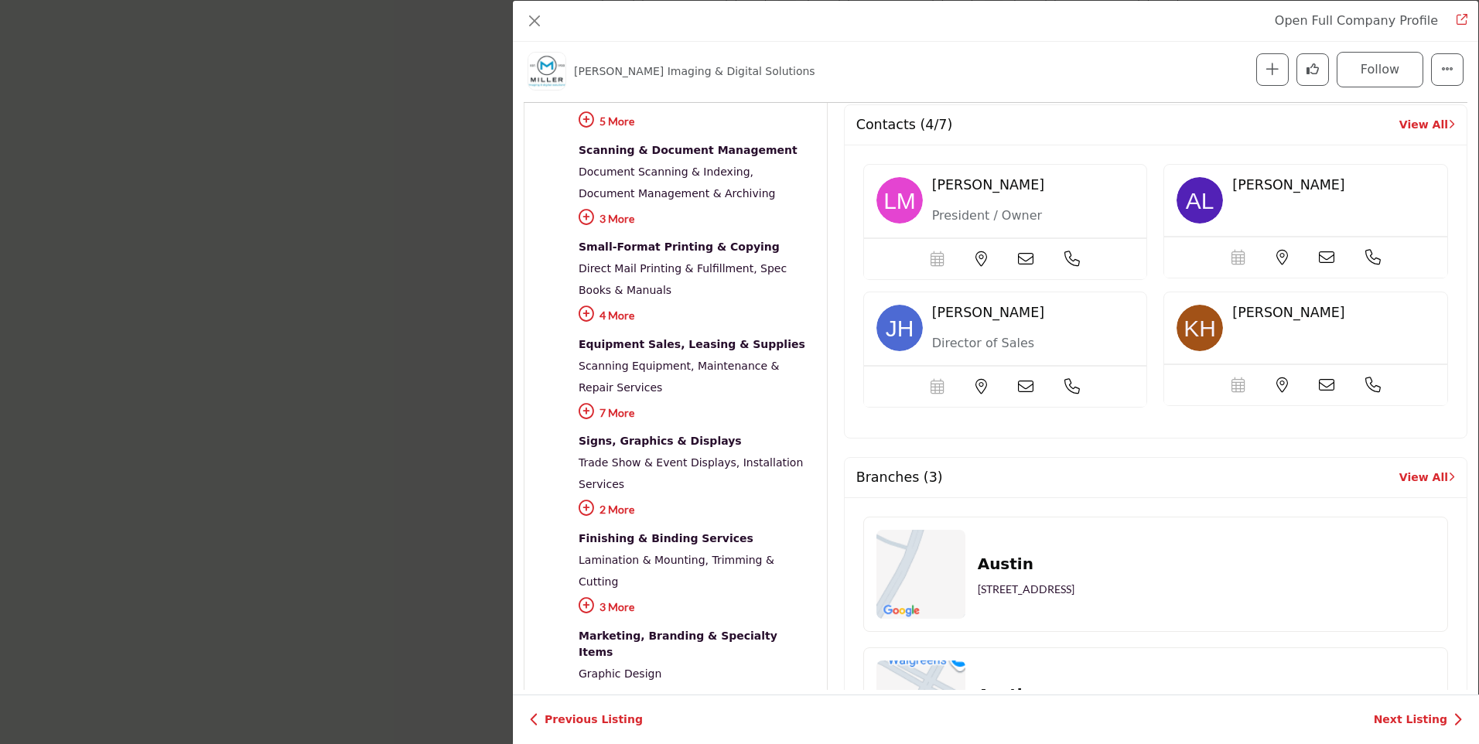
scroll to position [682, 0]
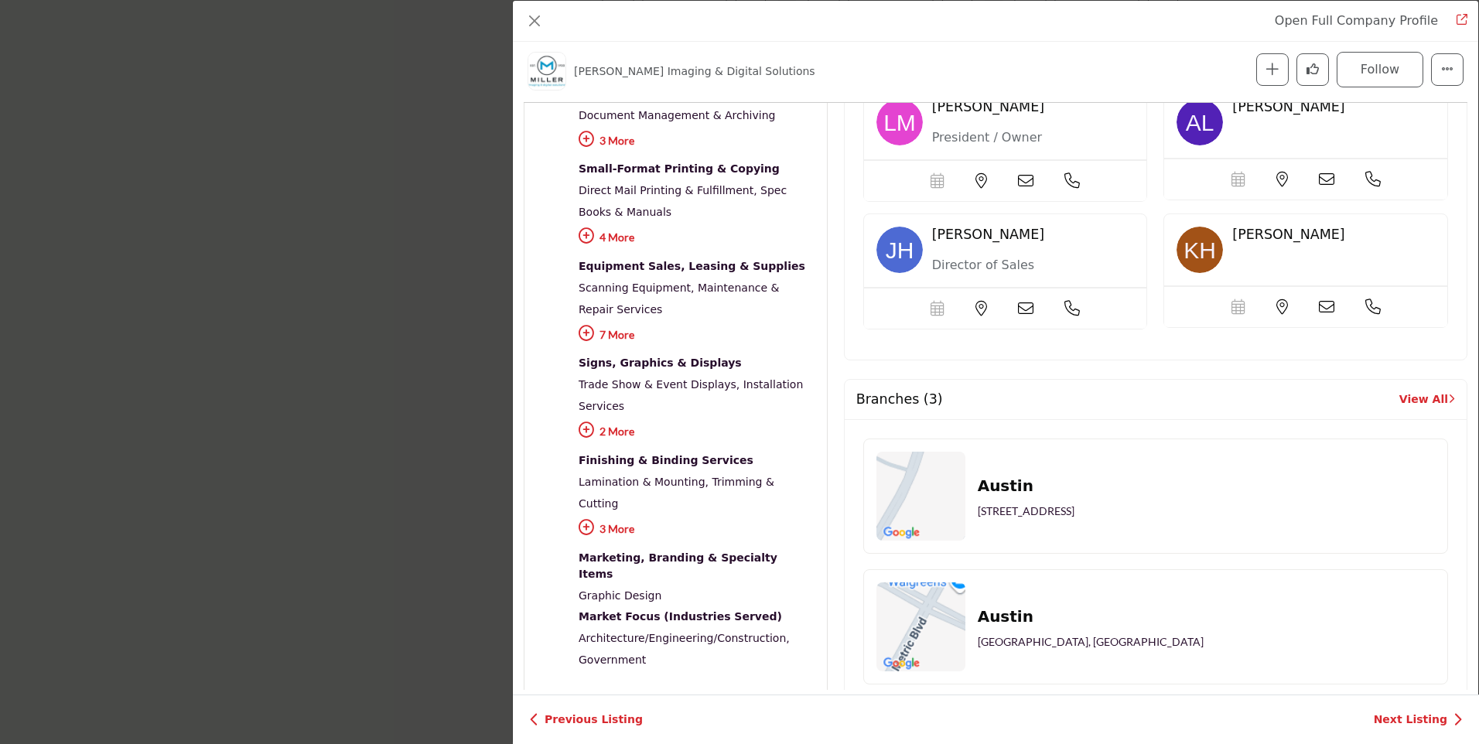
click at [585, 326] on icon "Company Data Modal" at bounding box center [586, 333] width 15 height 15
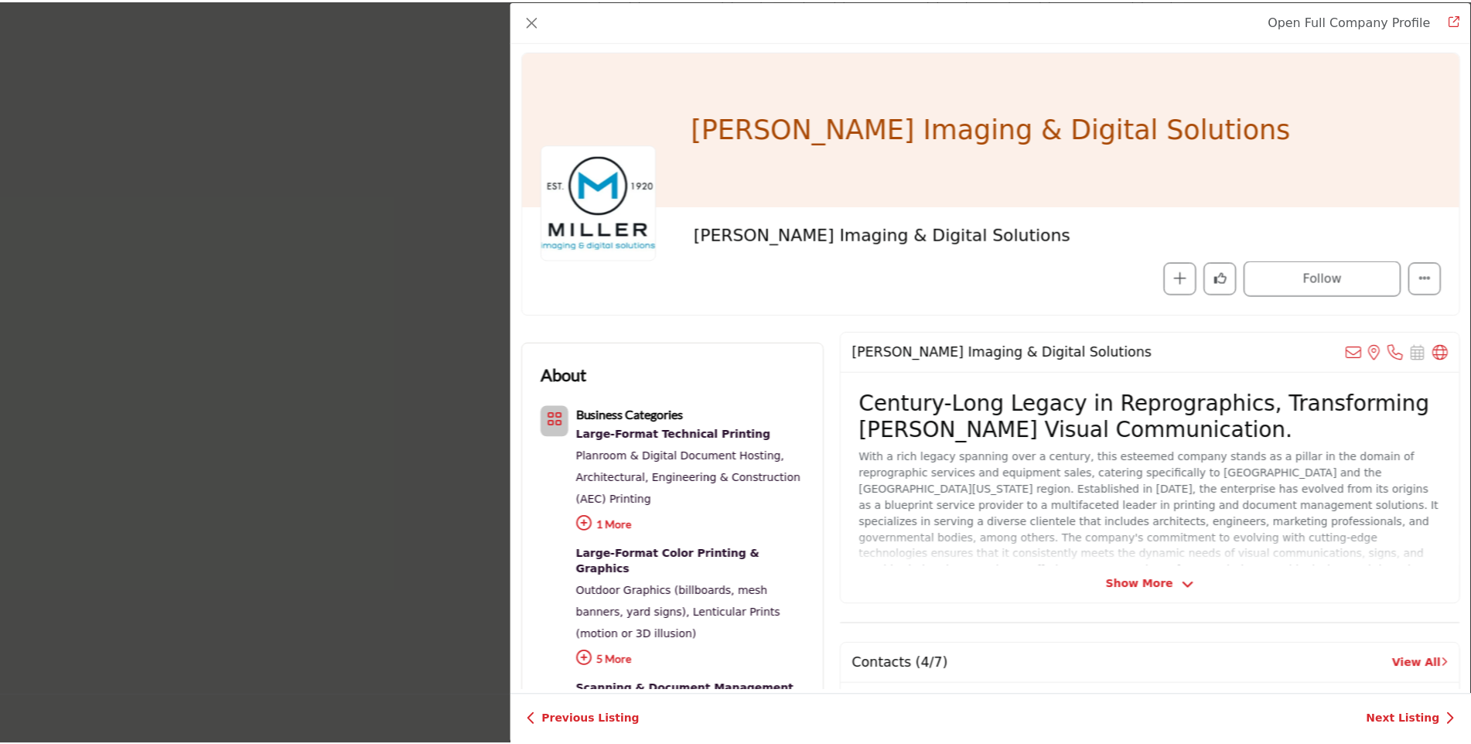
scroll to position [0, 0]
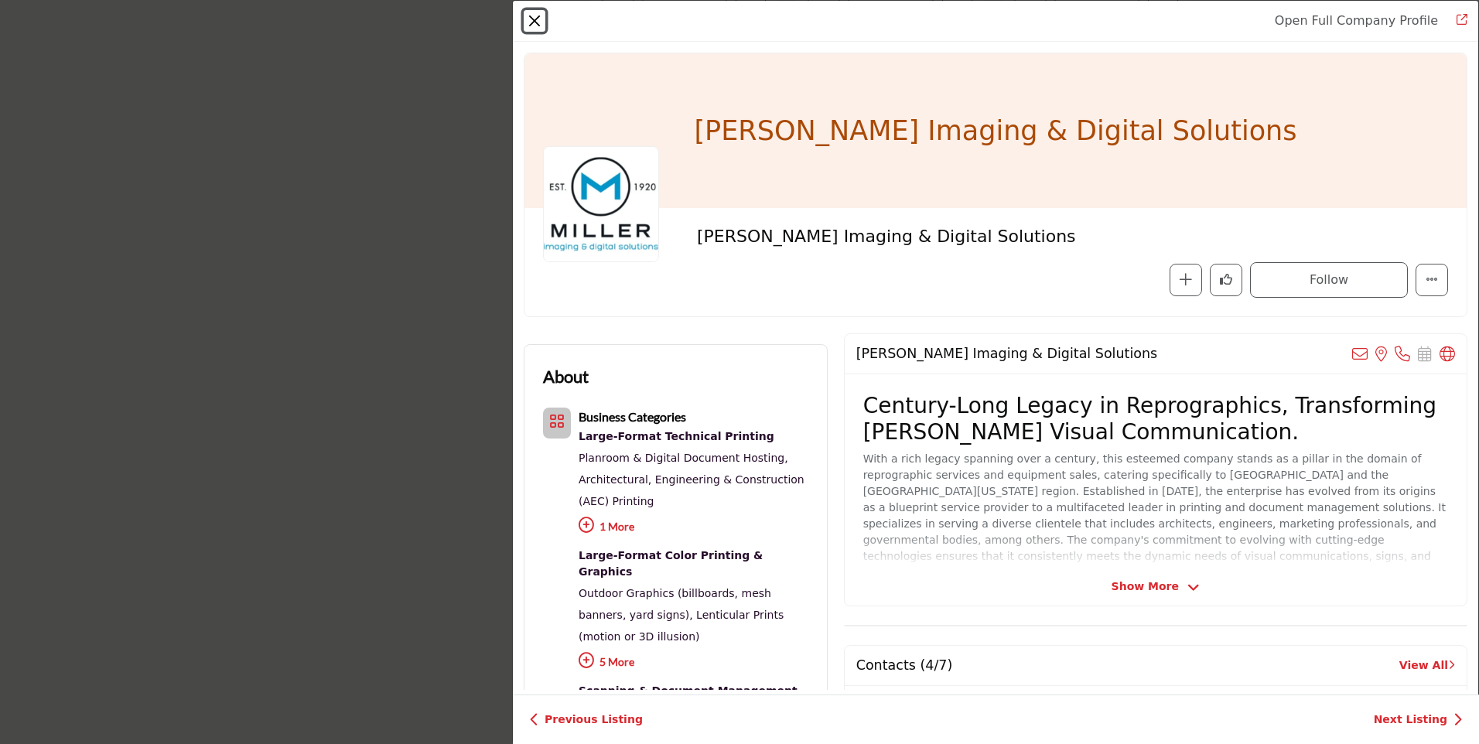
click at [538, 16] on button "Close" at bounding box center [535, 21] width 22 height 22
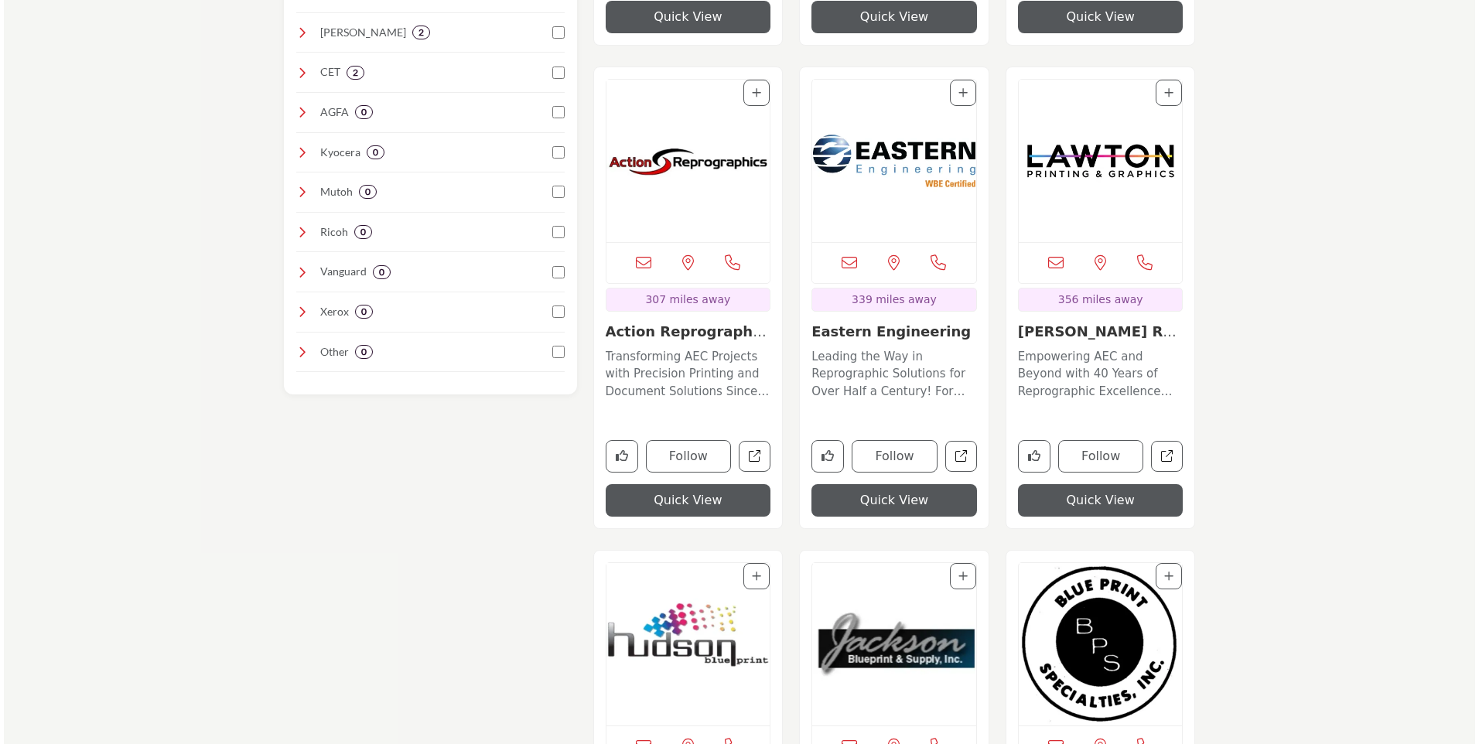
scroll to position [1393, 0]
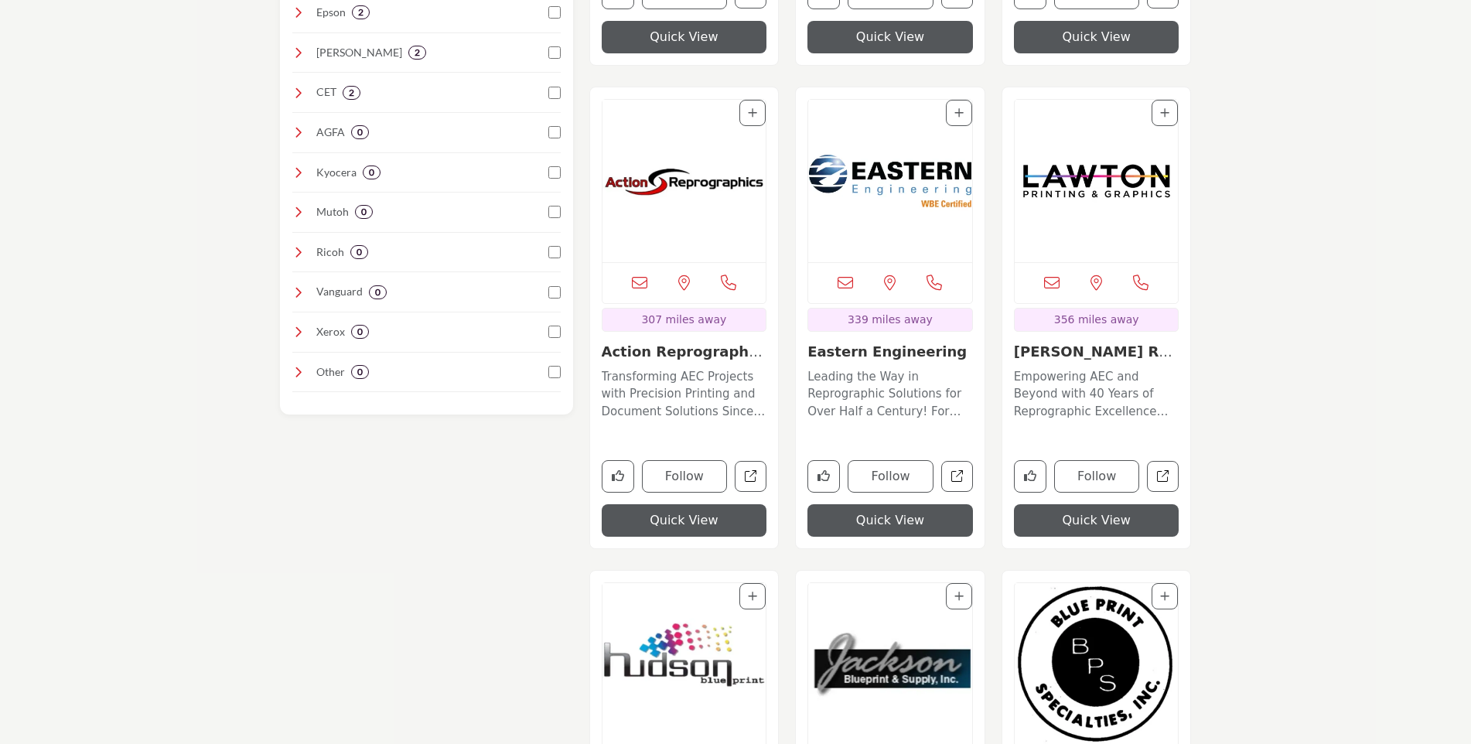
click at [877, 514] on button "Quick View" at bounding box center [891, 520] width 166 height 32
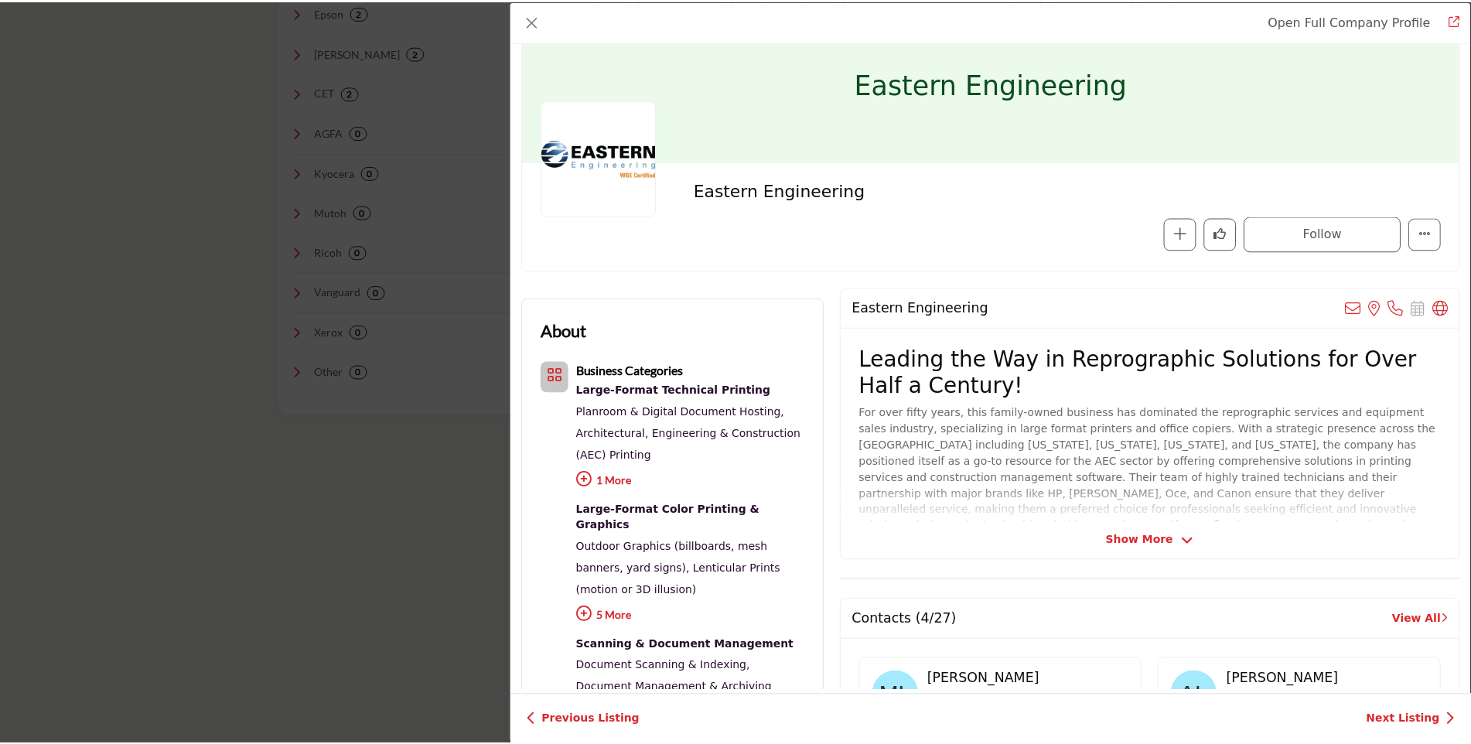
scroll to position [0, 0]
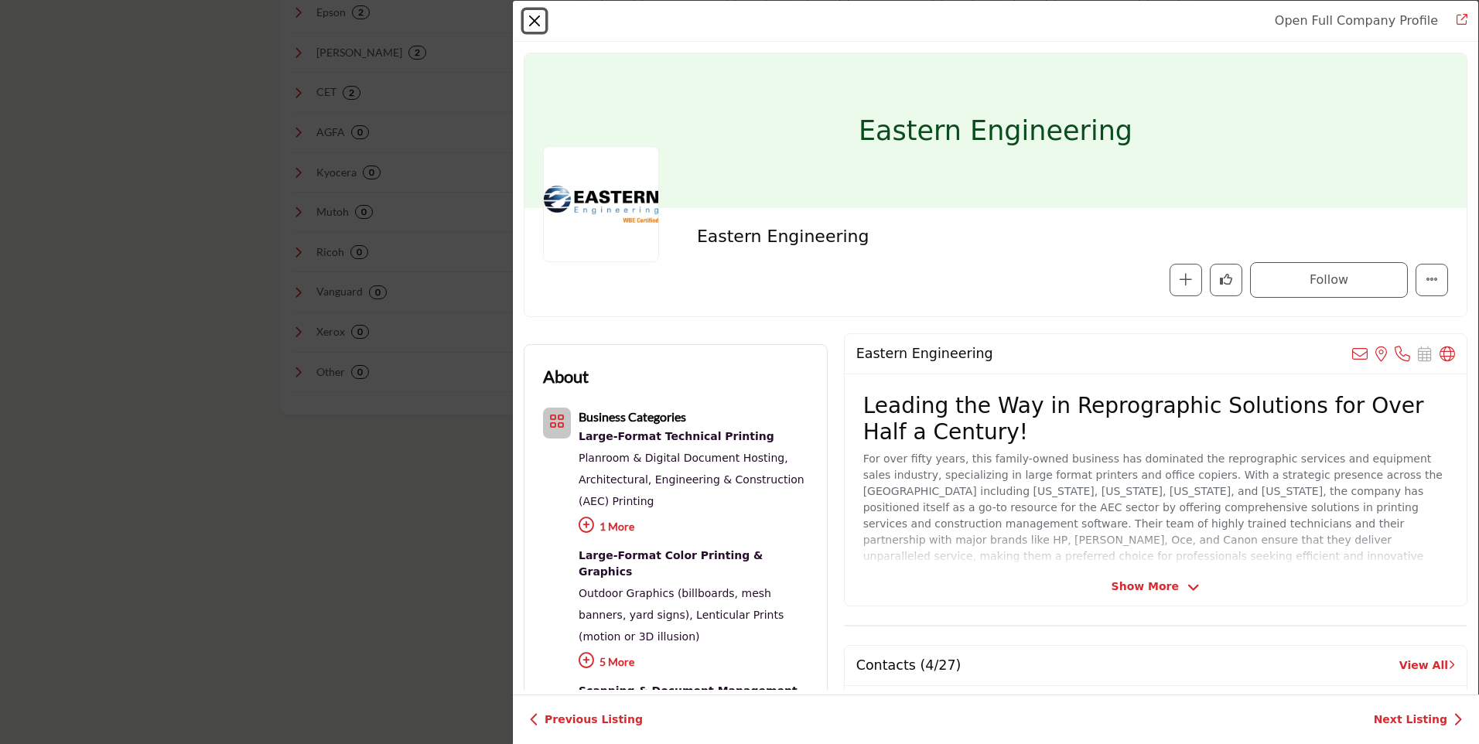
click at [535, 20] on button "Close" at bounding box center [535, 21] width 22 height 22
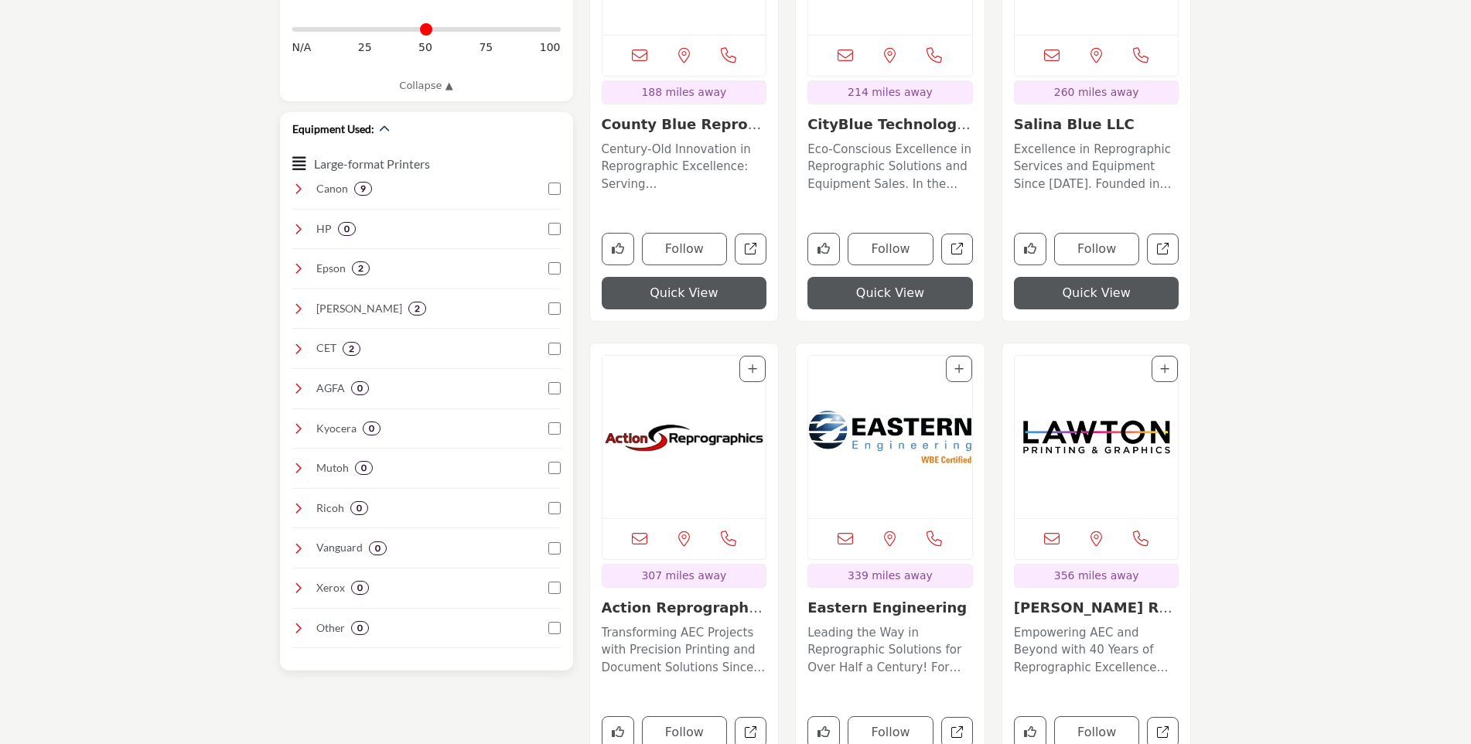
scroll to position [1006, 0]
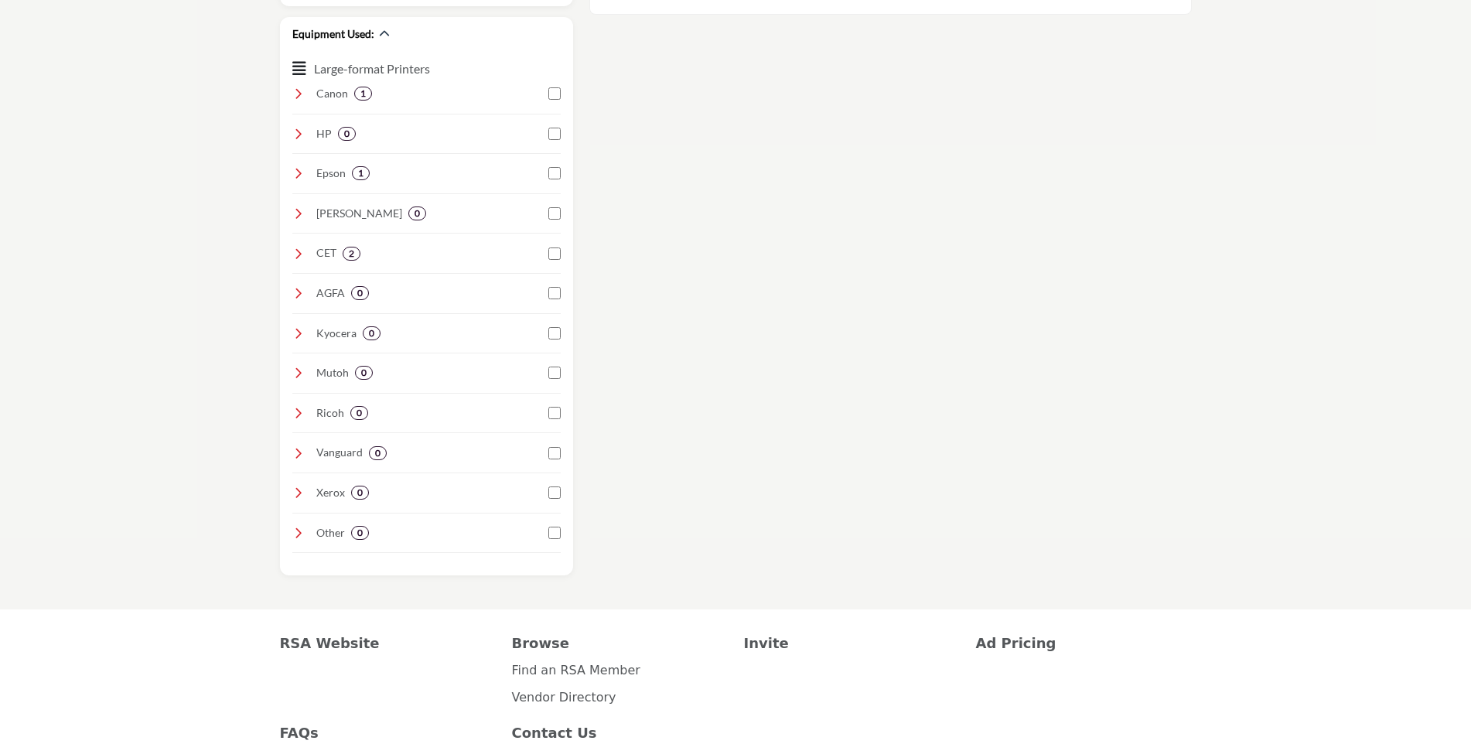
scroll to position [1238, 0]
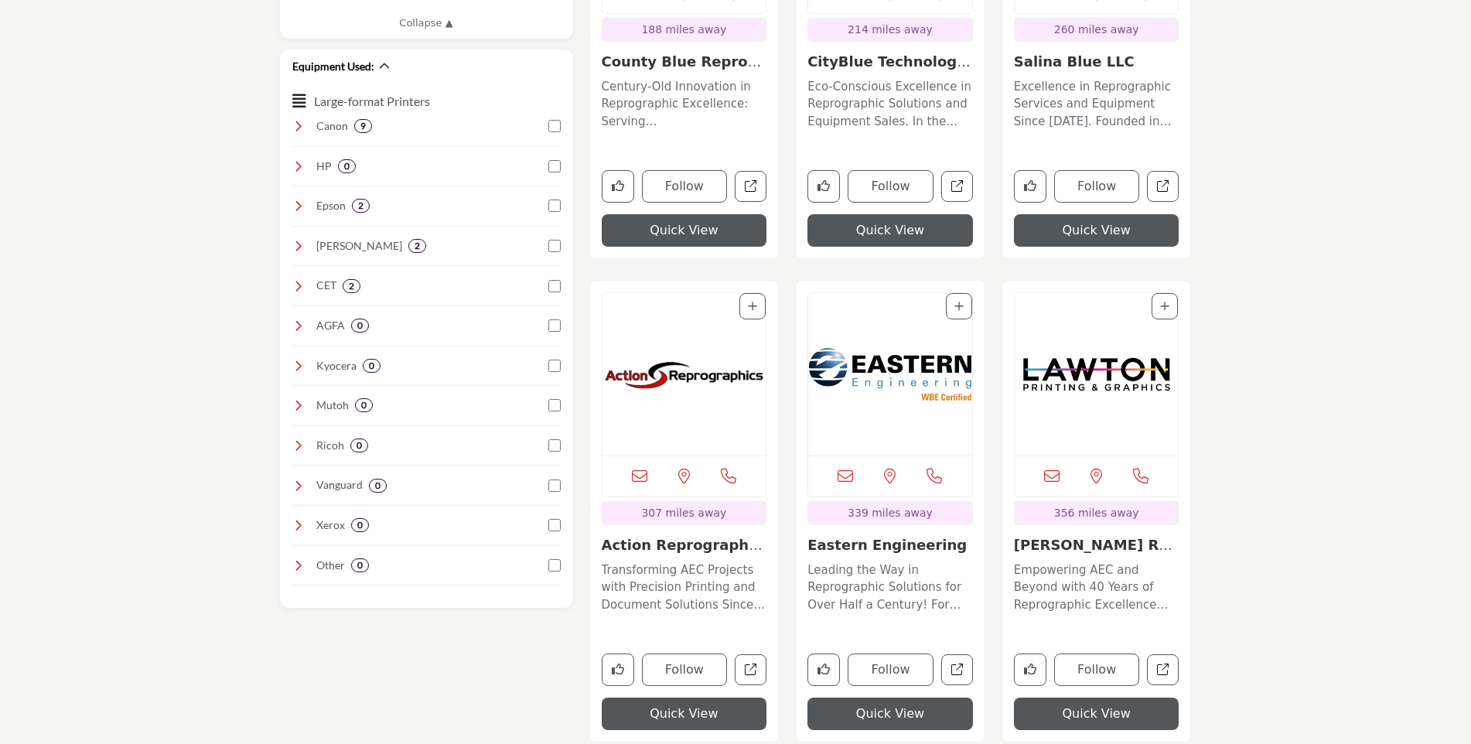
scroll to position [1238, 0]
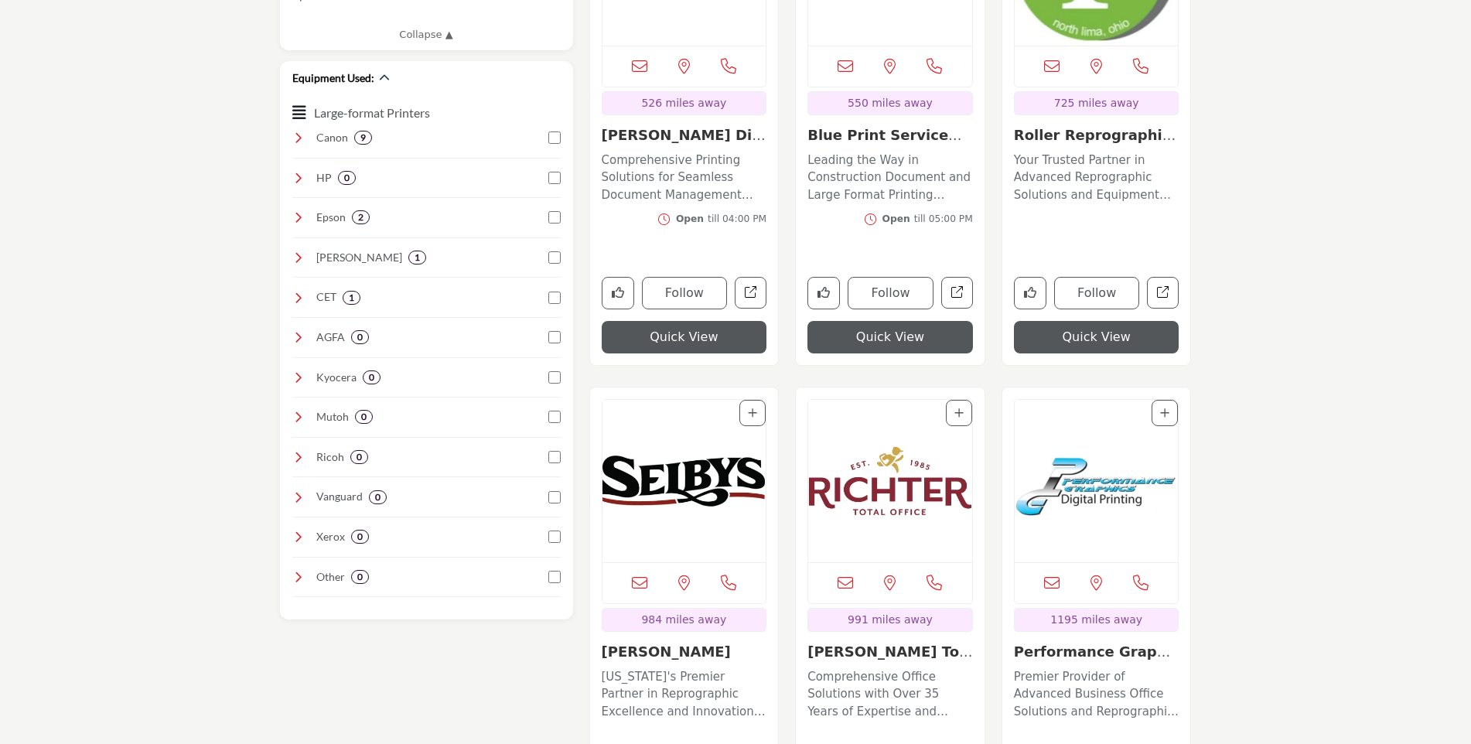
scroll to position [1083, 0]
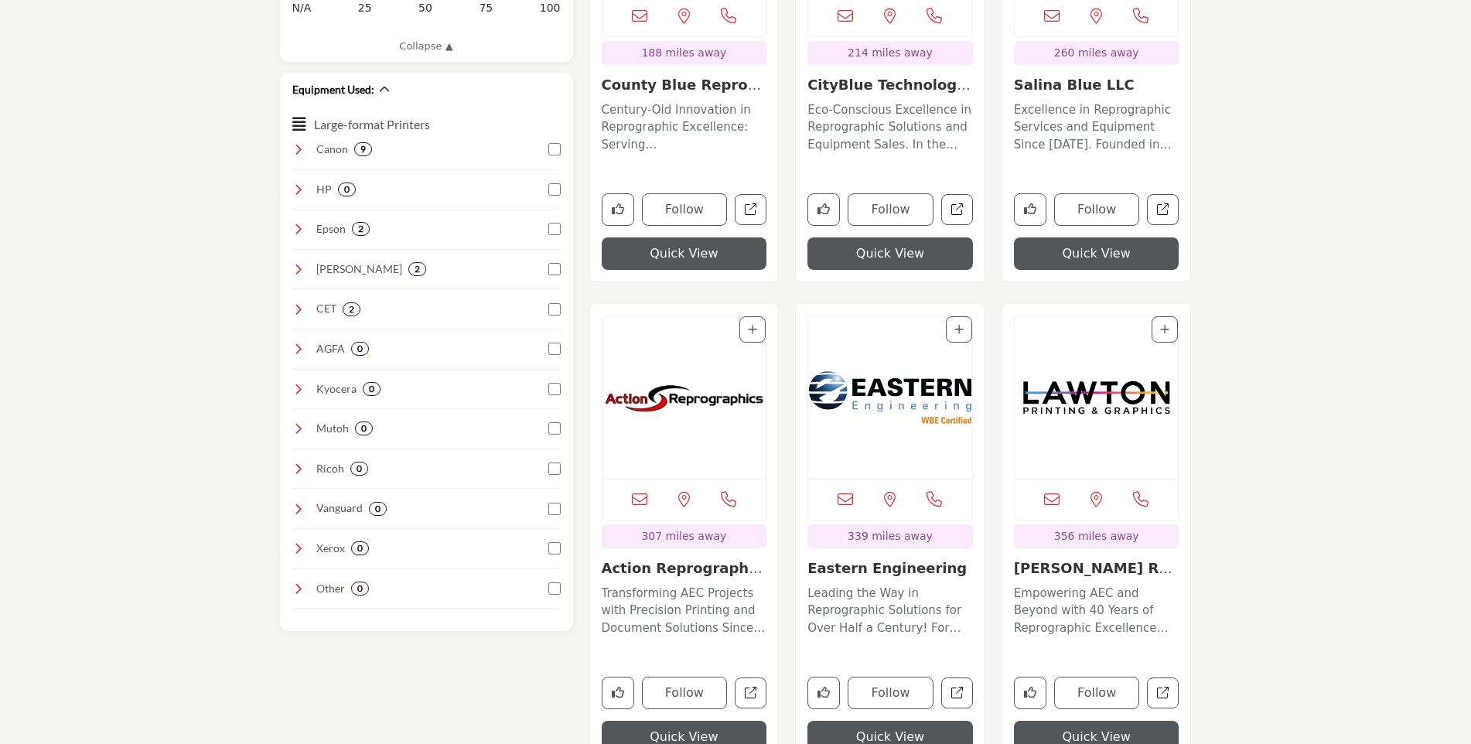
scroll to position [1238, 0]
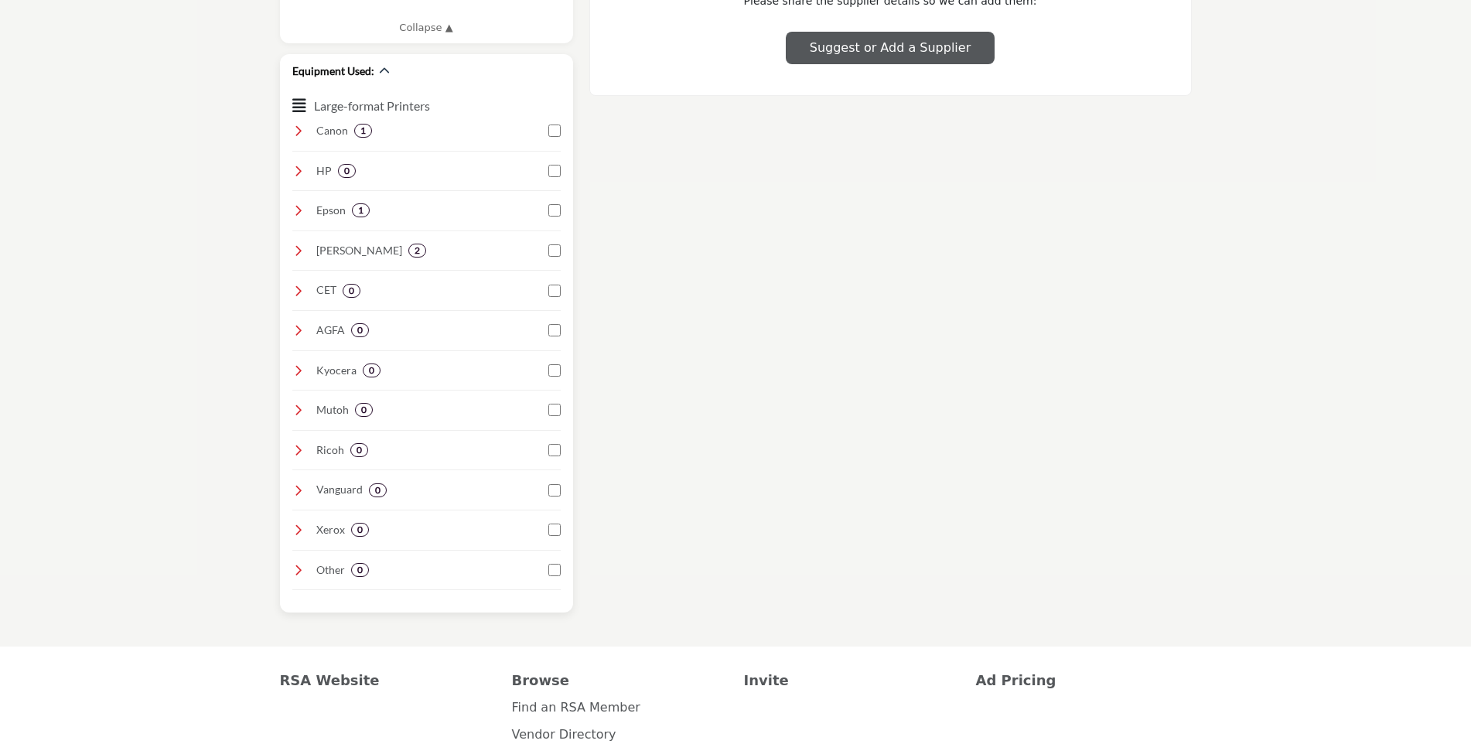
scroll to position [1238, 0]
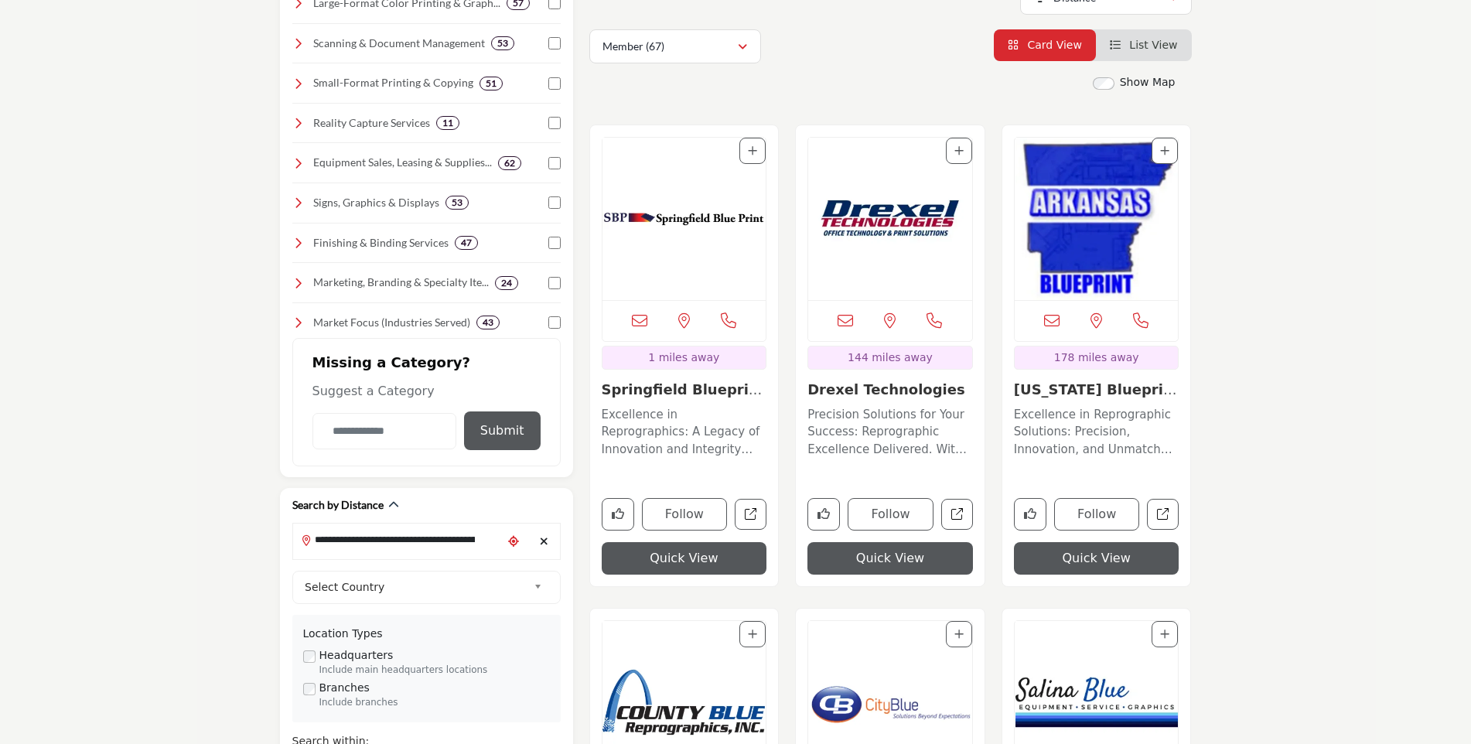
scroll to position [387, 0]
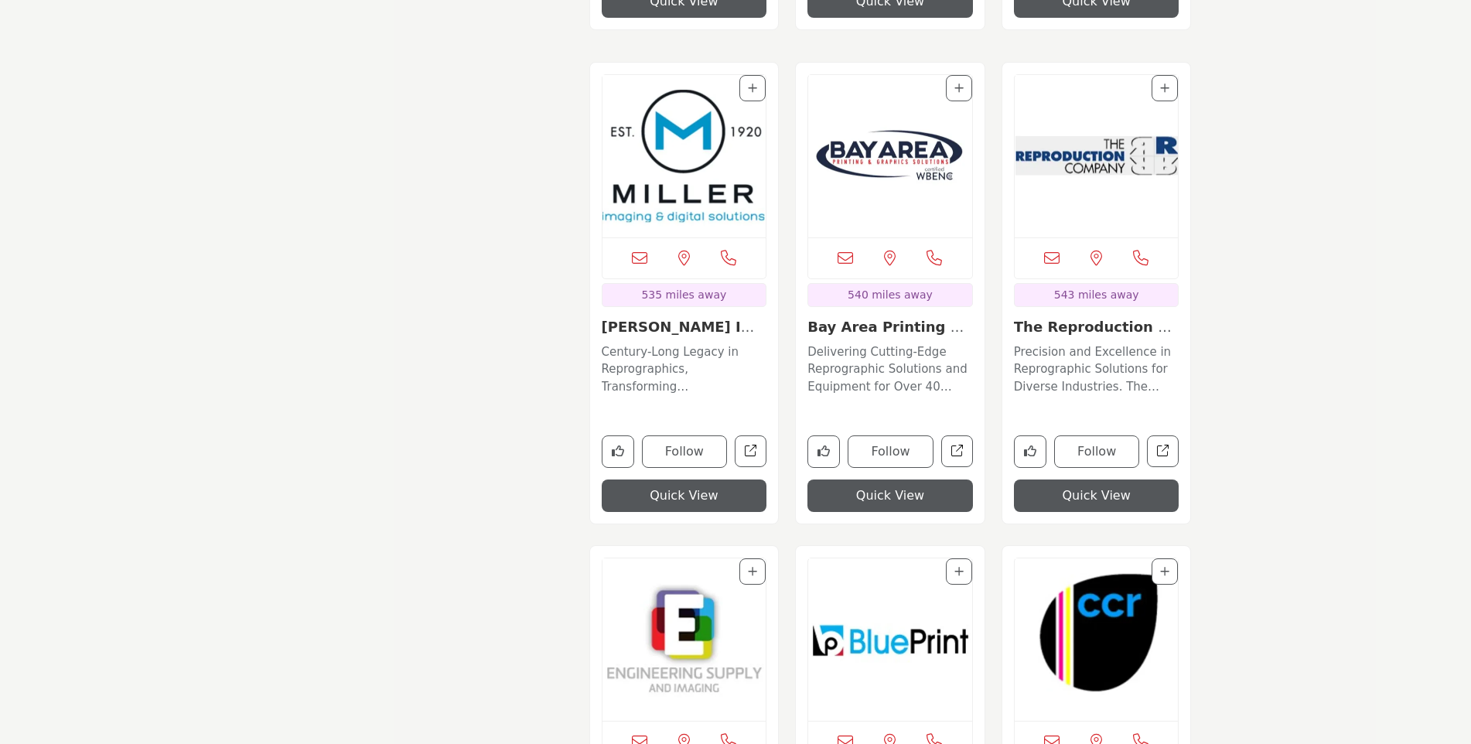
scroll to position [3713, 0]
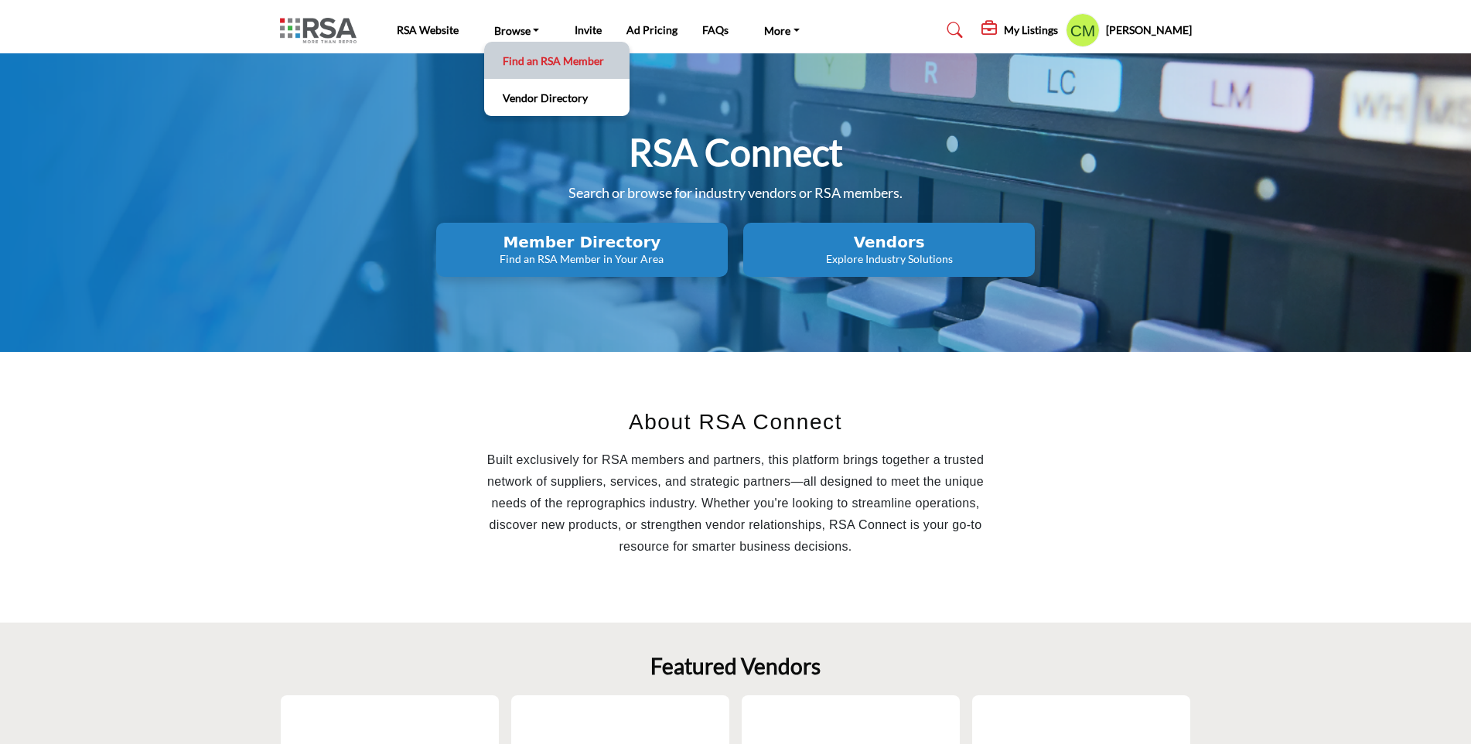
click at [518, 56] on link "Find an RSA Member" at bounding box center [557, 61] width 130 height 22
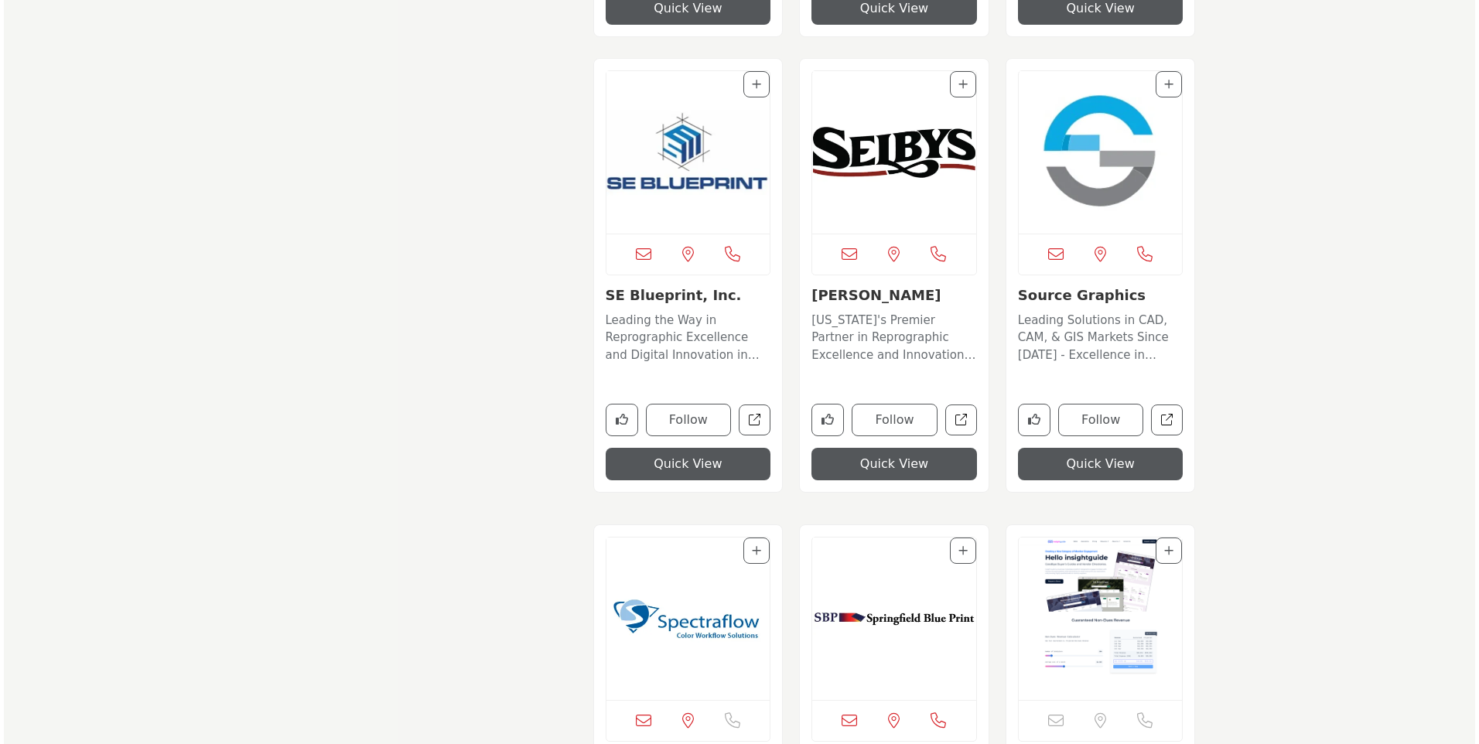
scroll to position [9671, 0]
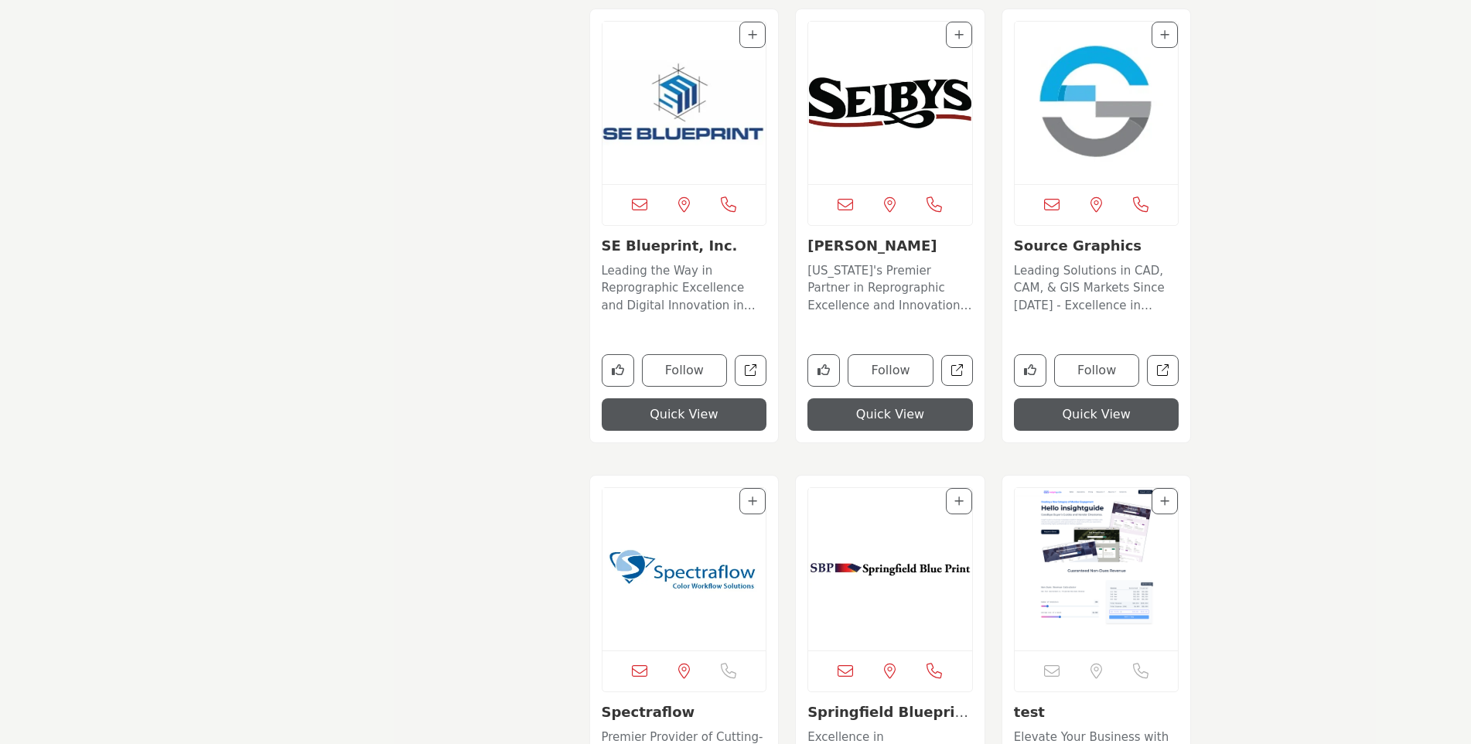
click at [1092, 408] on button "Quick View" at bounding box center [1097, 414] width 166 height 32
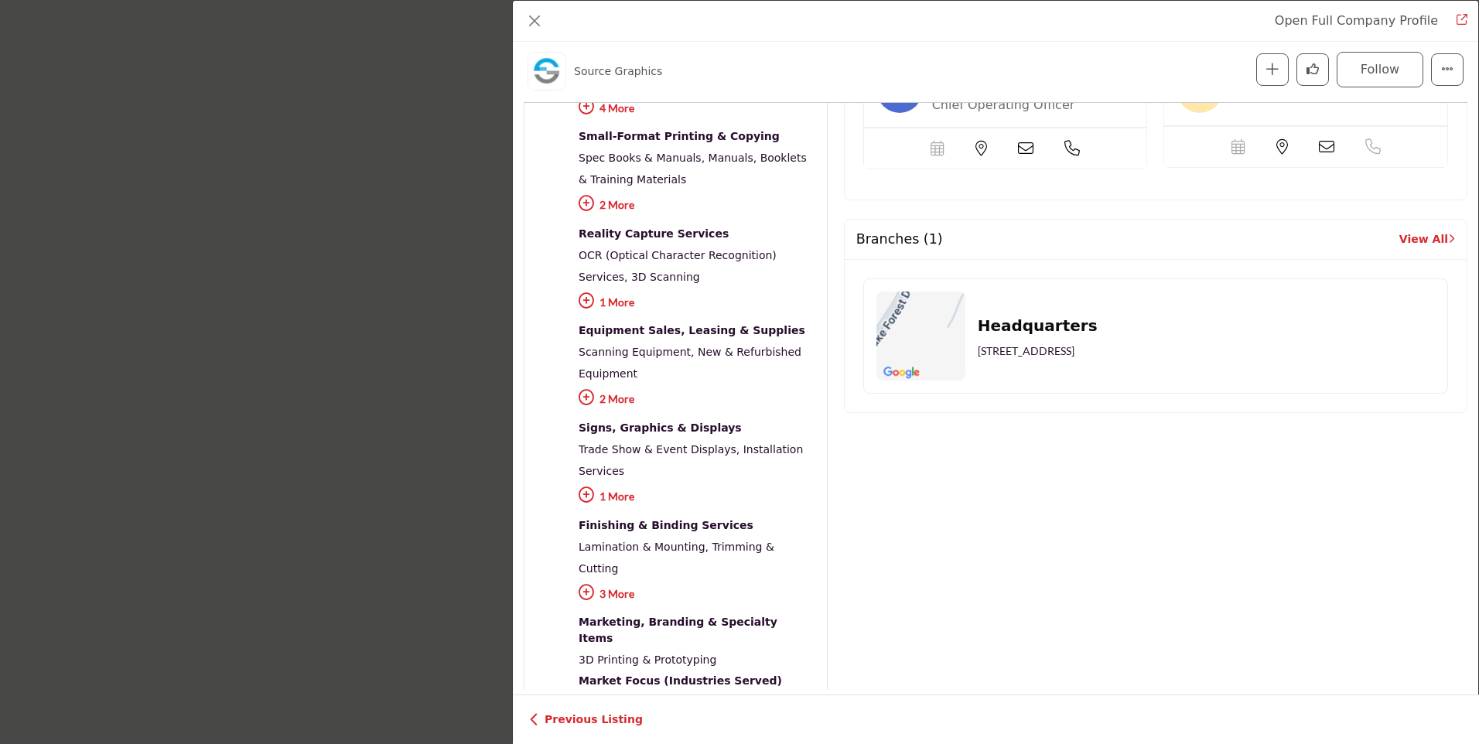
scroll to position [682, 0]
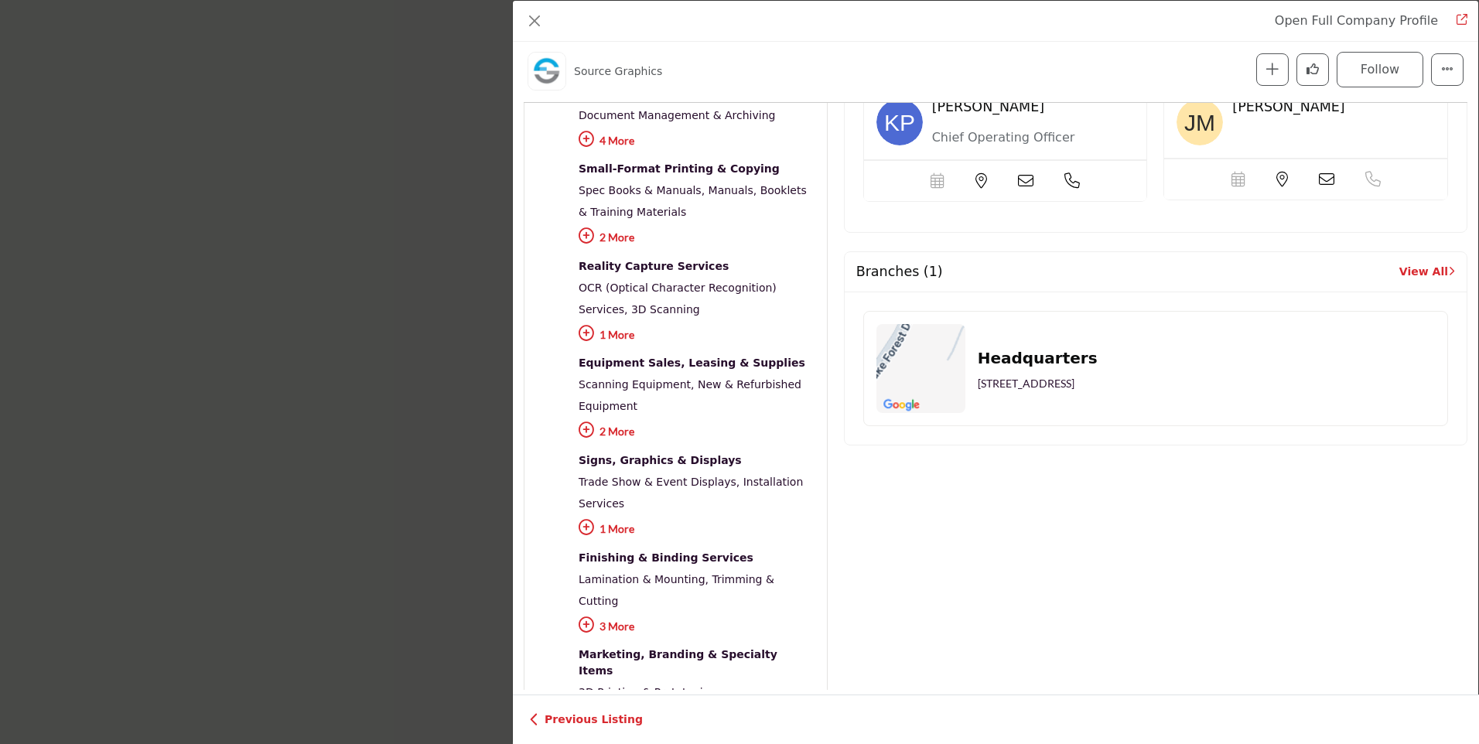
click at [584, 422] on icon "Company Data Modal" at bounding box center [586, 429] width 15 height 15
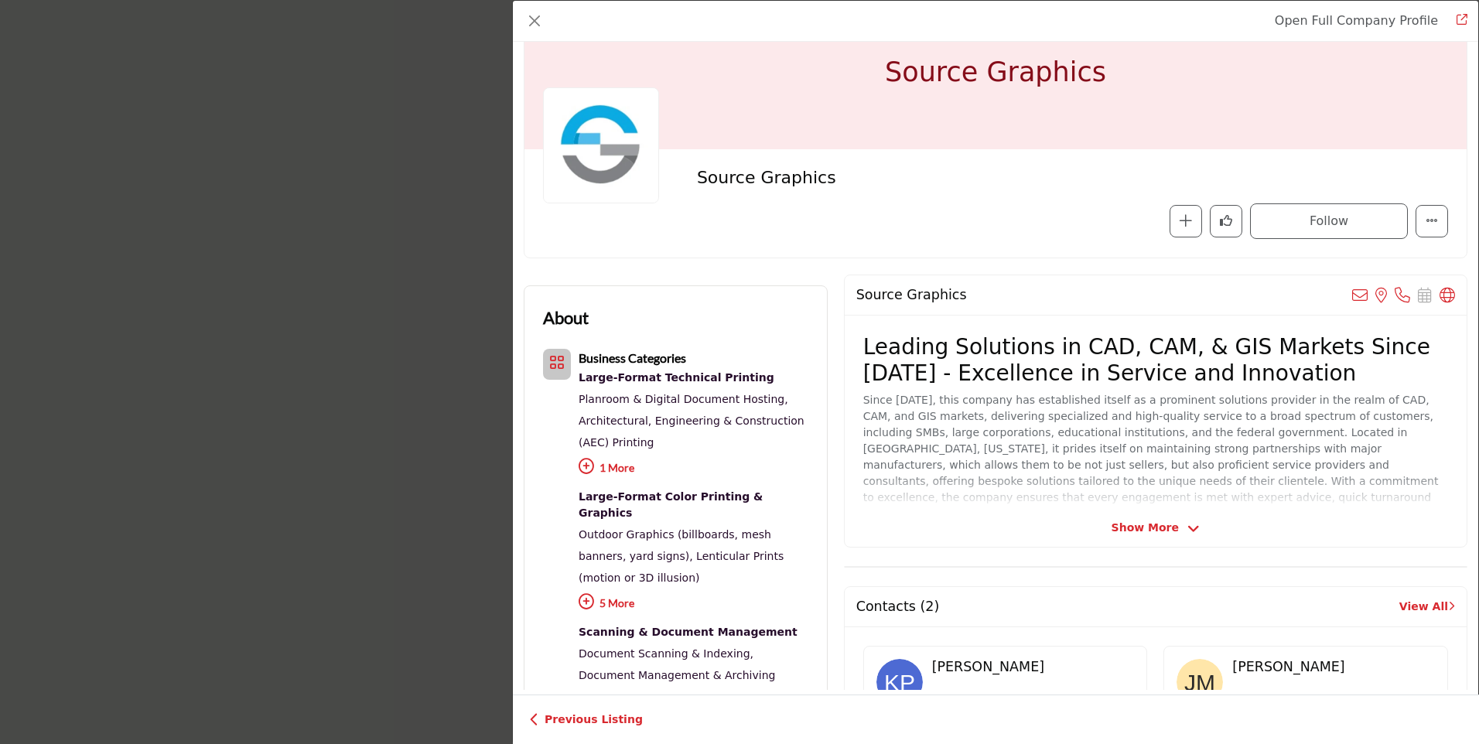
scroll to position [0, 0]
